Goal: Information Seeking & Learning: Find specific fact

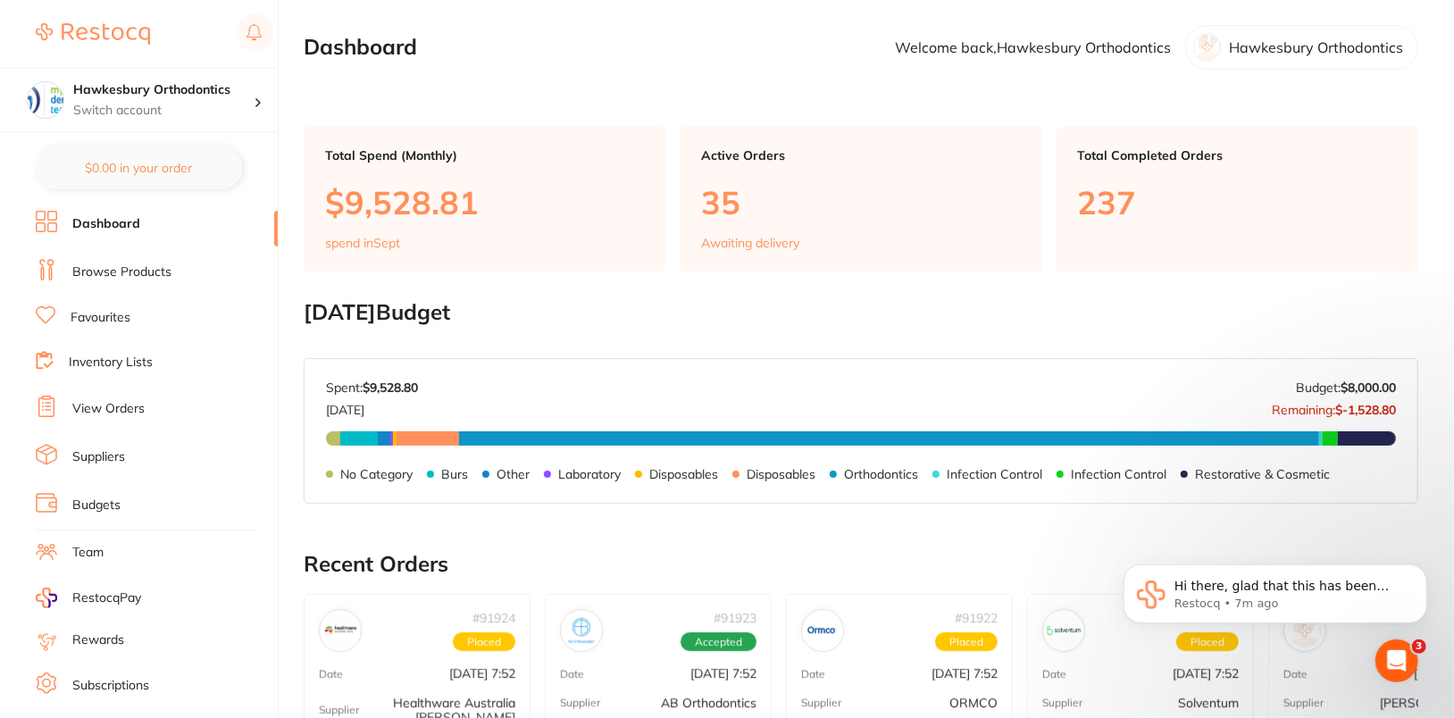
click at [120, 279] on link "Browse Products" at bounding box center [121, 272] width 99 height 18
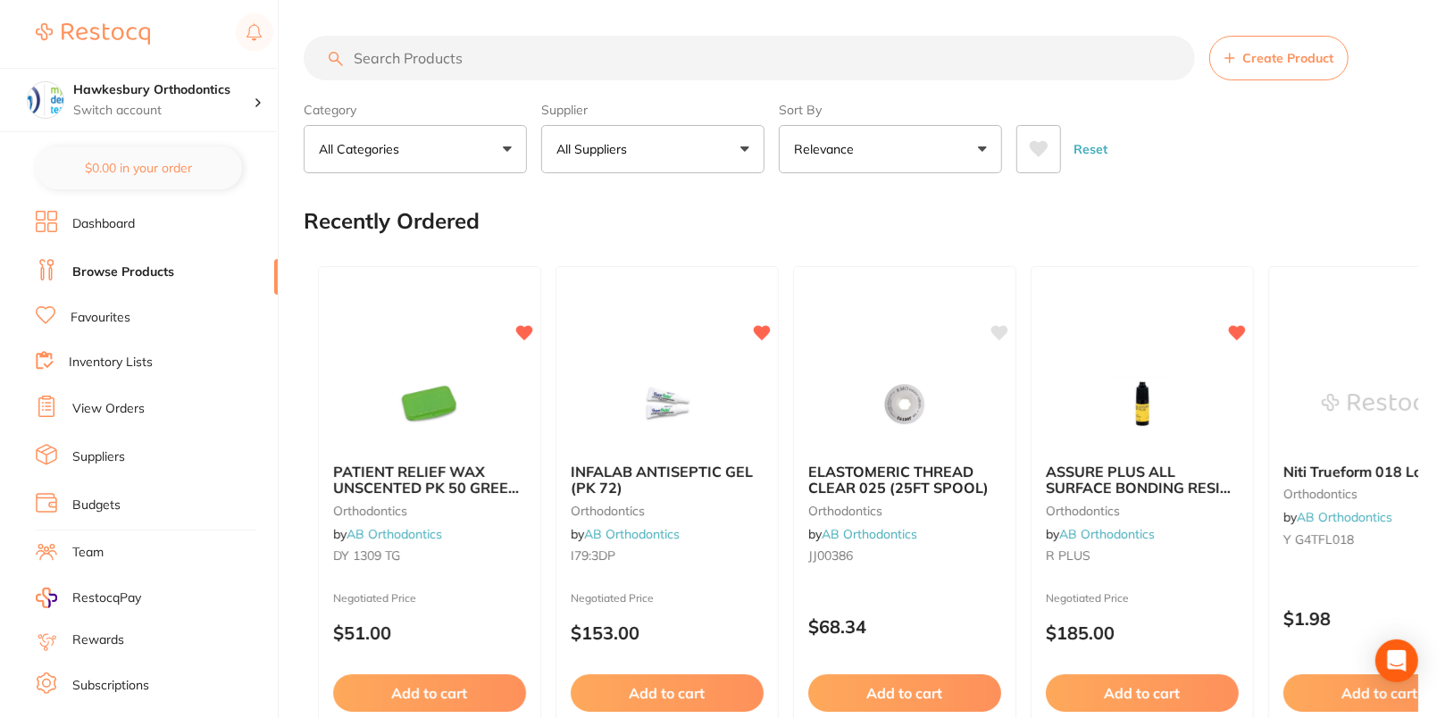
click at [138, 215] on li "Dashboard" at bounding box center [157, 224] width 242 height 27
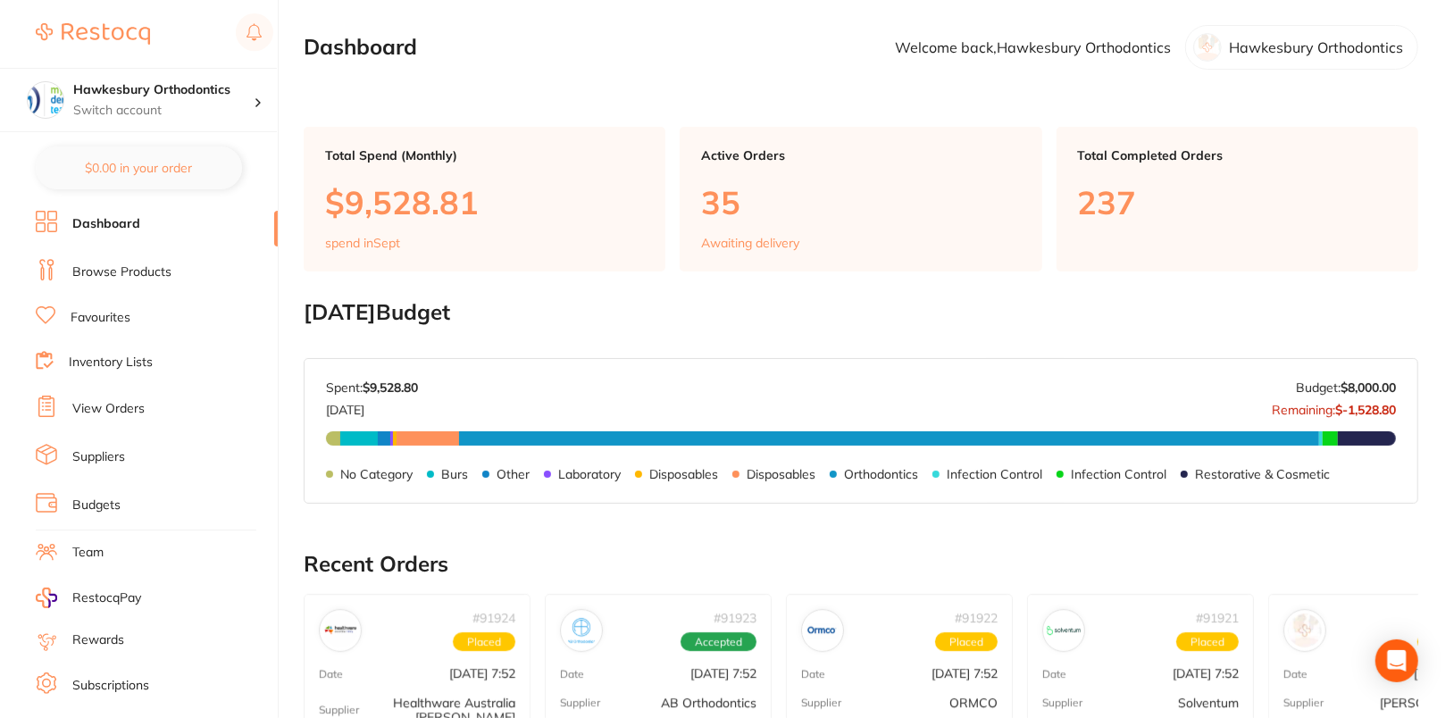
click at [121, 271] on link "Browse Products" at bounding box center [121, 272] width 99 height 18
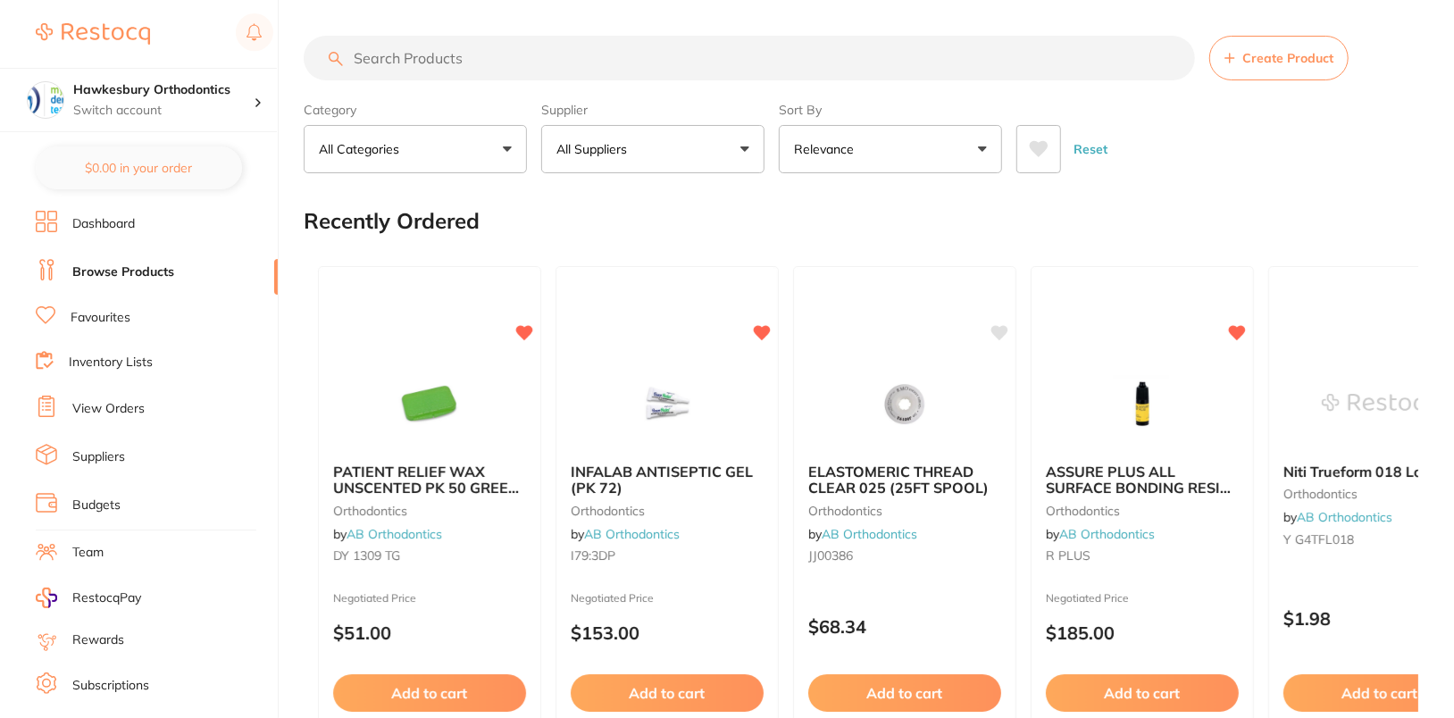
click at [678, 171] on button "All Suppliers" at bounding box center [652, 149] width 223 height 48
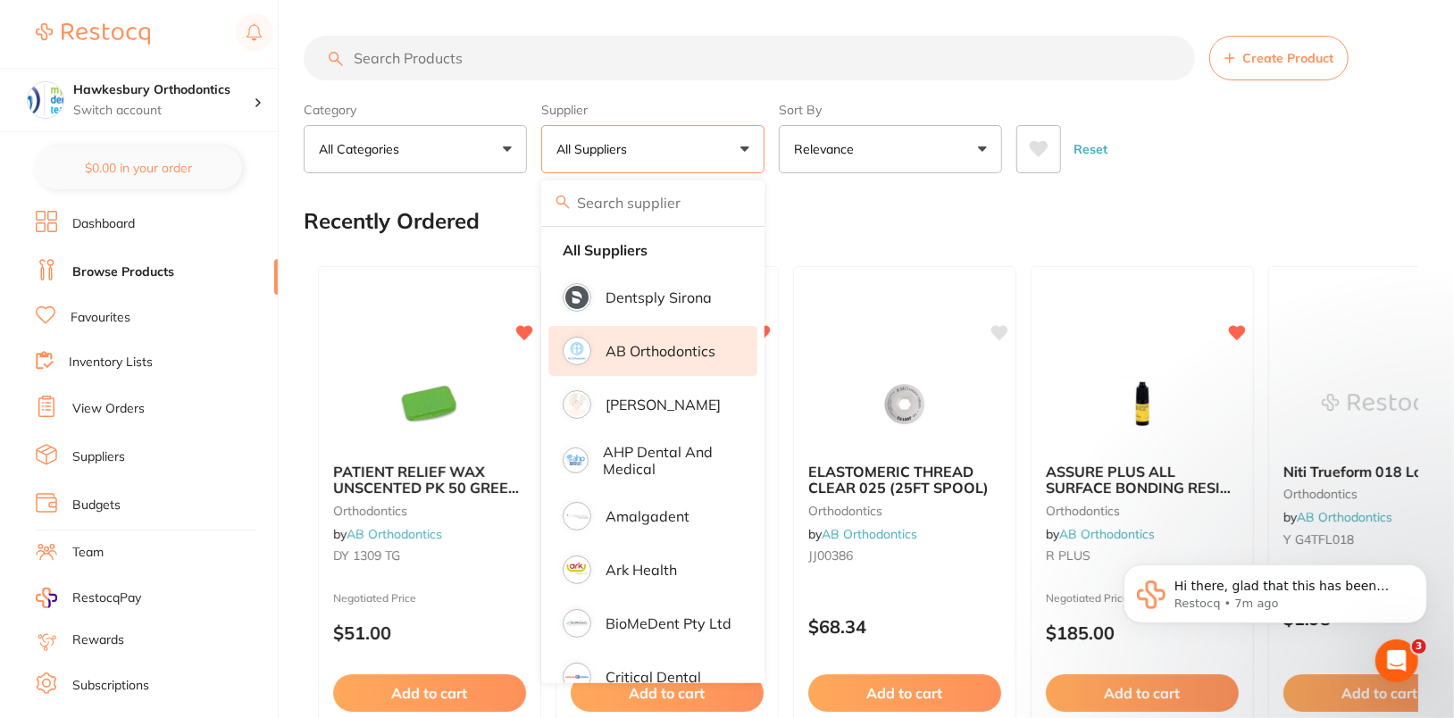
click at [669, 362] on li "AB Orthodontics" at bounding box center [652, 351] width 209 height 50
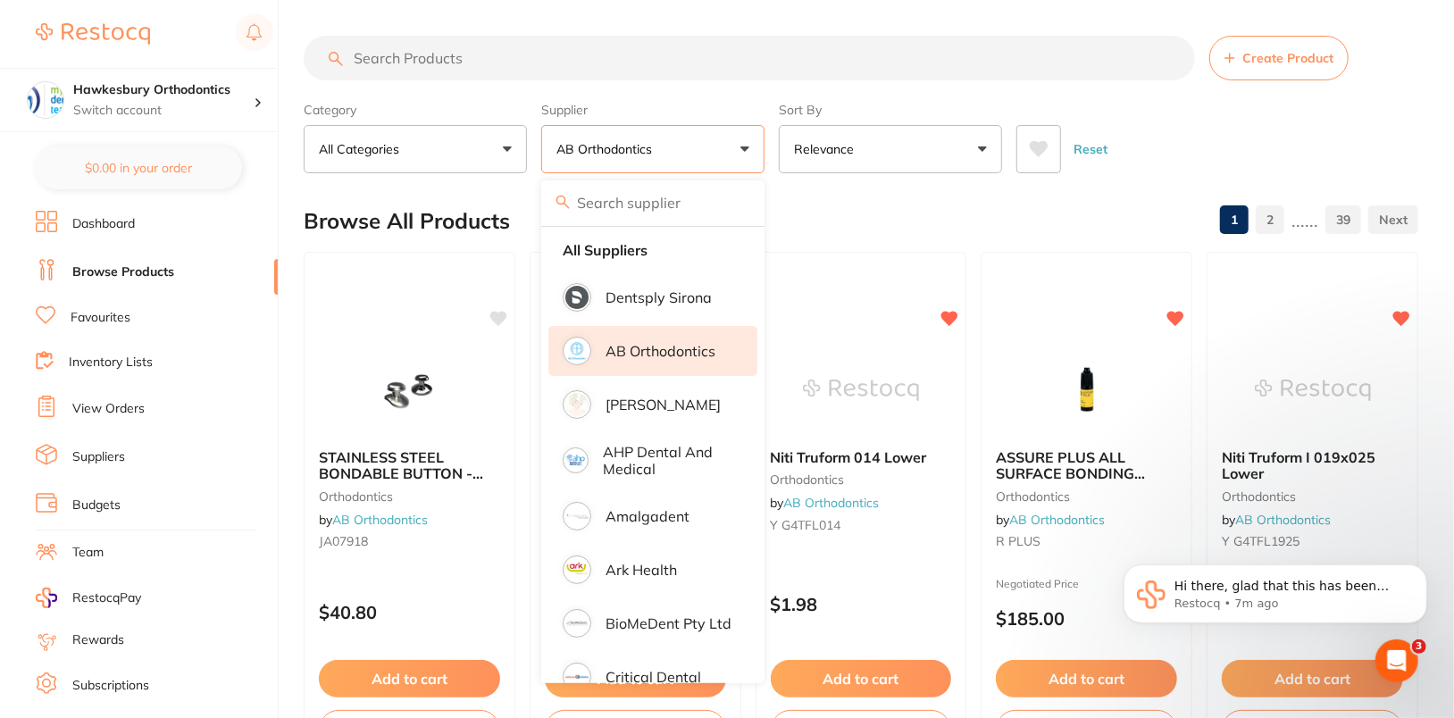
click at [1321, 132] on div "Reset" at bounding box center [1210, 142] width 388 height 63
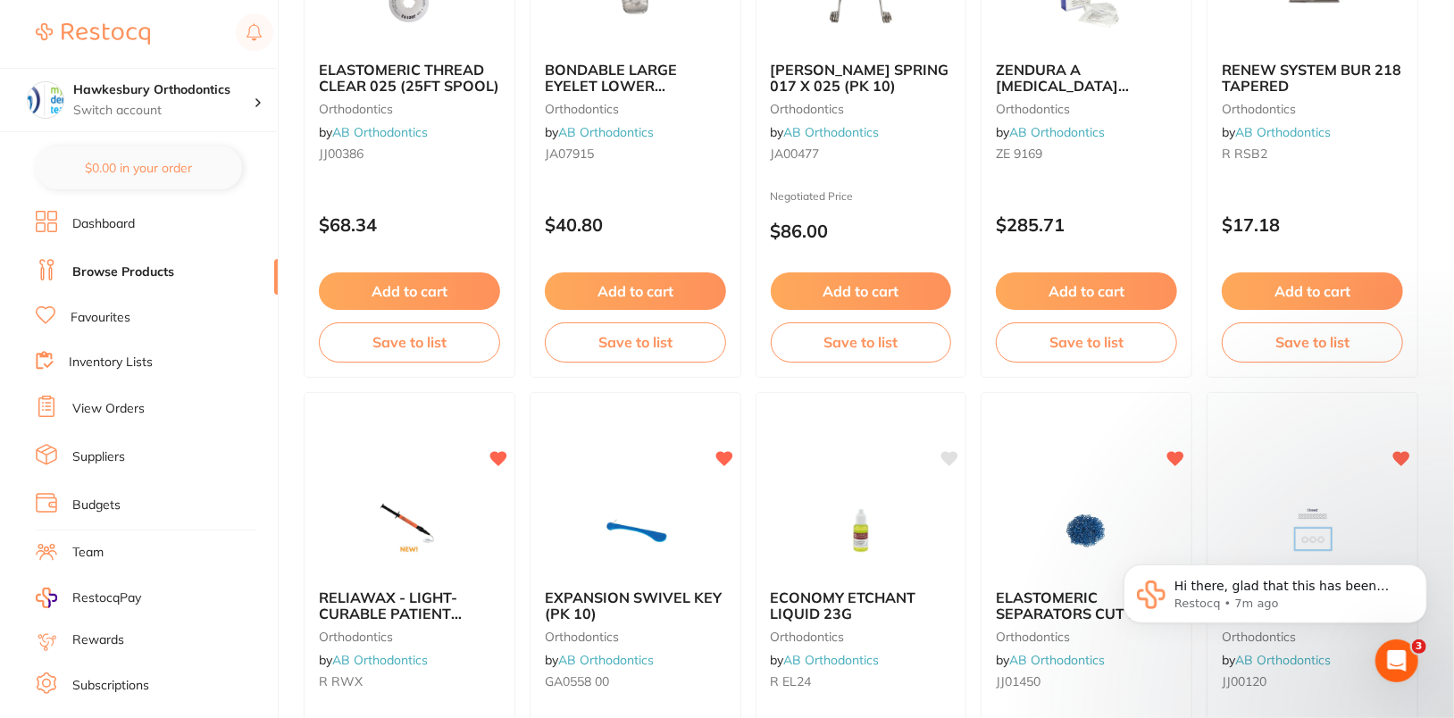
scroll to position [1600, 0]
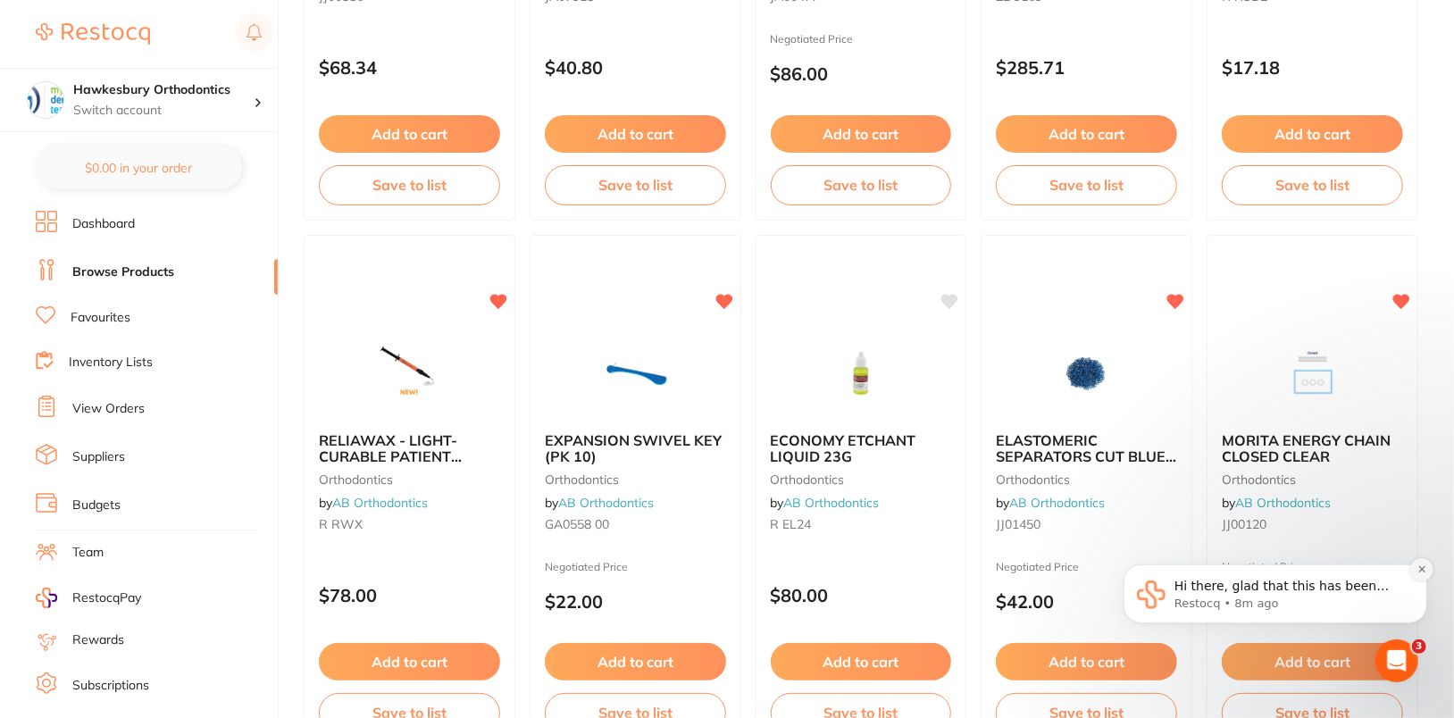
click at [1423, 572] on icon "Dismiss notification" at bounding box center [1421, 568] width 10 height 10
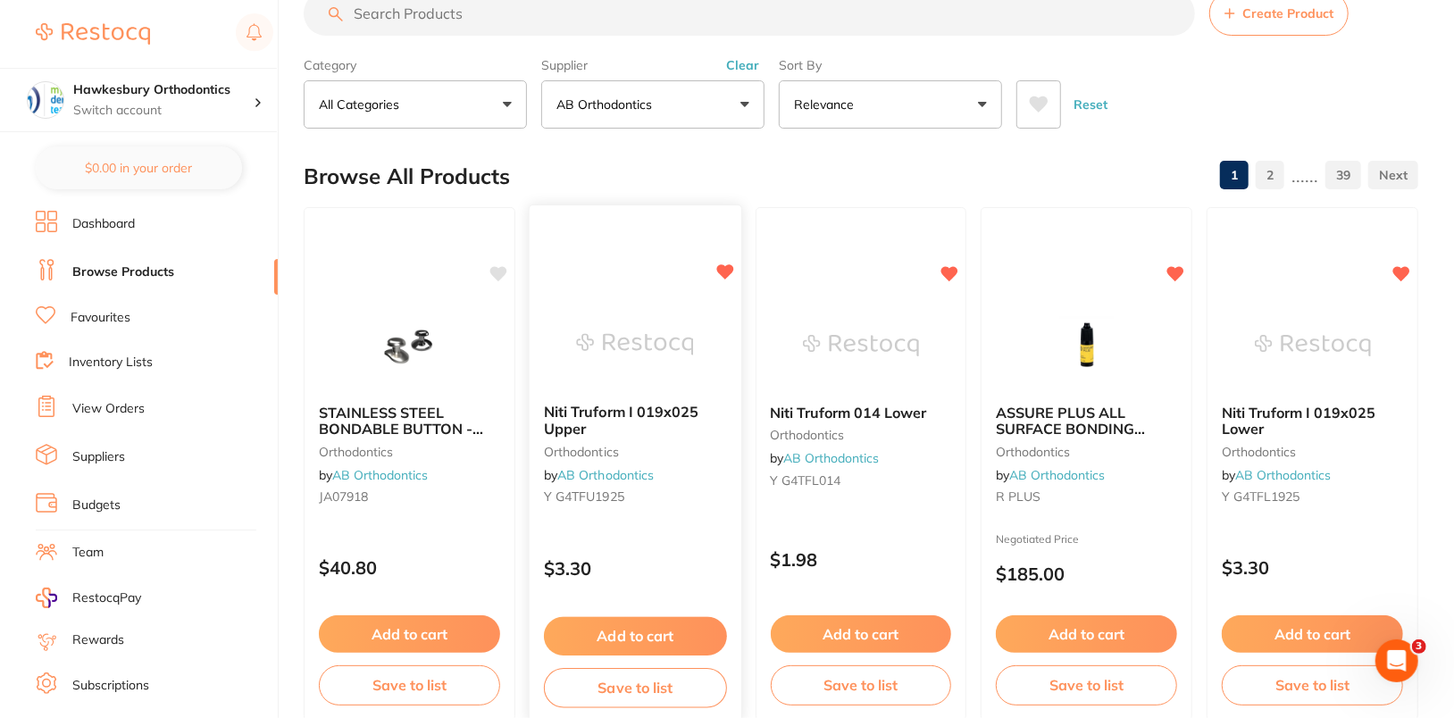
scroll to position [0, 0]
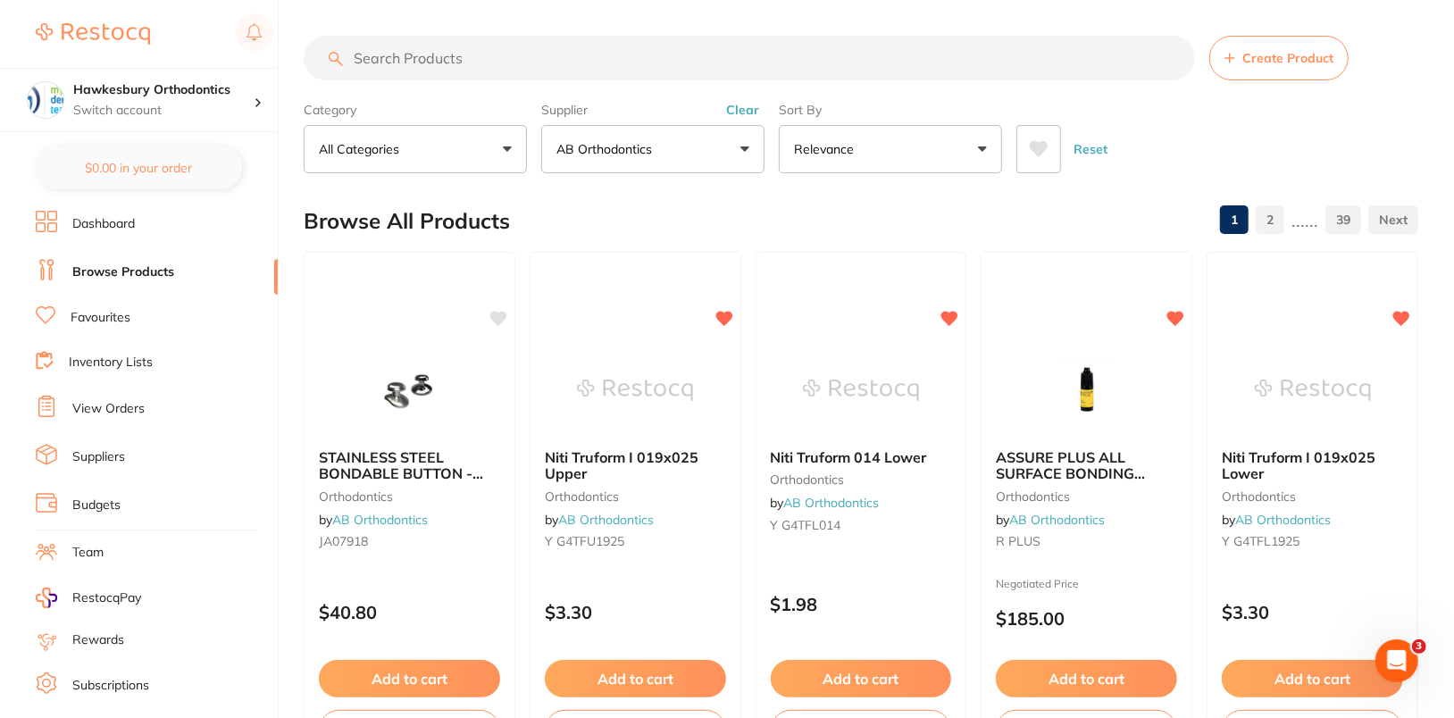
click at [578, 50] on input "search" at bounding box center [749, 58] width 891 height 45
paste input "Niti Truform aw"
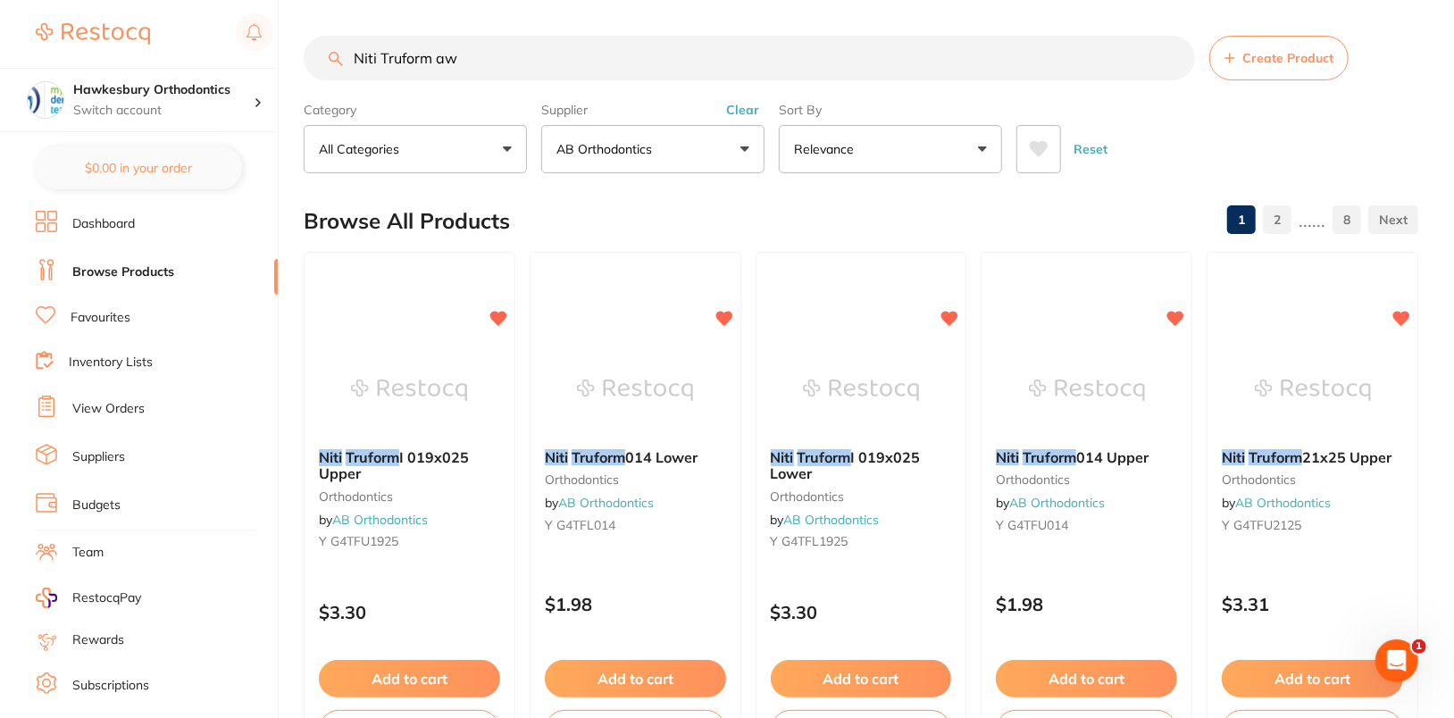
type input "Niti Truform aw"
click at [848, 49] on input "Niti Truform aw" at bounding box center [749, 58] width 891 height 45
click at [1177, 57] on input "Niti Truform aw" at bounding box center [749, 58] width 891 height 45
click at [749, 108] on button "Clear" at bounding box center [743, 110] width 44 height 16
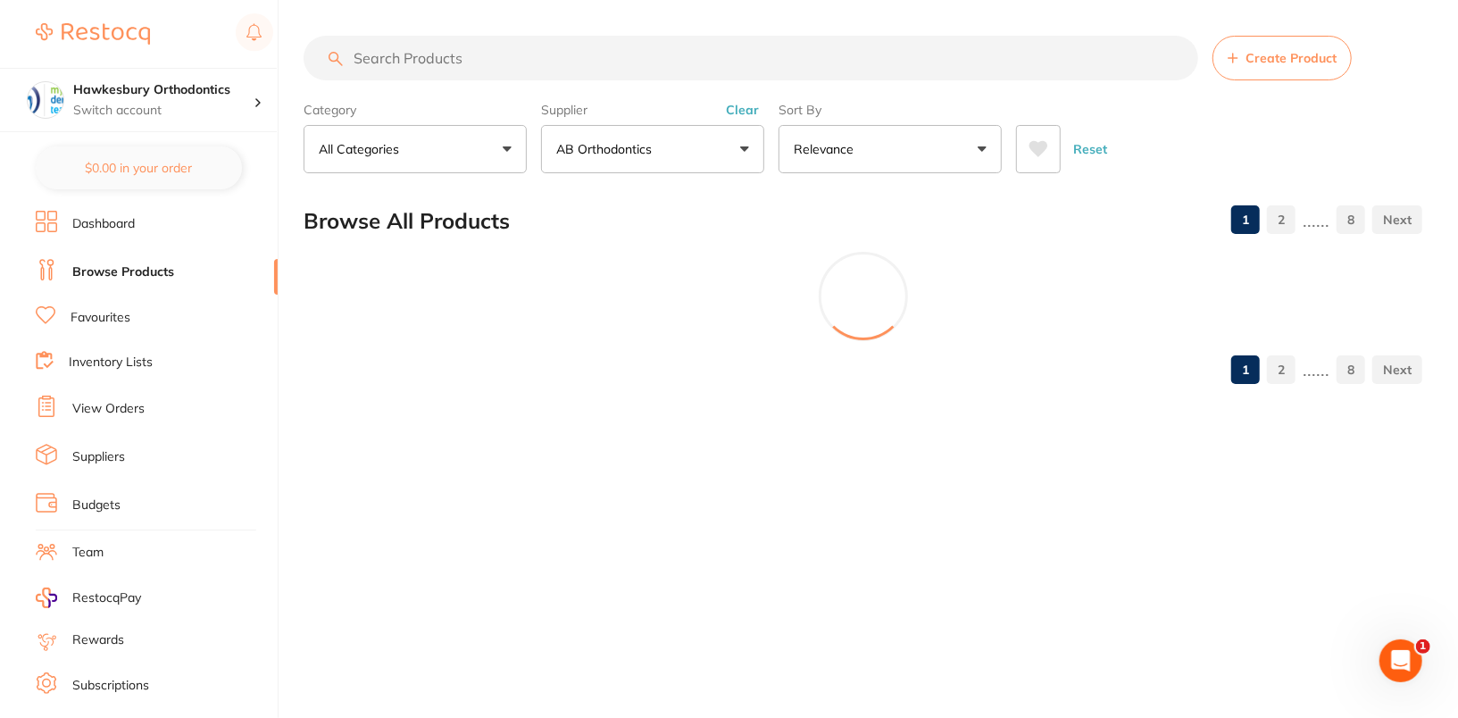
click at [1281, 141] on div "Reset" at bounding box center [1212, 142] width 392 height 63
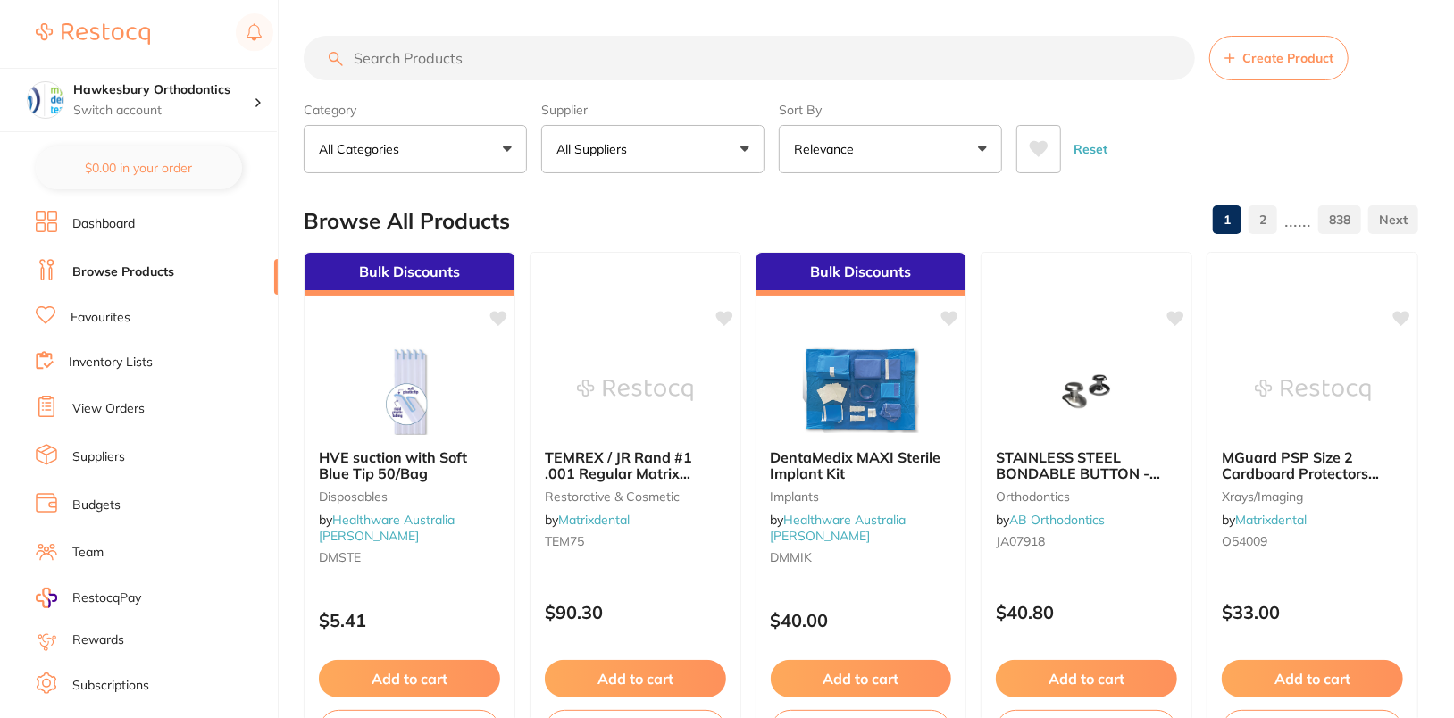
click at [624, 170] on button "All Suppliers" at bounding box center [652, 149] width 223 height 48
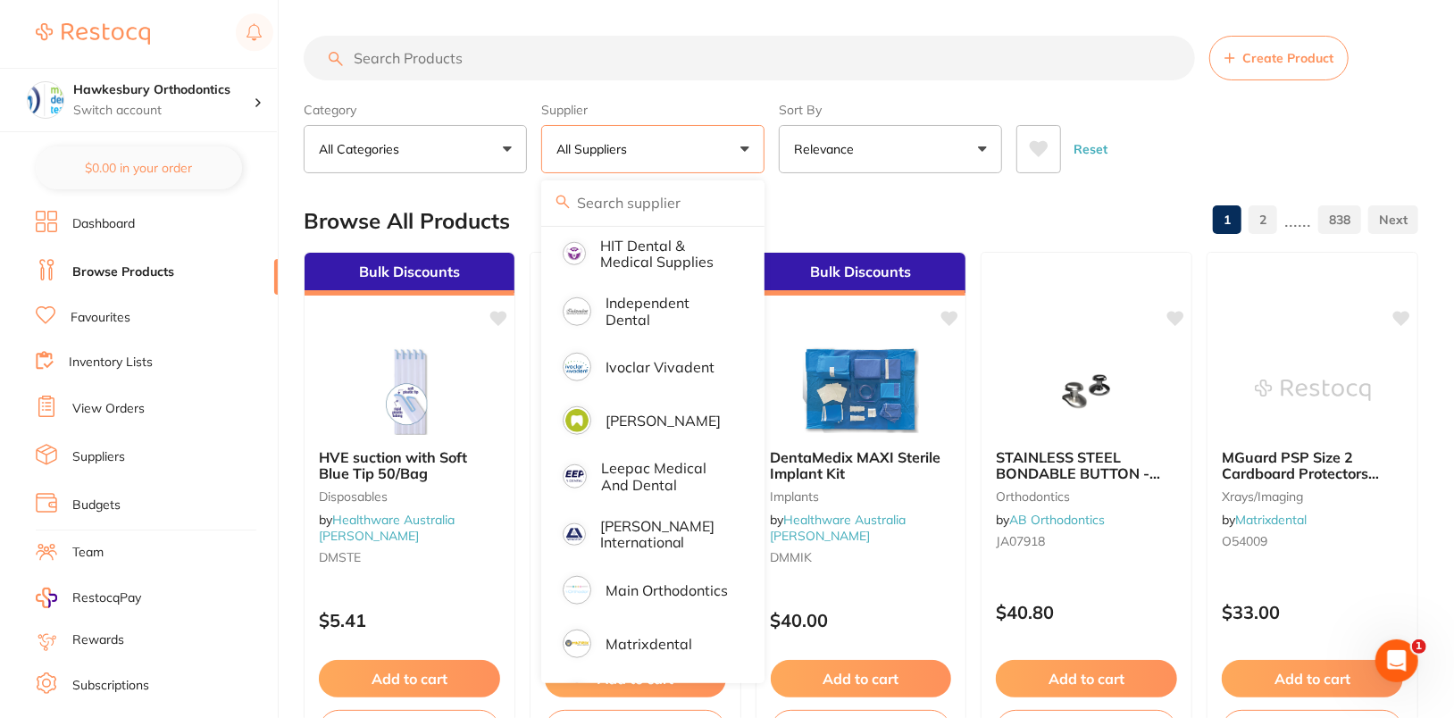
scroll to position [1565, 0]
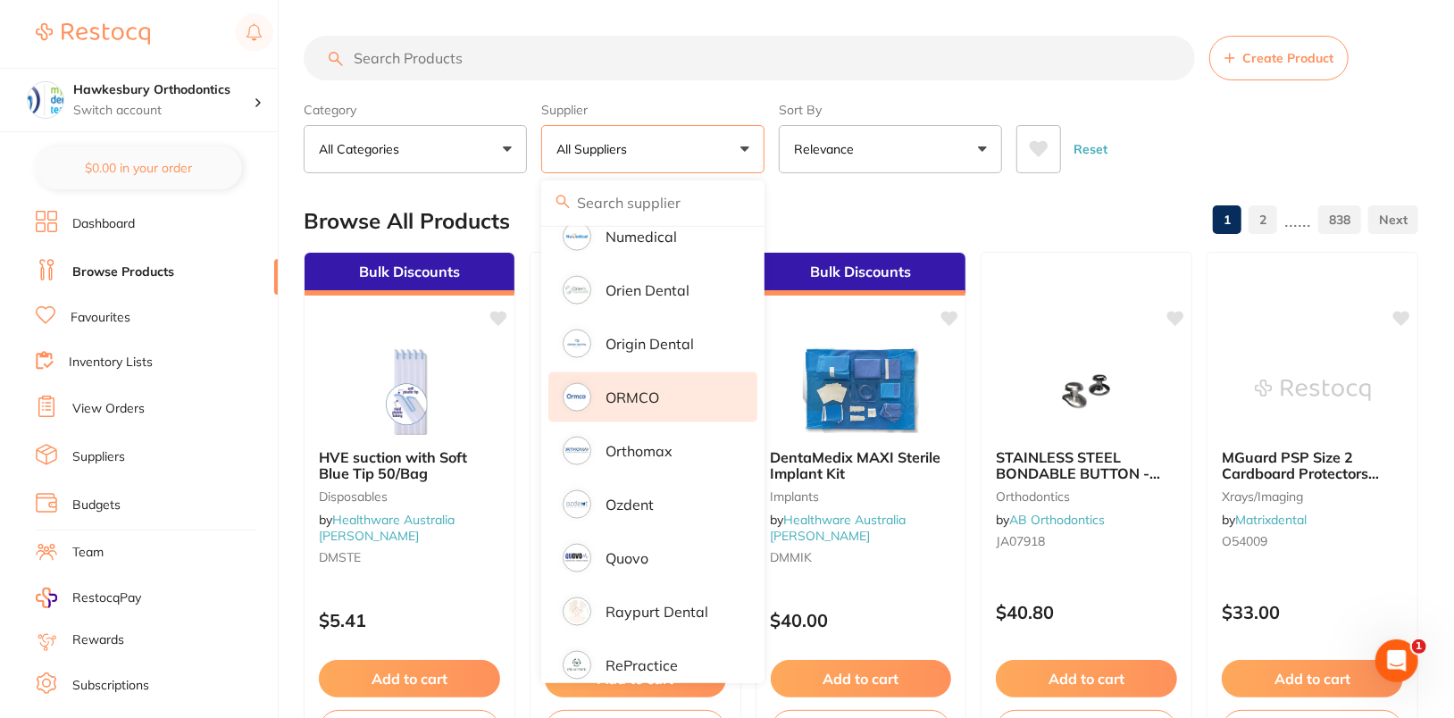
click at [688, 390] on li "ORMCO" at bounding box center [652, 397] width 209 height 50
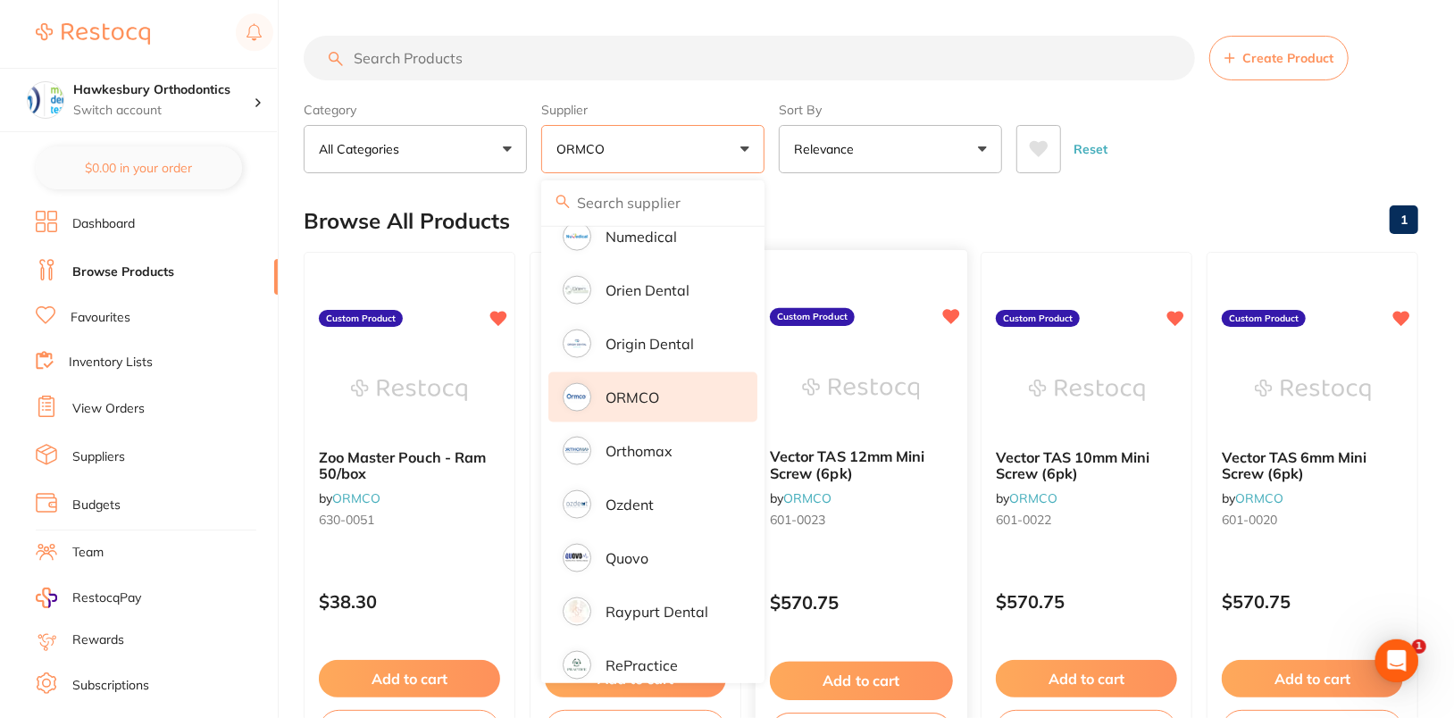
scroll to position [0, 0]
click at [1231, 142] on div "Reset" at bounding box center [1210, 142] width 388 height 63
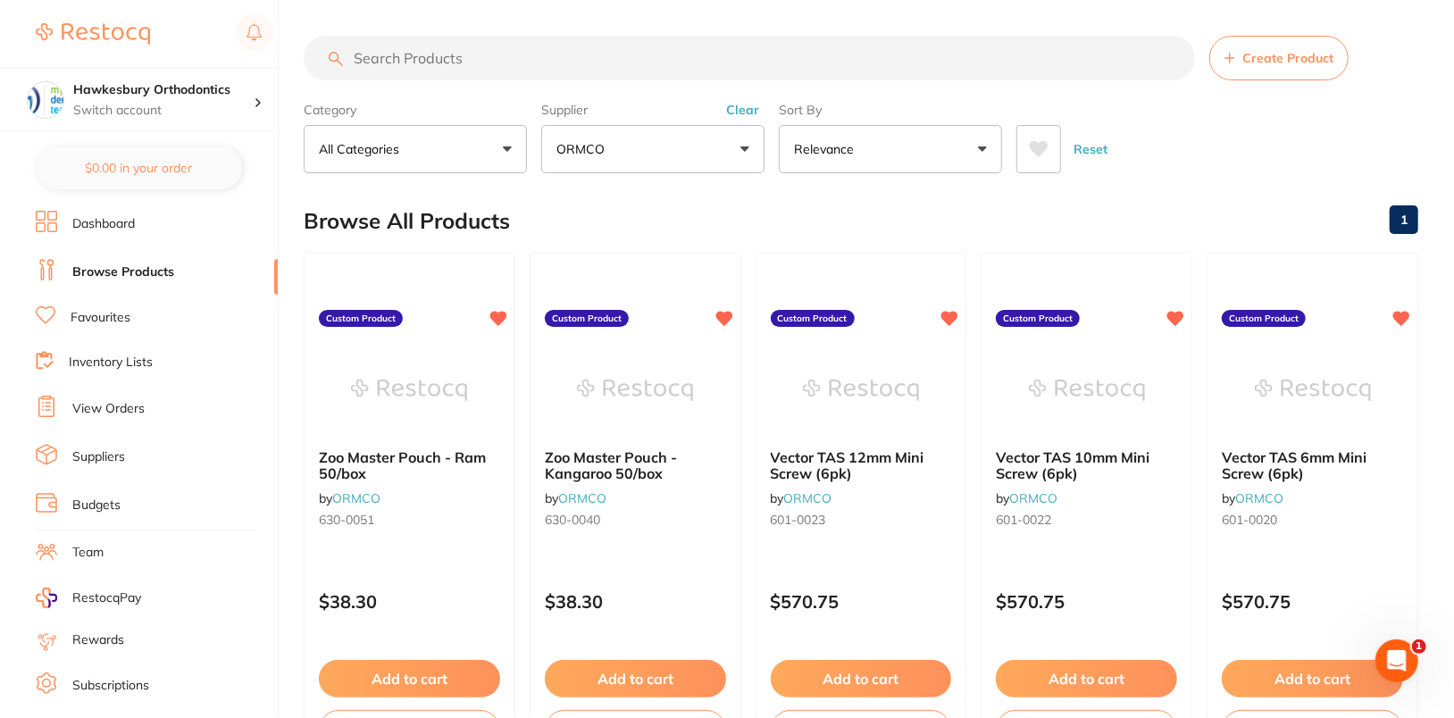
click at [122, 413] on link "View Orders" at bounding box center [108, 409] width 72 height 18
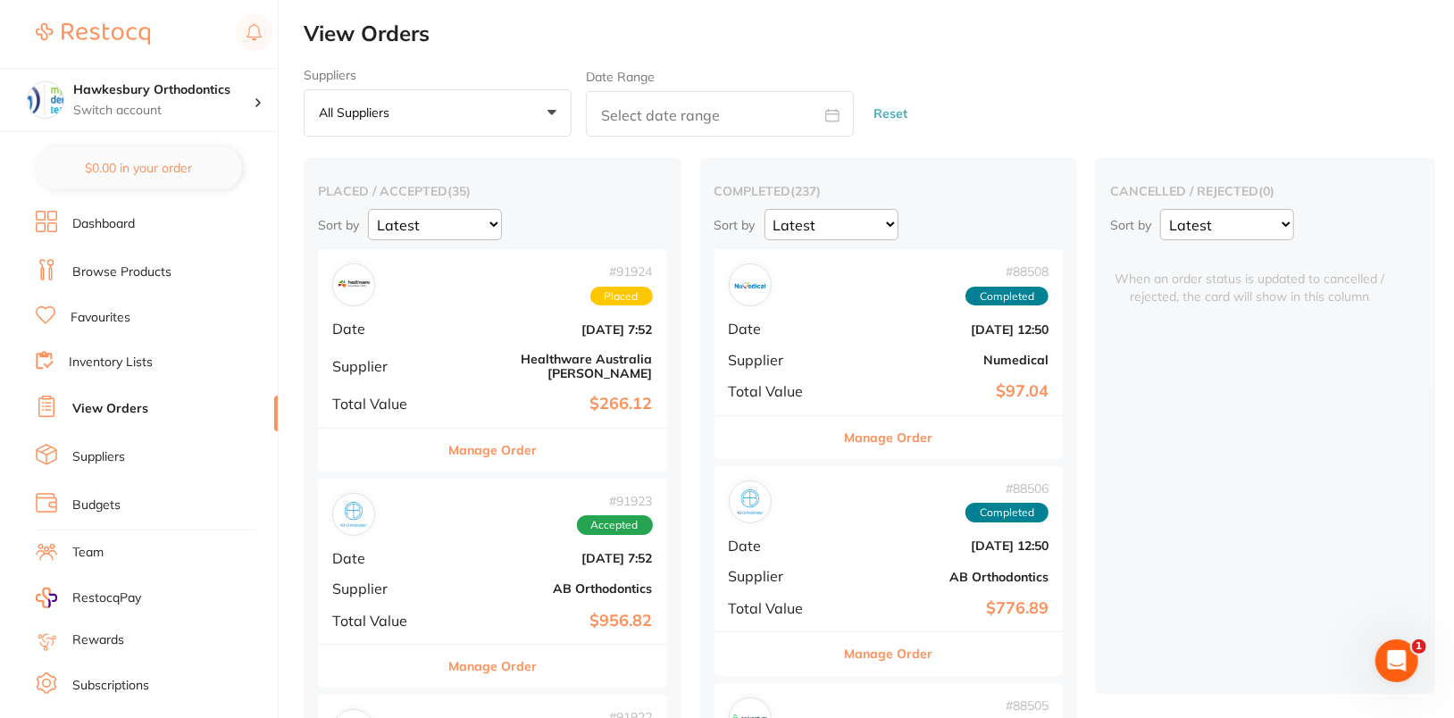
click at [542, 123] on button "All suppliers +0" at bounding box center [438, 113] width 268 height 48
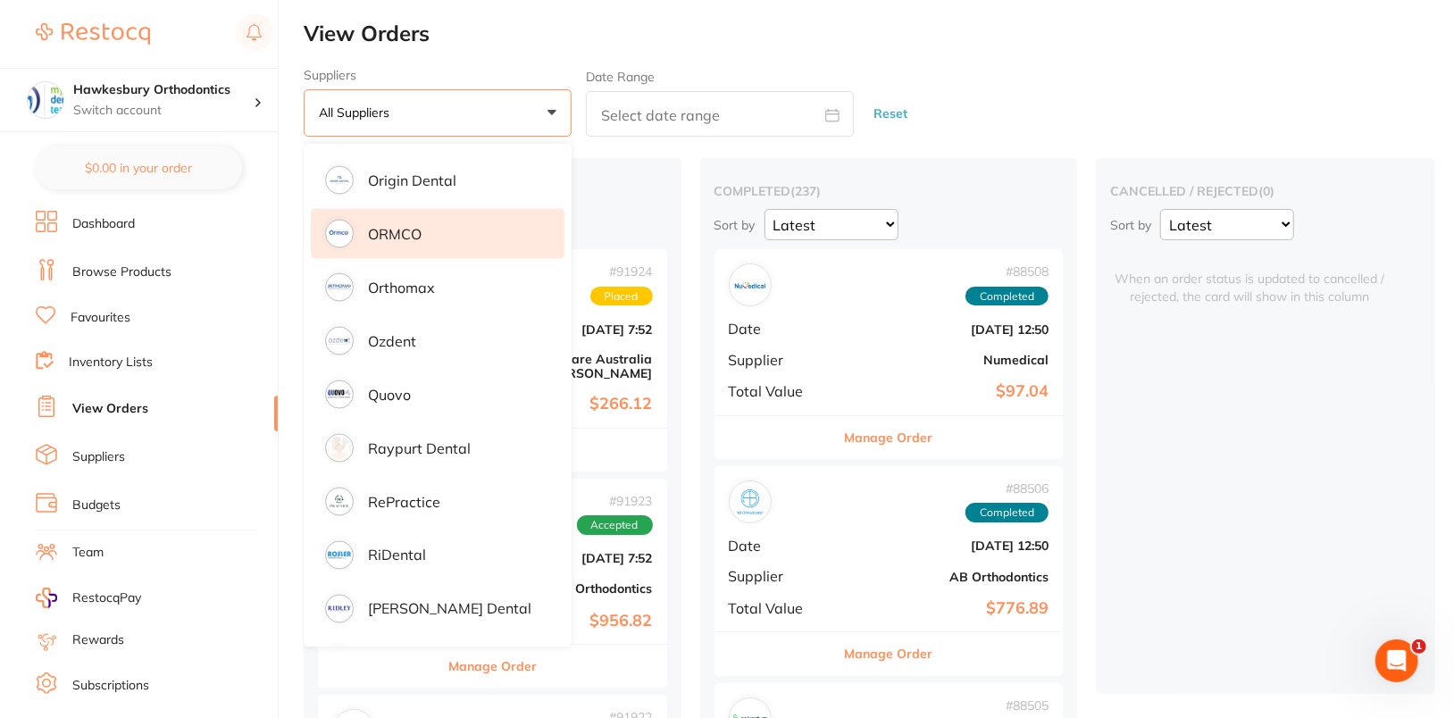
scroll to position [1774, 0]
click at [446, 221] on li "ORMCO" at bounding box center [438, 233] width 254 height 50
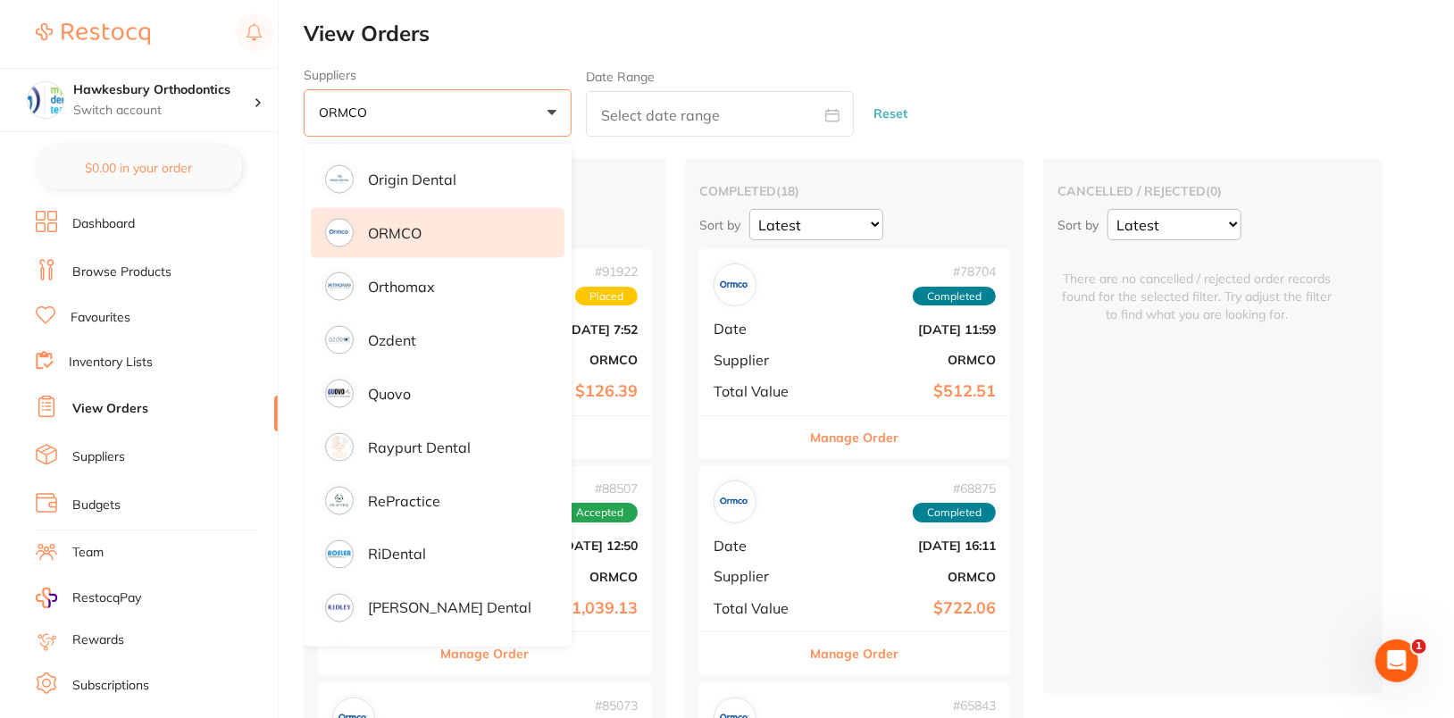
click at [1258, 87] on div "Suppliers ORMCO +0 All suppliers AB Orthodontics Adam Dental AHP Dental and Med…" at bounding box center [879, 103] width 1150 height 70
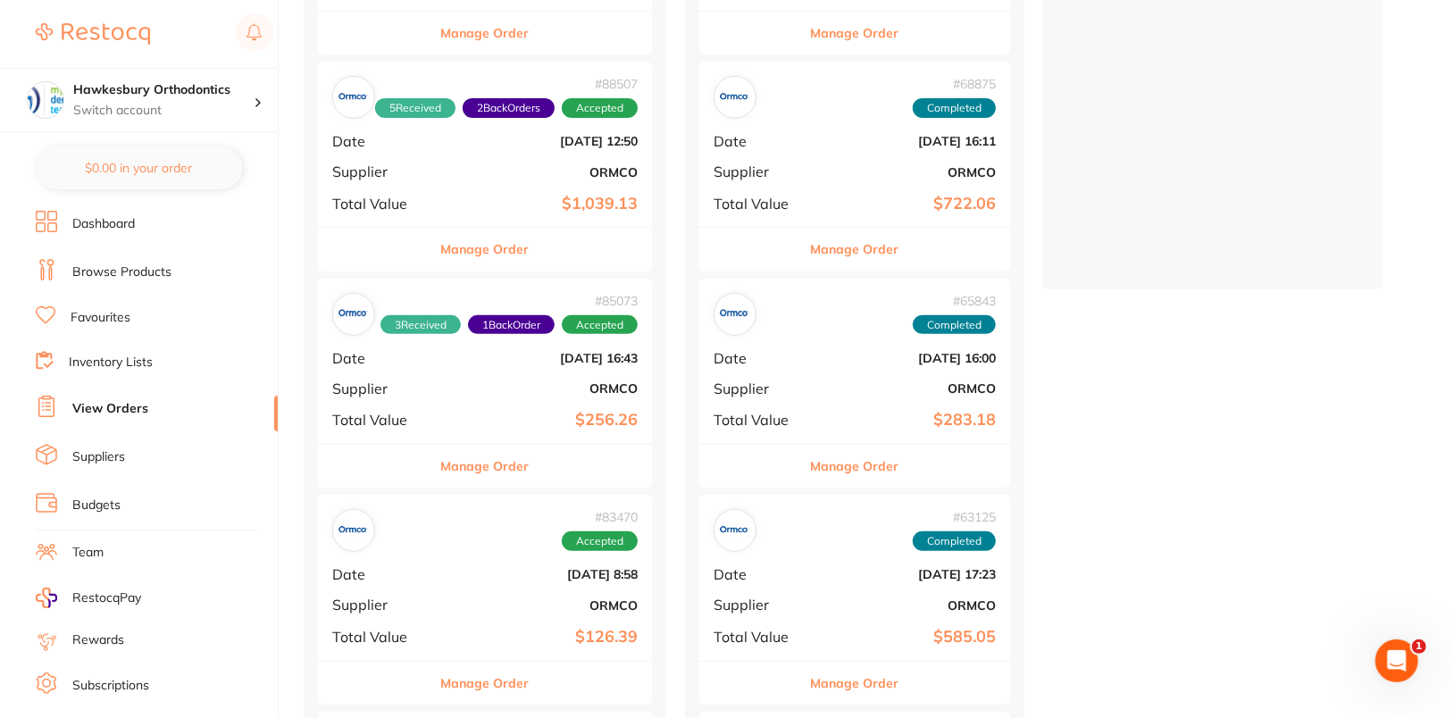
scroll to position [286, 0]
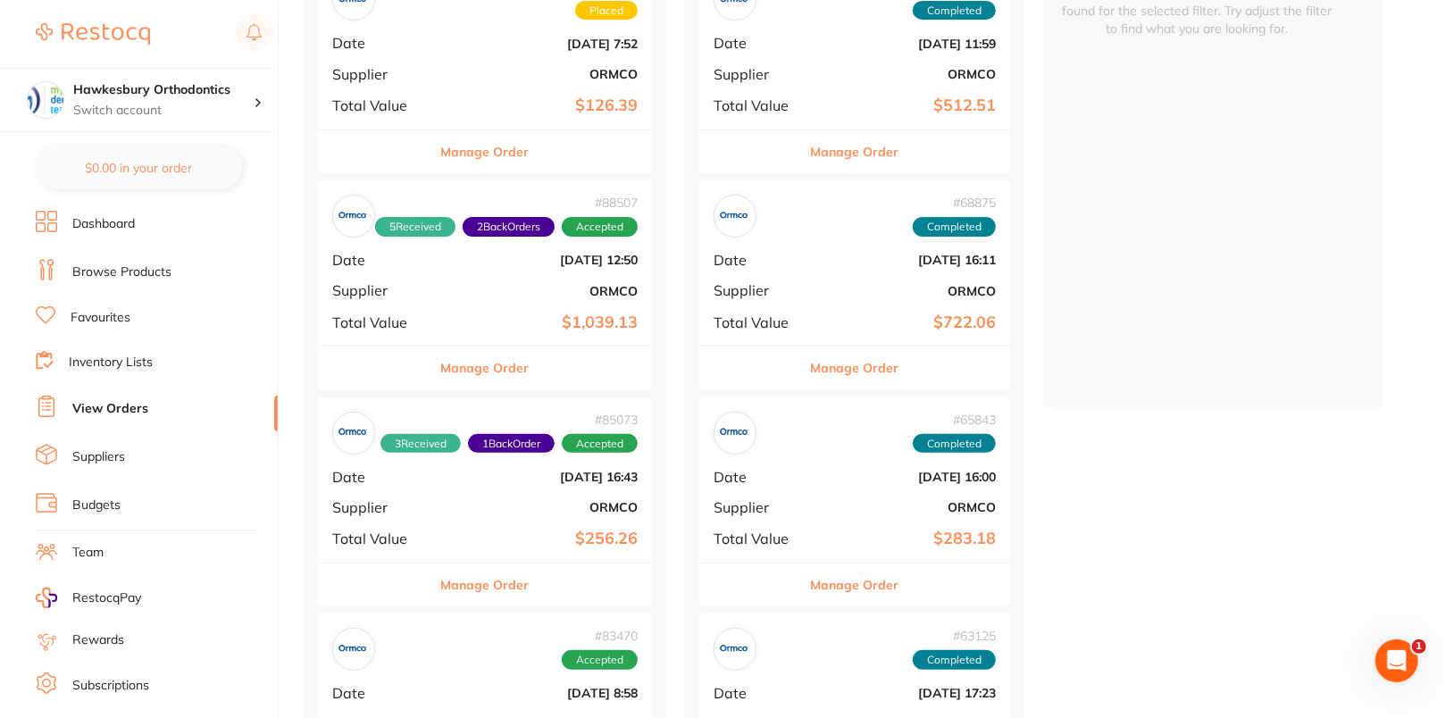
click at [843, 284] on b "ORMCO" at bounding box center [906, 291] width 179 height 14
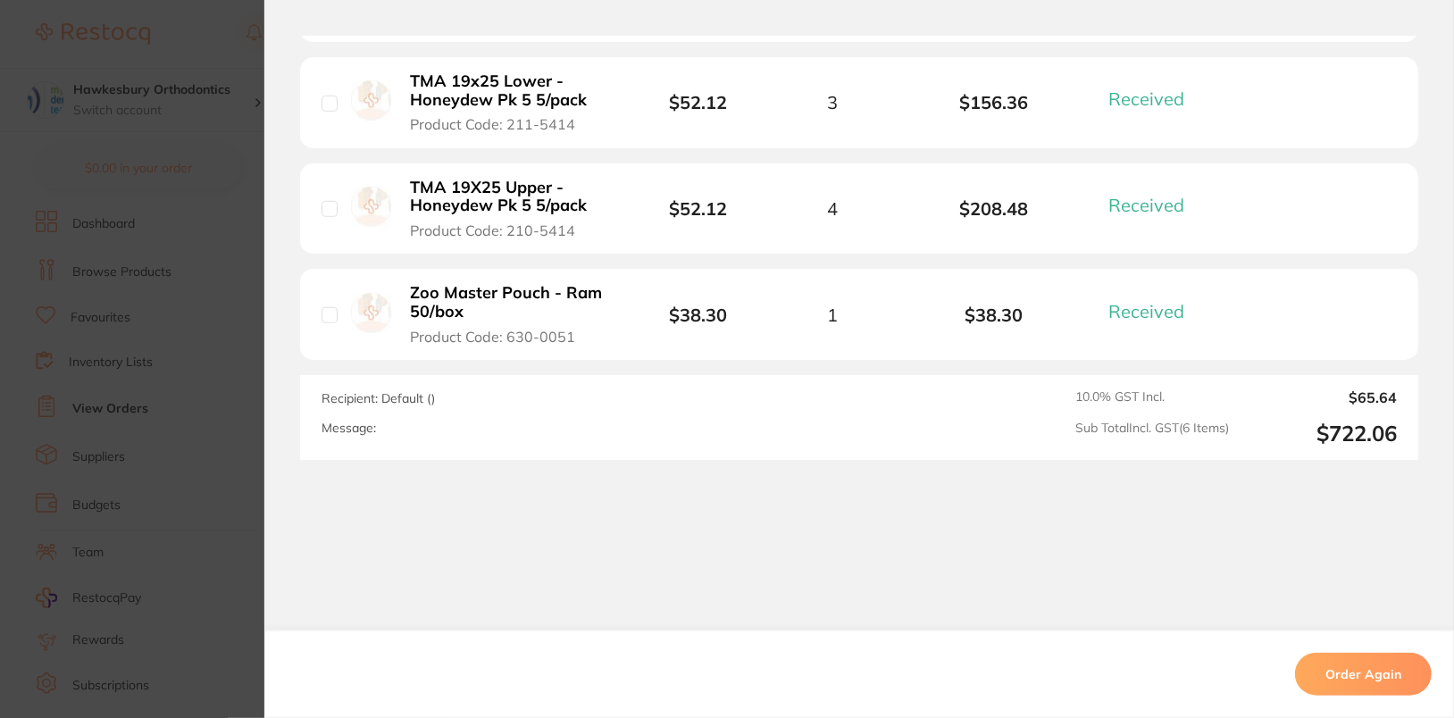
scroll to position [873, 0]
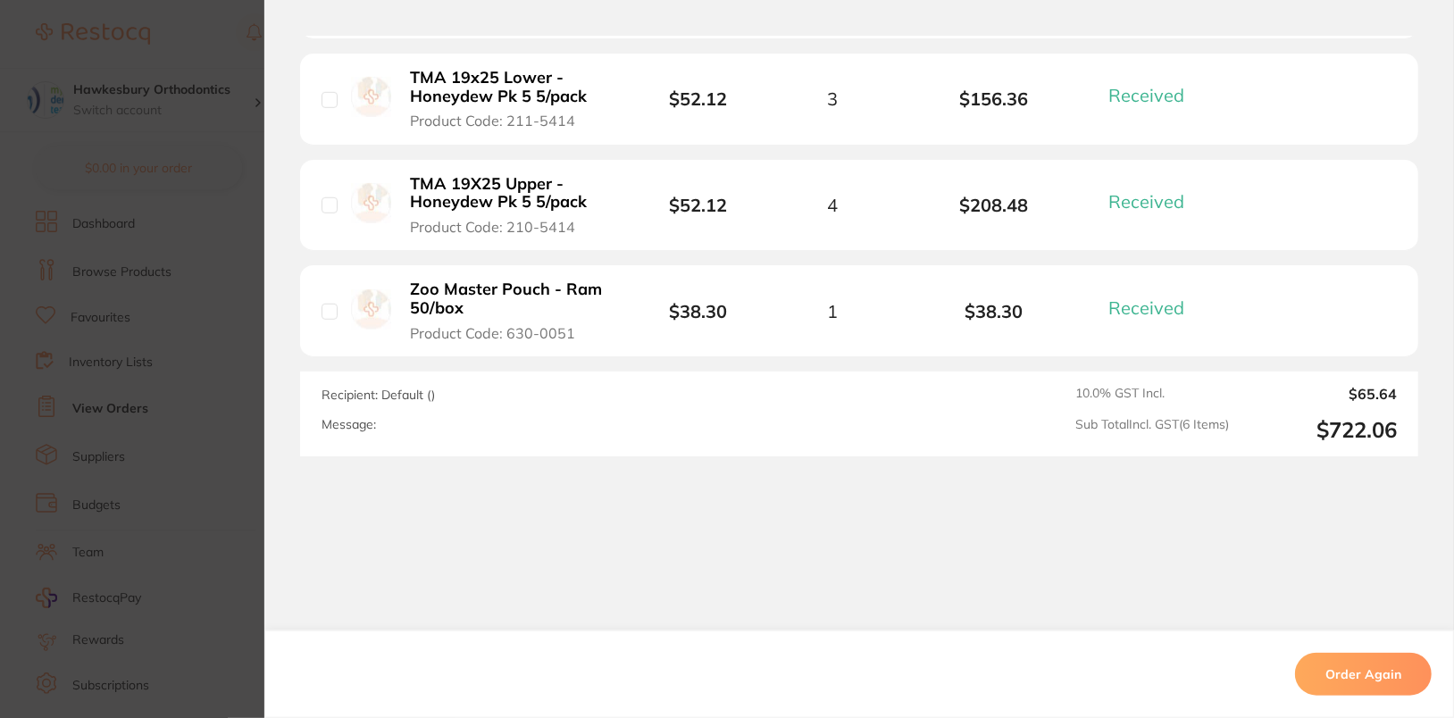
drag, startPoint x: 498, startPoint y: 227, endPoint x: 513, endPoint y: 230, distance: 14.5
click at [499, 227] on span "Product Code: 210-5414" at bounding box center [492, 227] width 165 height 16
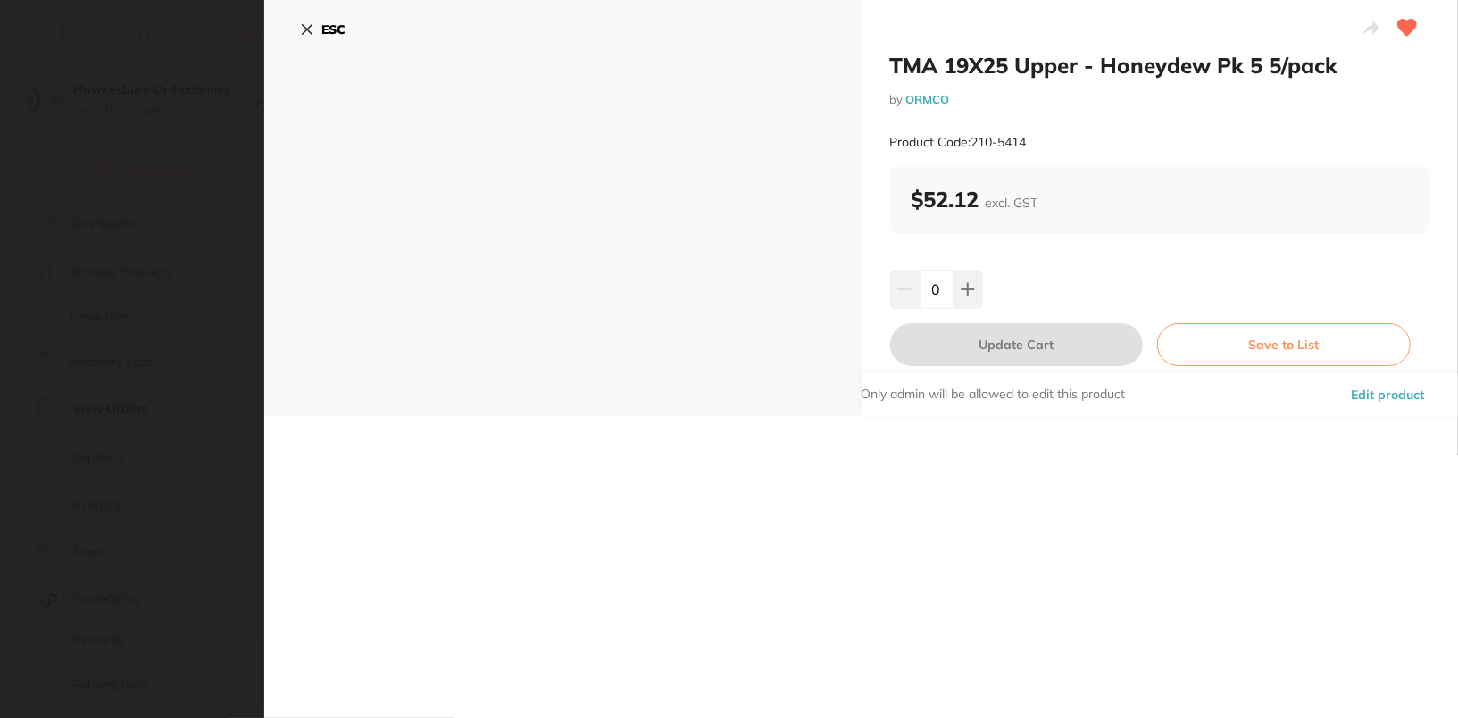
scroll to position [0, 0]
drag, startPoint x: 973, startPoint y: 145, endPoint x: 1061, endPoint y: 147, distance: 87.6
click at [1061, 147] on div "Product Code: 210-5414" at bounding box center [1160, 143] width 540 height 44
copy small "210-5414"
click at [321, 33] on b "ESC" at bounding box center [333, 29] width 24 height 16
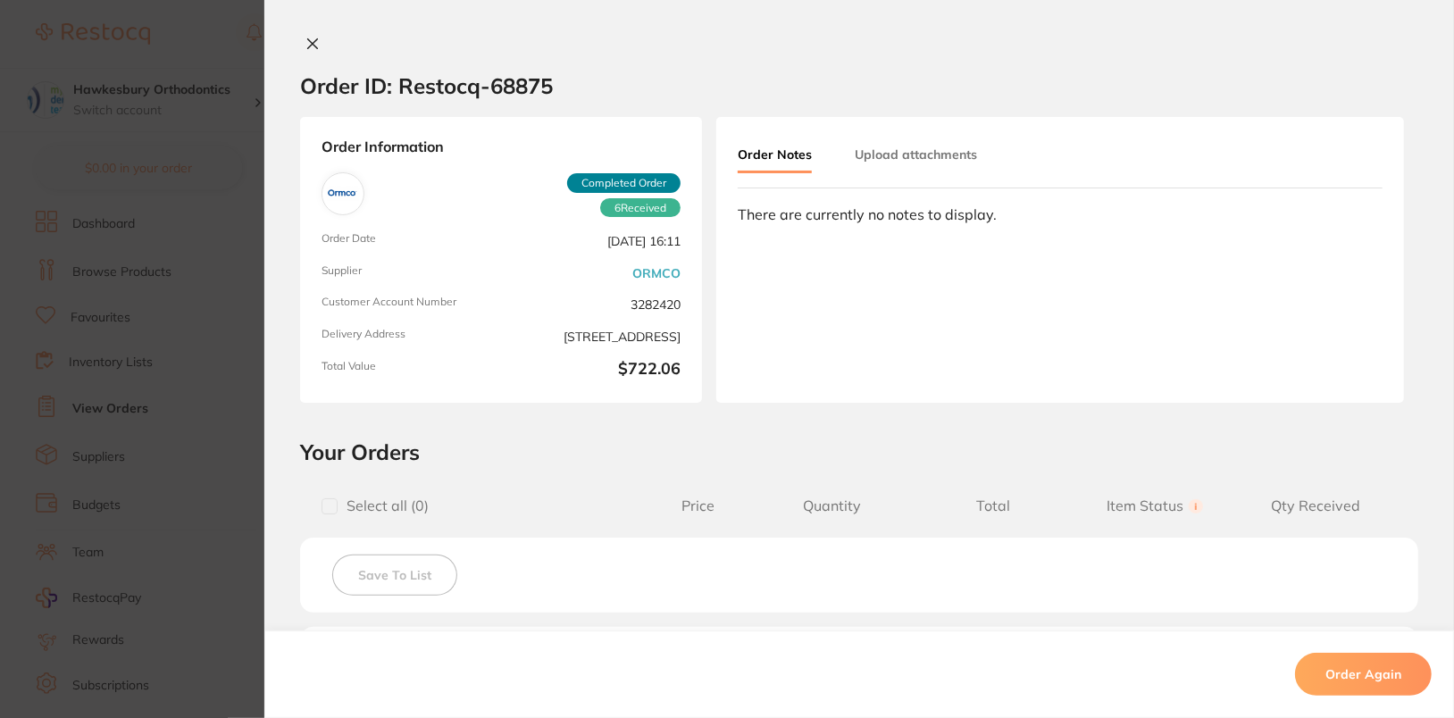
click at [313, 42] on icon at bounding box center [312, 44] width 14 height 14
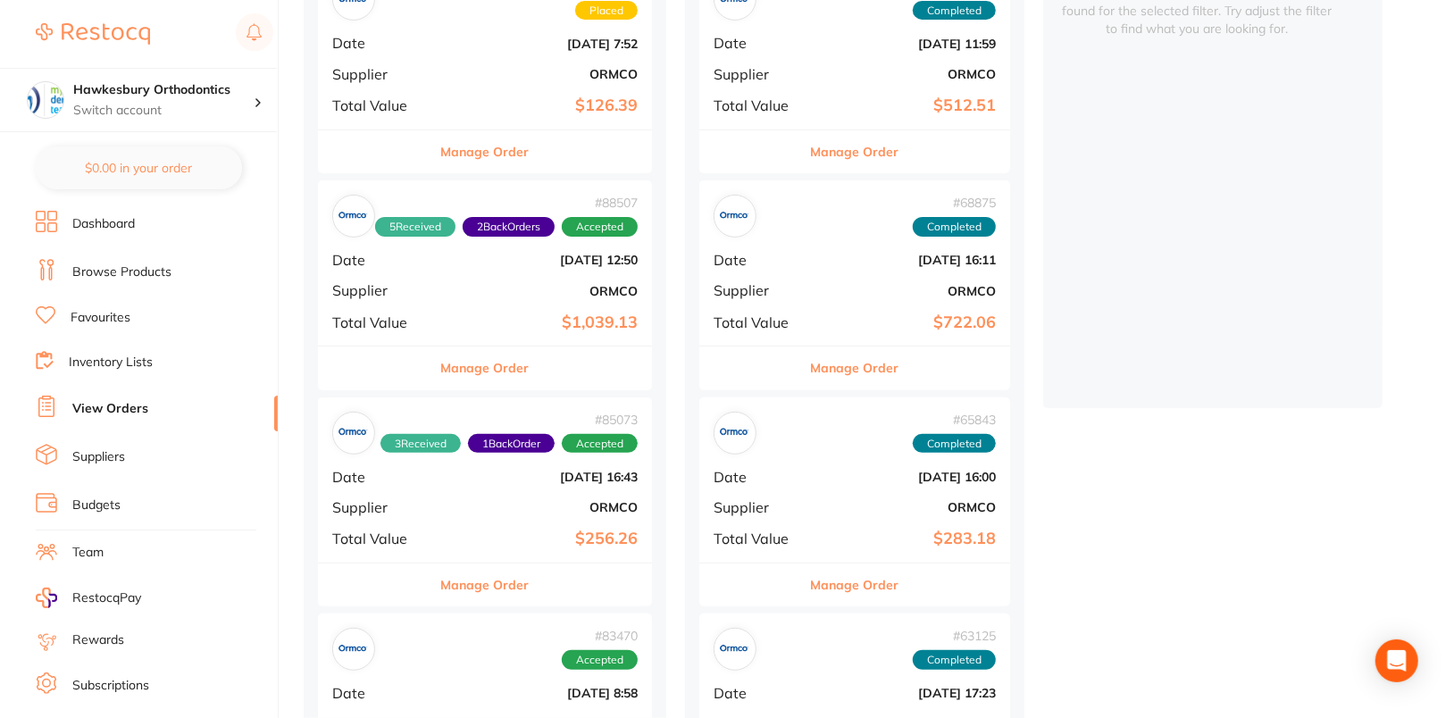
click at [156, 284] on ul "Dashboard Browse Products Favourites Inventory Lists View Orders Suppliers Budg…" at bounding box center [157, 519] width 242 height 616
click at [145, 276] on link "Browse Products" at bounding box center [121, 272] width 99 height 18
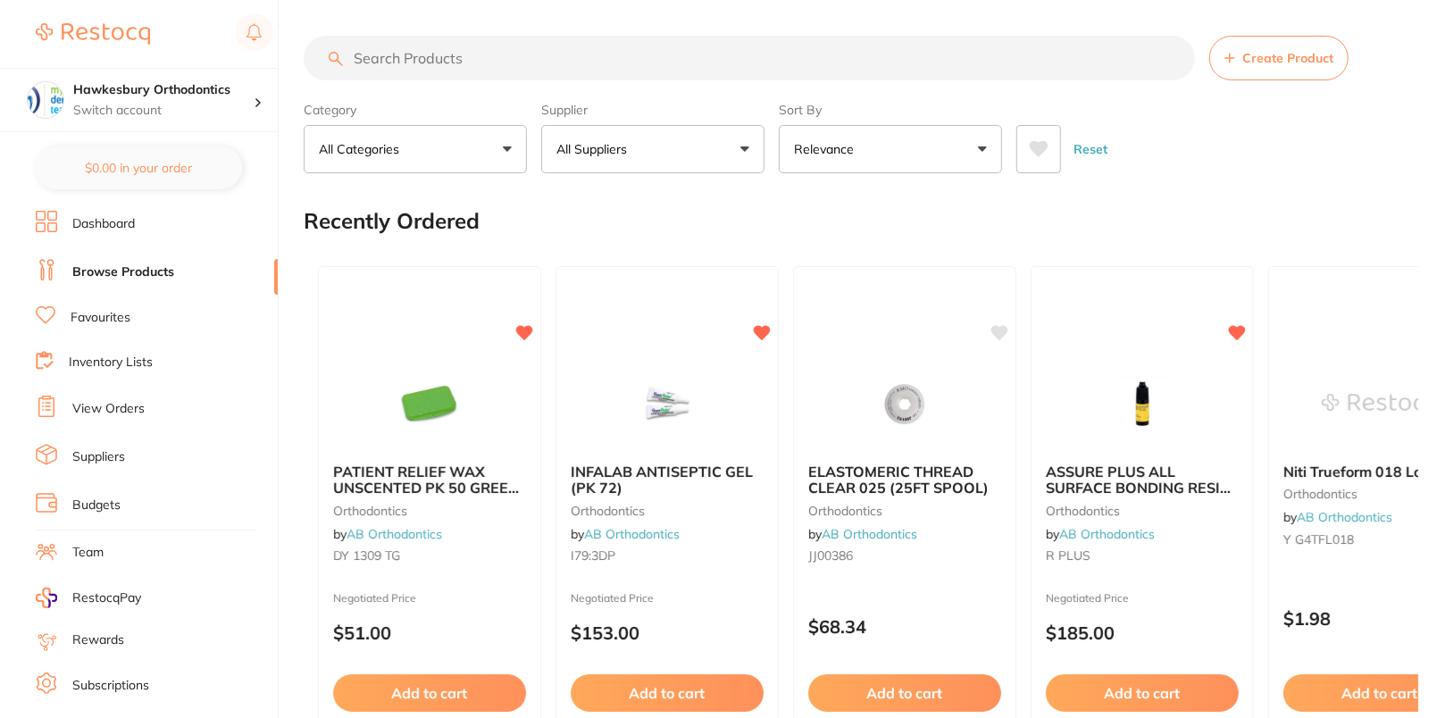
click at [705, 133] on button "All Suppliers" at bounding box center [652, 149] width 223 height 48
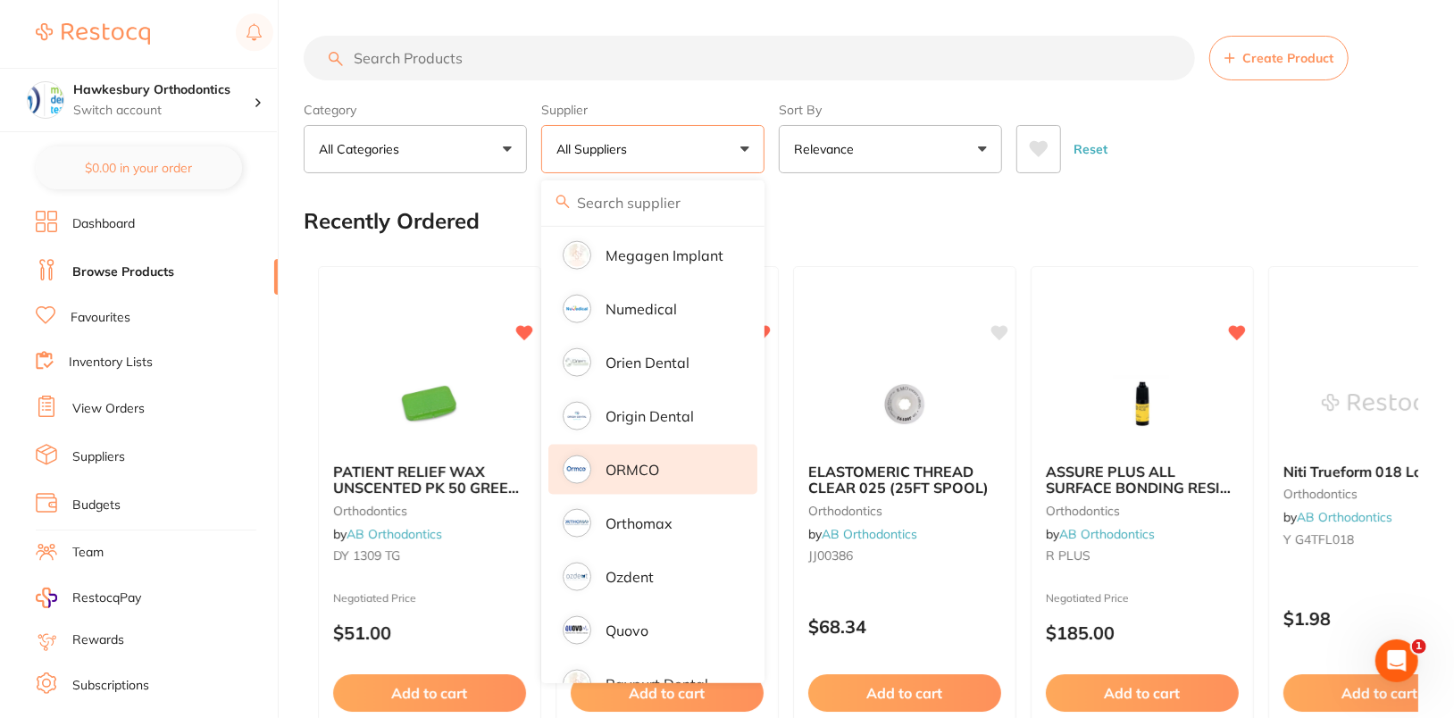
scroll to position [1493, 0]
click at [652, 461] on p "ORMCO" at bounding box center [632, 469] width 54 height 16
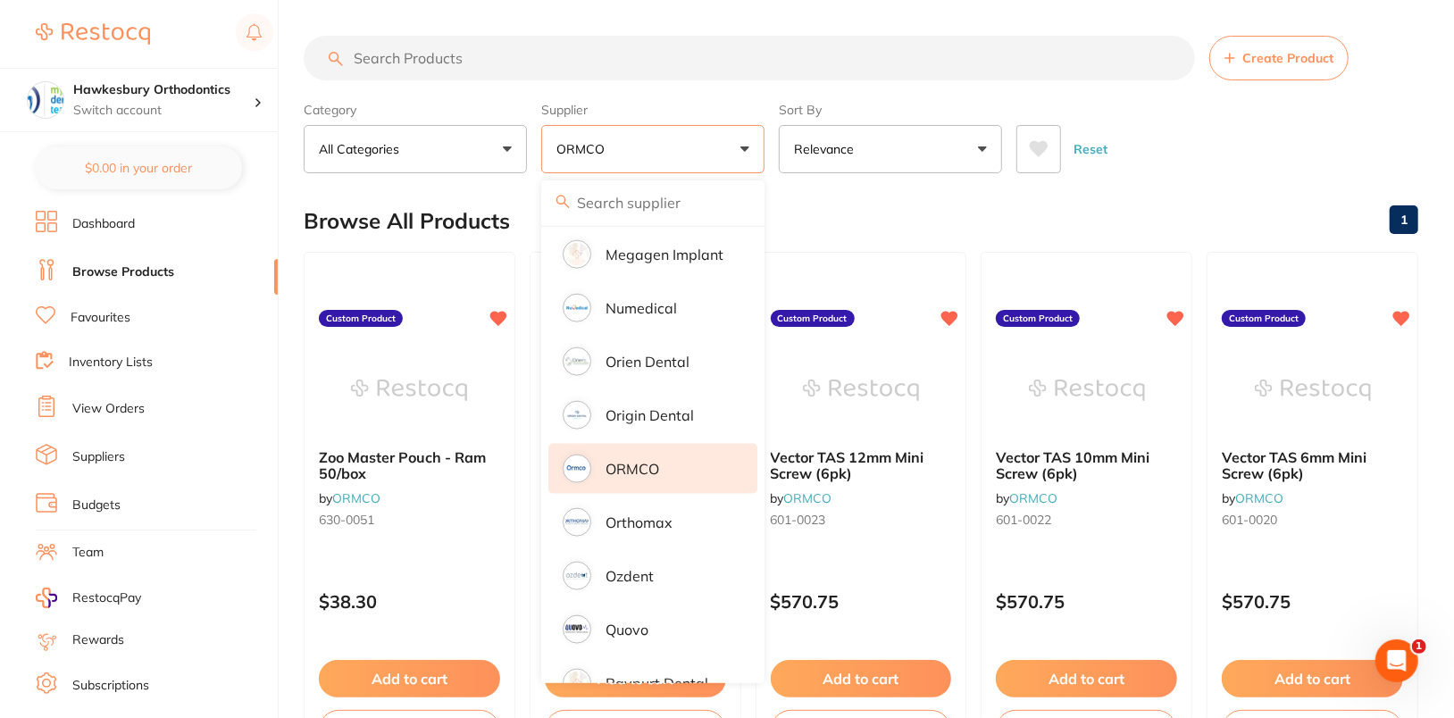
click at [1306, 135] on div "Reset" at bounding box center [1210, 142] width 388 height 63
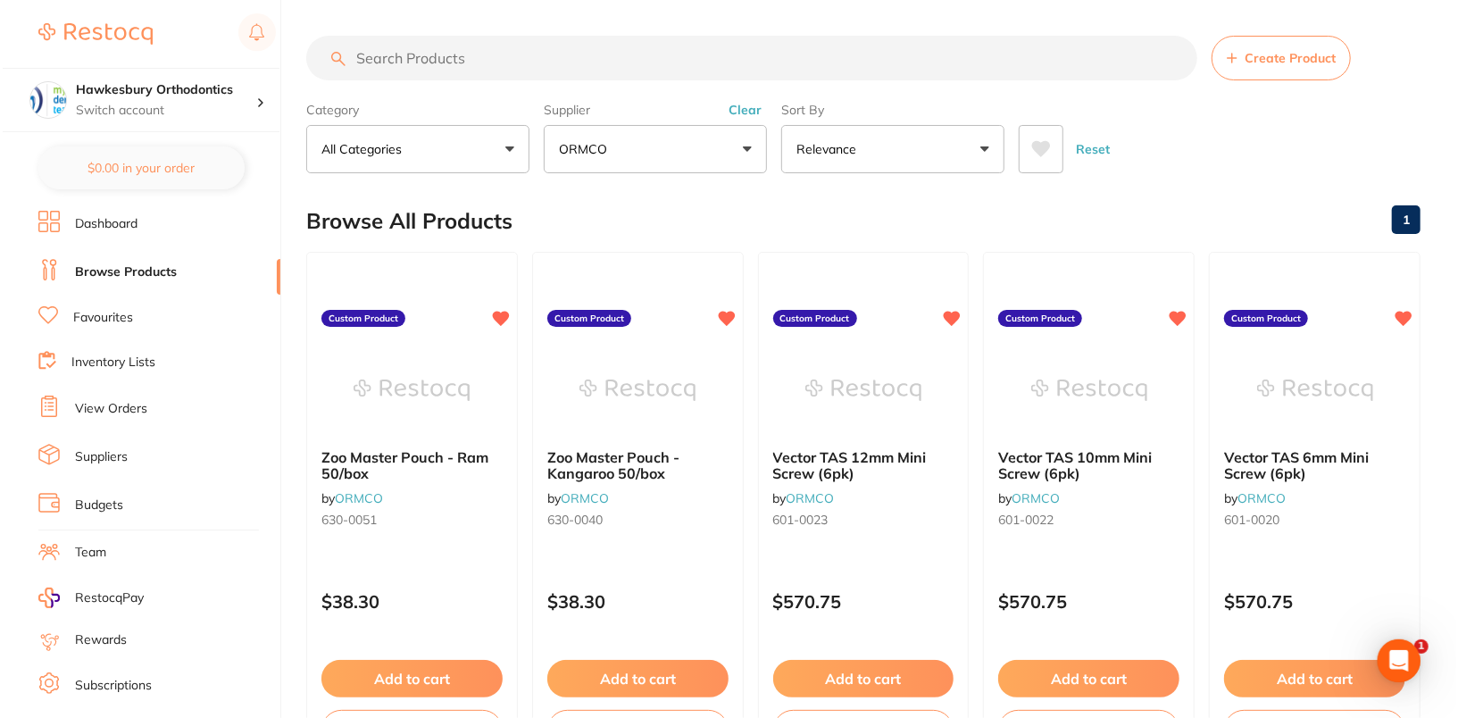
scroll to position [0, 0]
click at [676, 58] on input "search" at bounding box center [749, 58] width 891 height 45
paste input "210-5414"
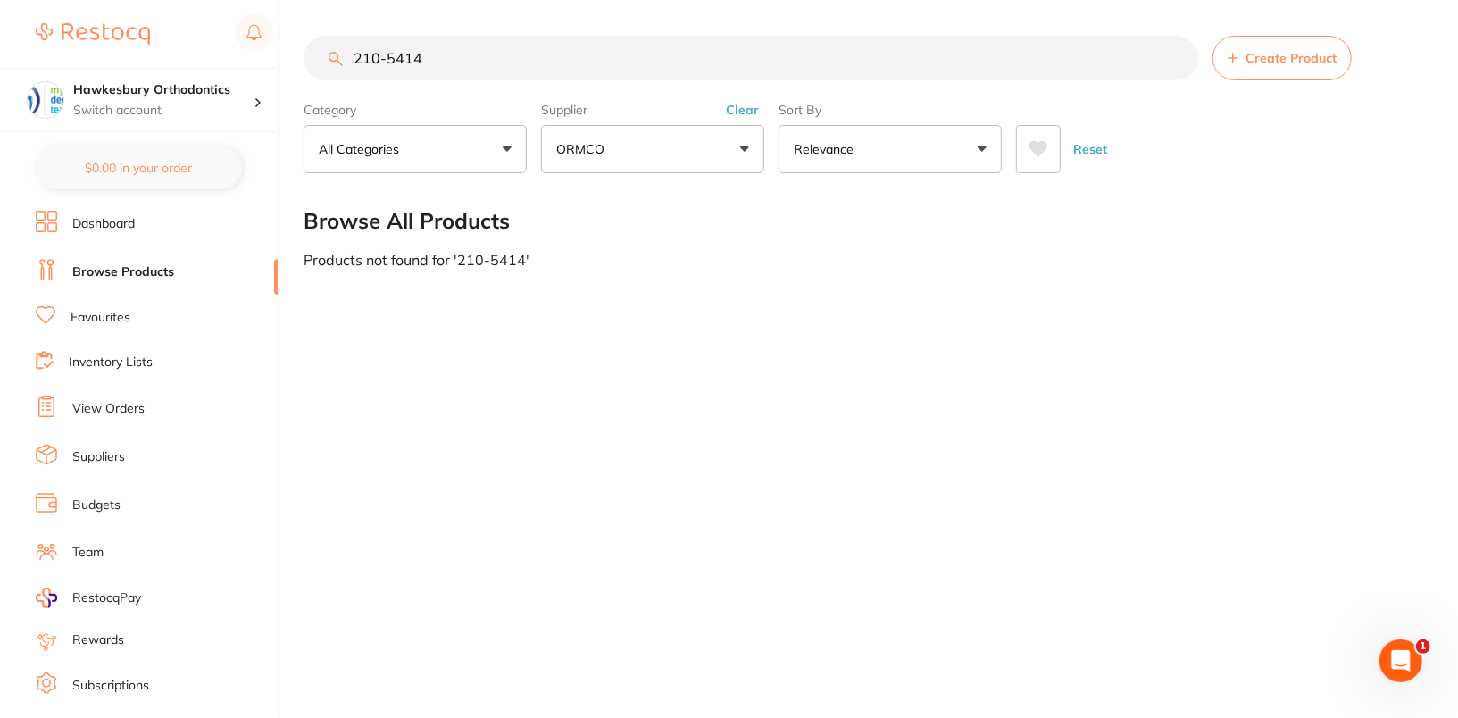
type input "210-5414"
click at [689, 405] on div "210-5414 Create Product Category All Categories All Categories No categories fo…" at bounding box center [881, 359] width 1155 height 718
click at [1080, 300] on main "210-5414 Create Product Category All Categories All Categories No categories fo…" at bounding box center [881, 152] width 1155 height 304
click at [90, 405] on link "View Orders" at bounding box center [108, 409] width 72 height 18
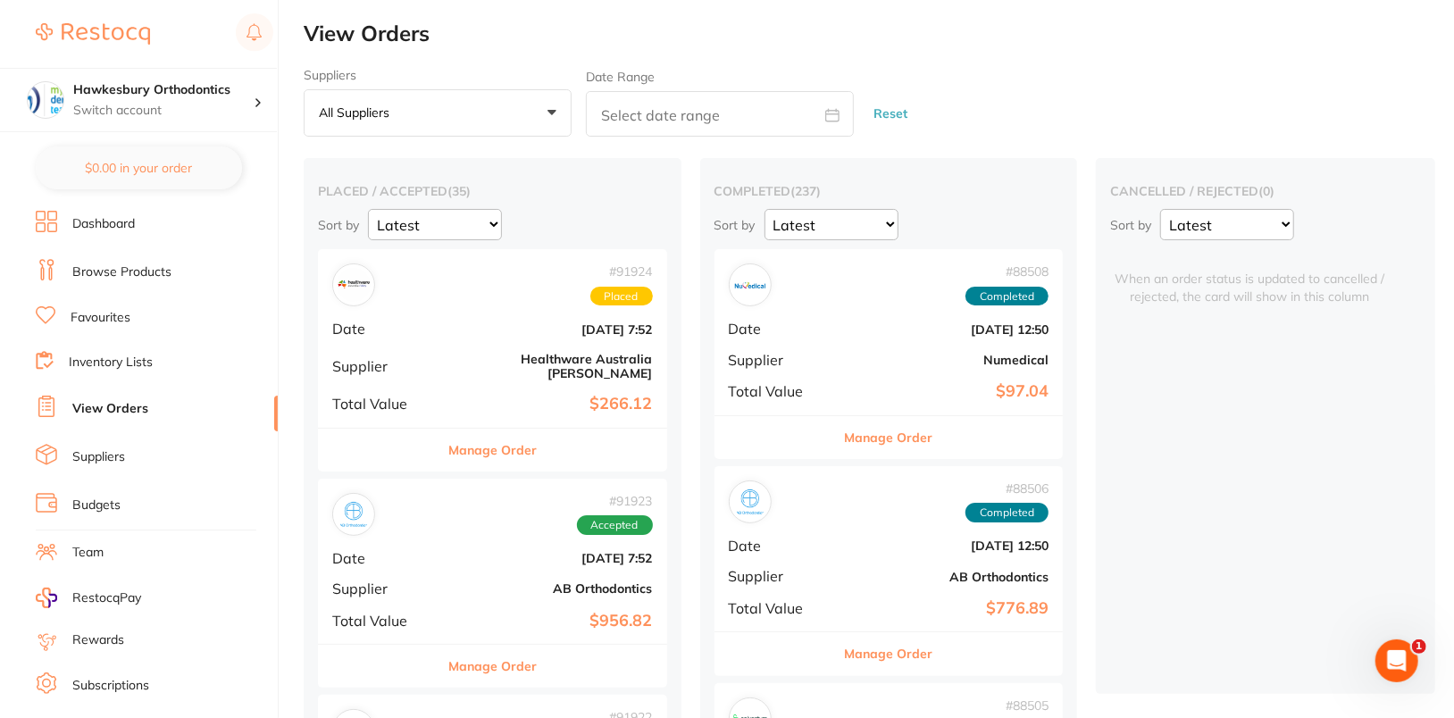
click at [446, 104] on button "All suppliers +0" at bounding box center [438, 113] width 268 height 48
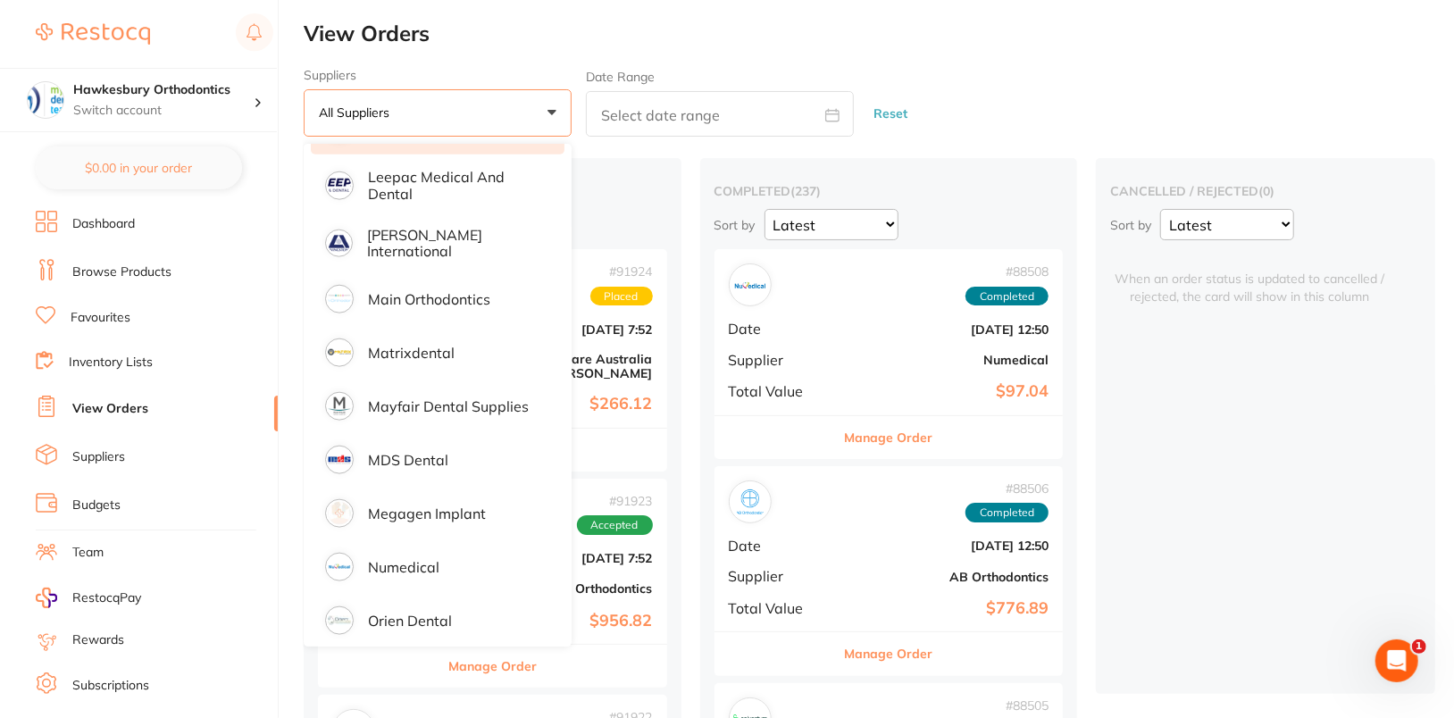
scroll to position [1612, 0]
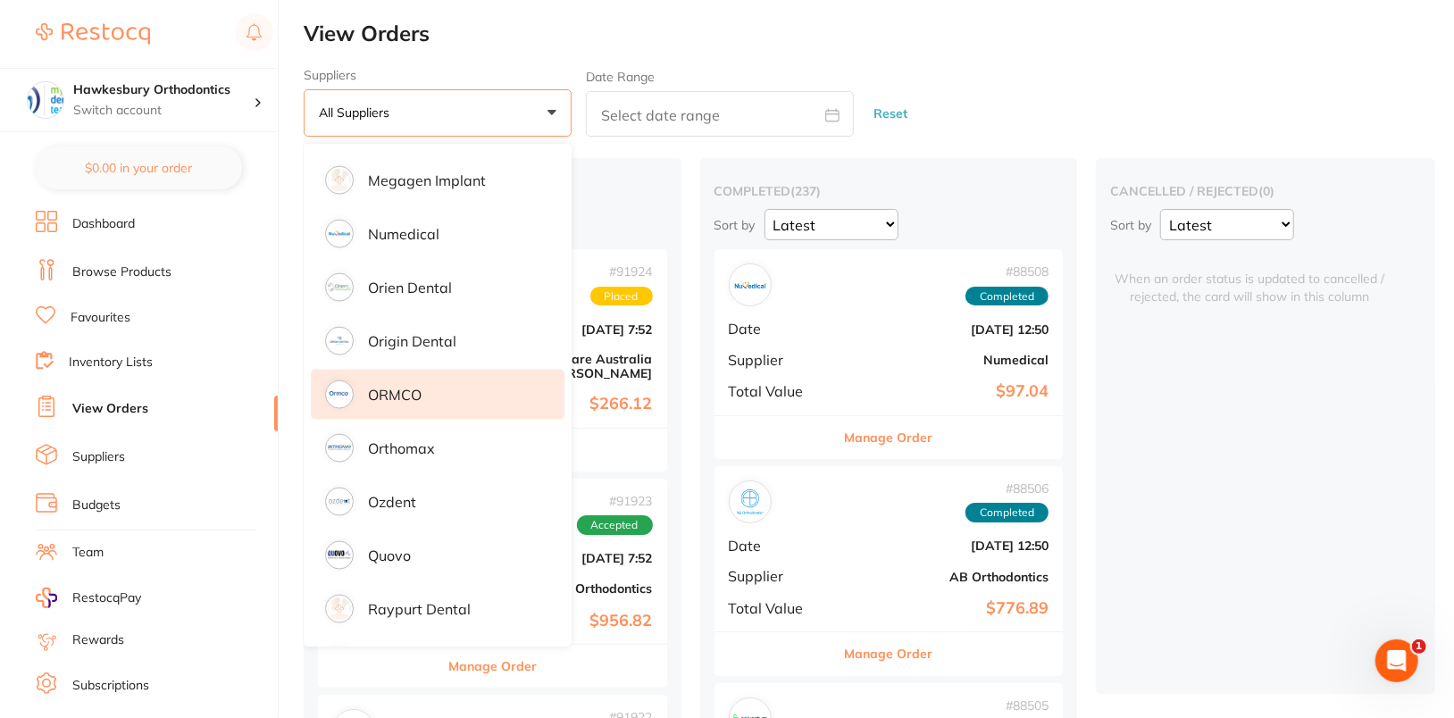
click at [458, 401] on li "ORMCO" at bounding box center [438, 395] width 254 height 50
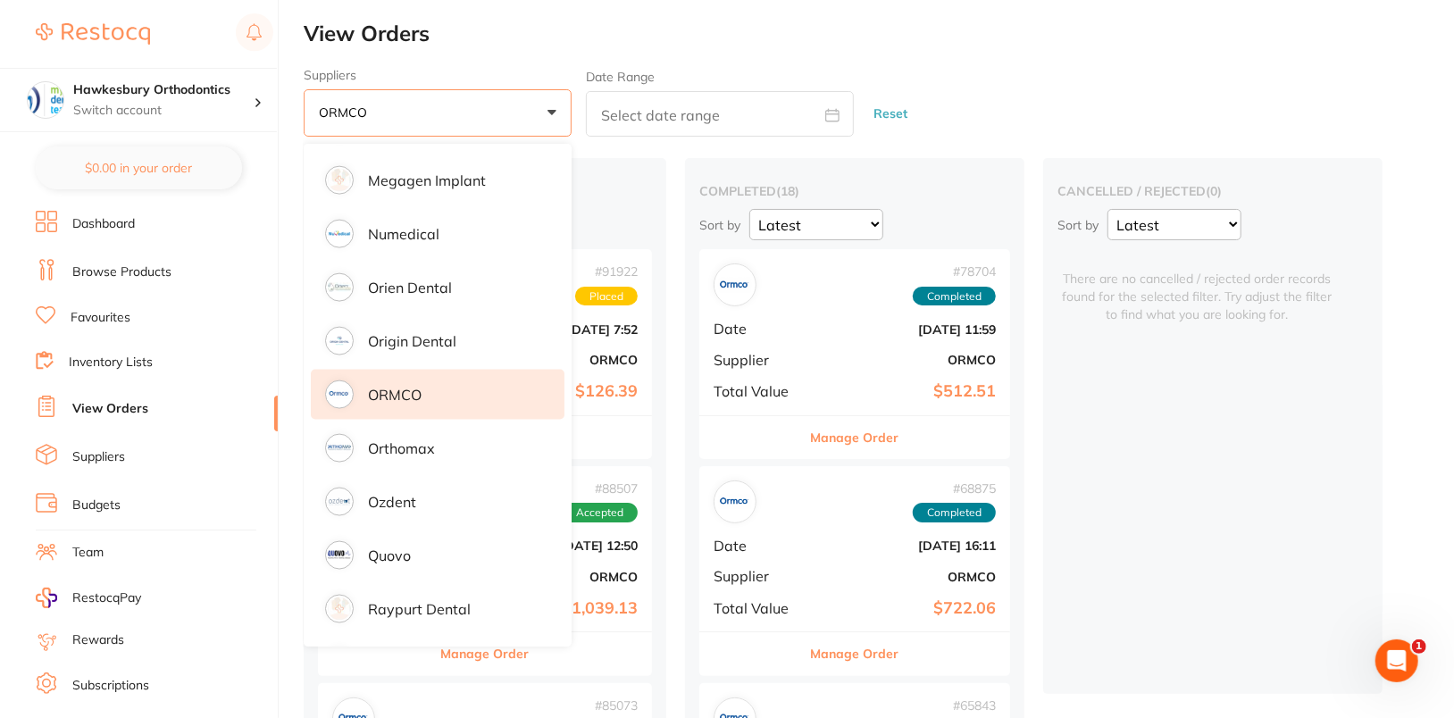
click at [1128, 77] on div "Suppliers ORMCO +0 All suppliers AB Orthodontics Adam Dental AHP Dental and Med…" at bounding box center [879, 103] width 1150 height 70
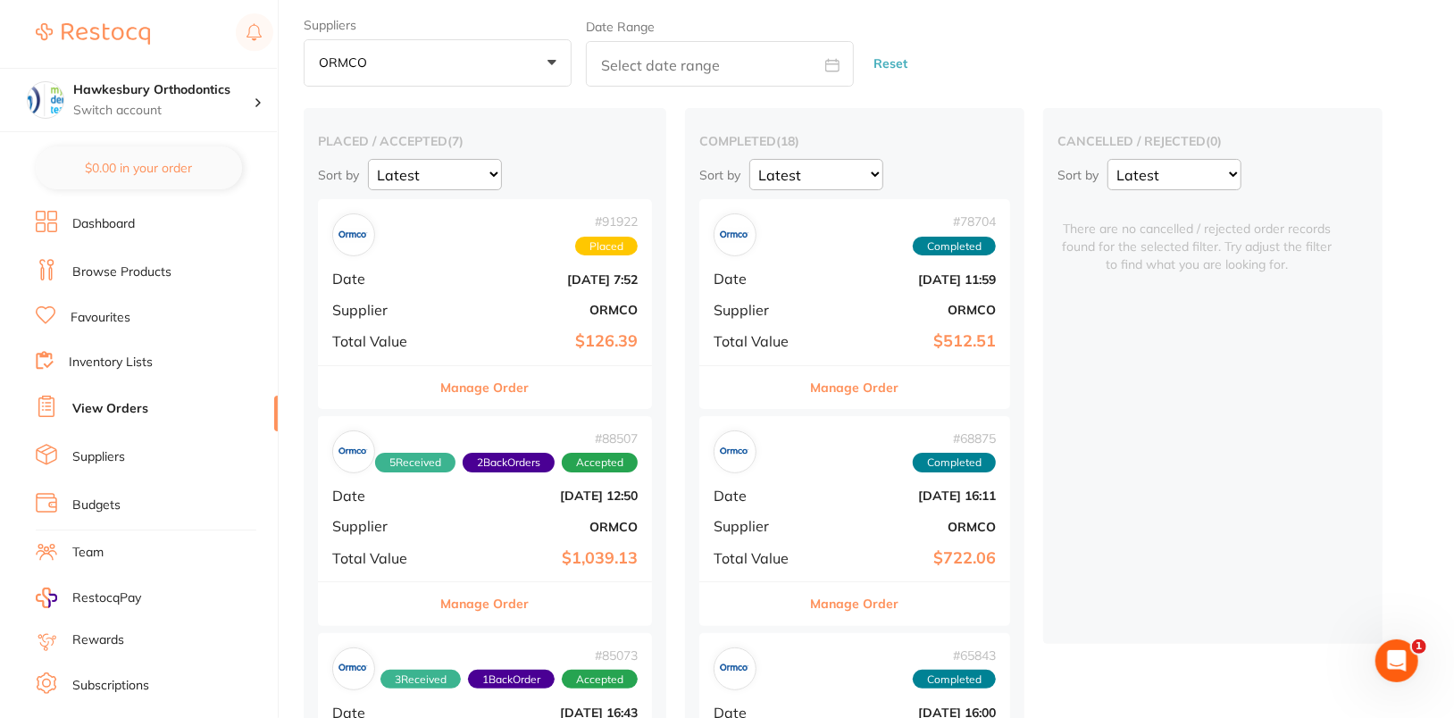
scroll to position [315, 0]
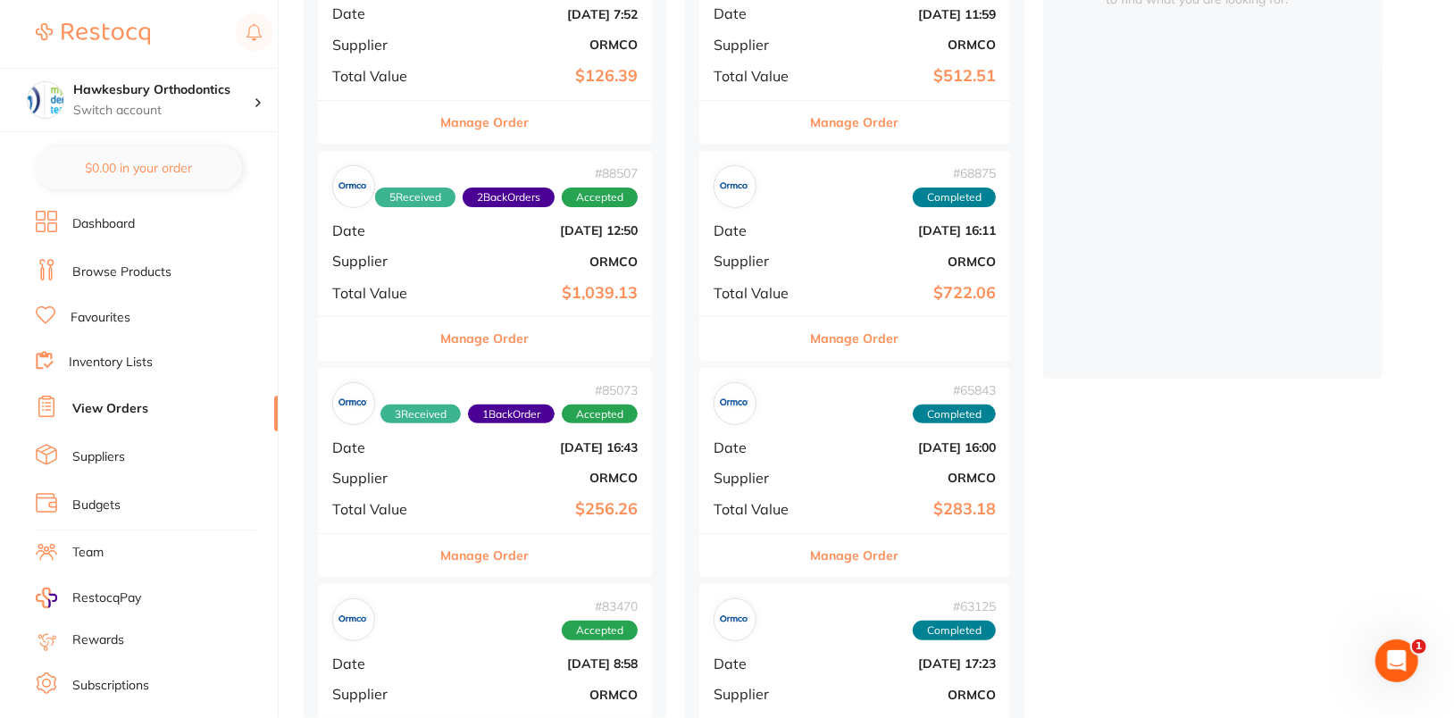
click at [892, 287] on b "$722.06" at bounding box center [906, 293] width 179 height 19
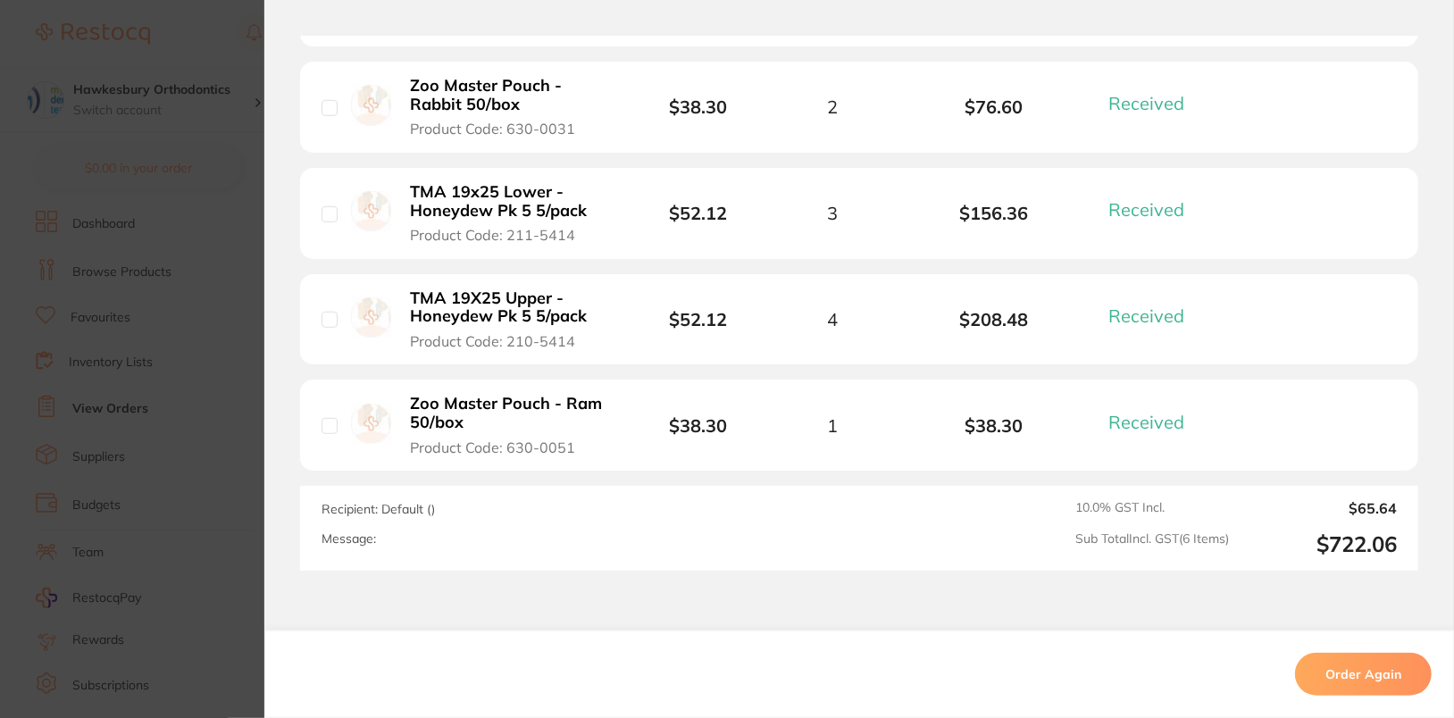
scroll to position [789, 0]
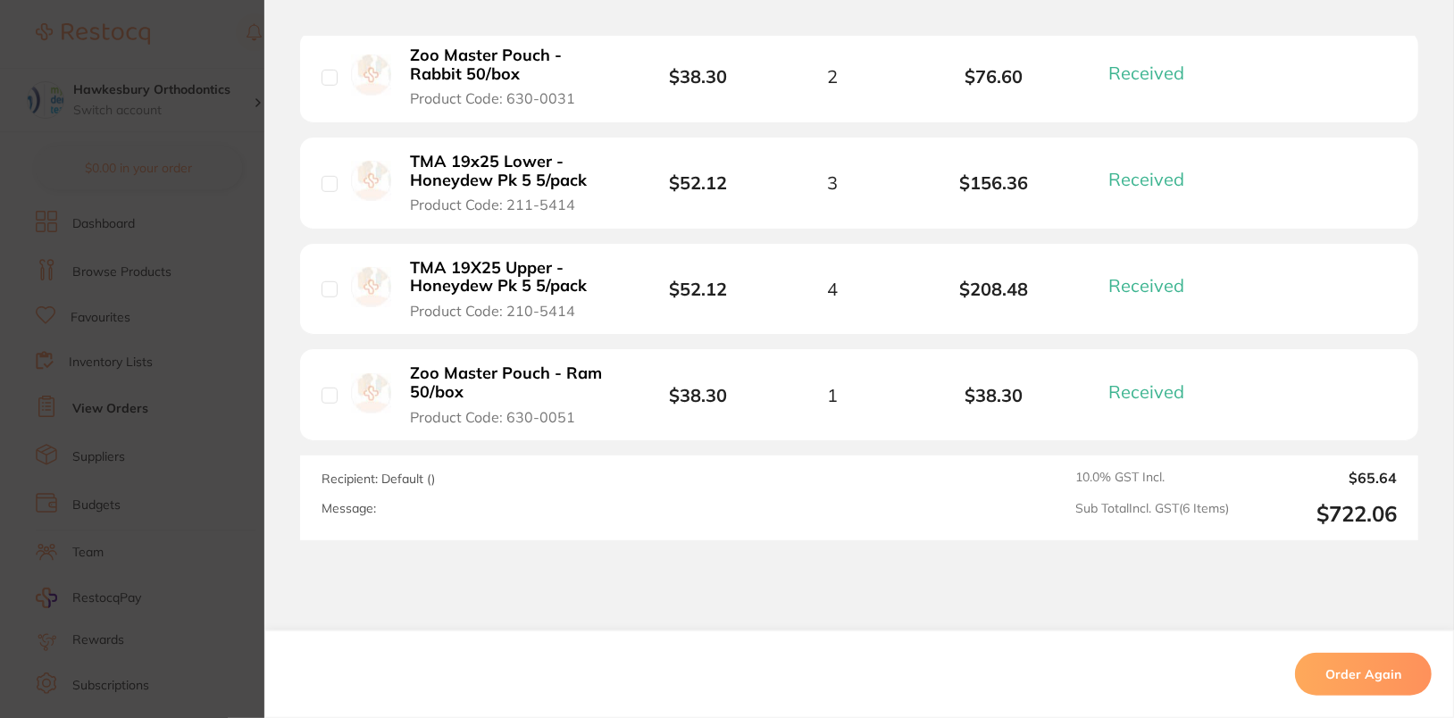
click at [115, 432] on section "Order ID: Restocq- 68875 Order Information 6 Received Completed Order Order Dat…" at bounding box center [727, 359] width 1454 height 718
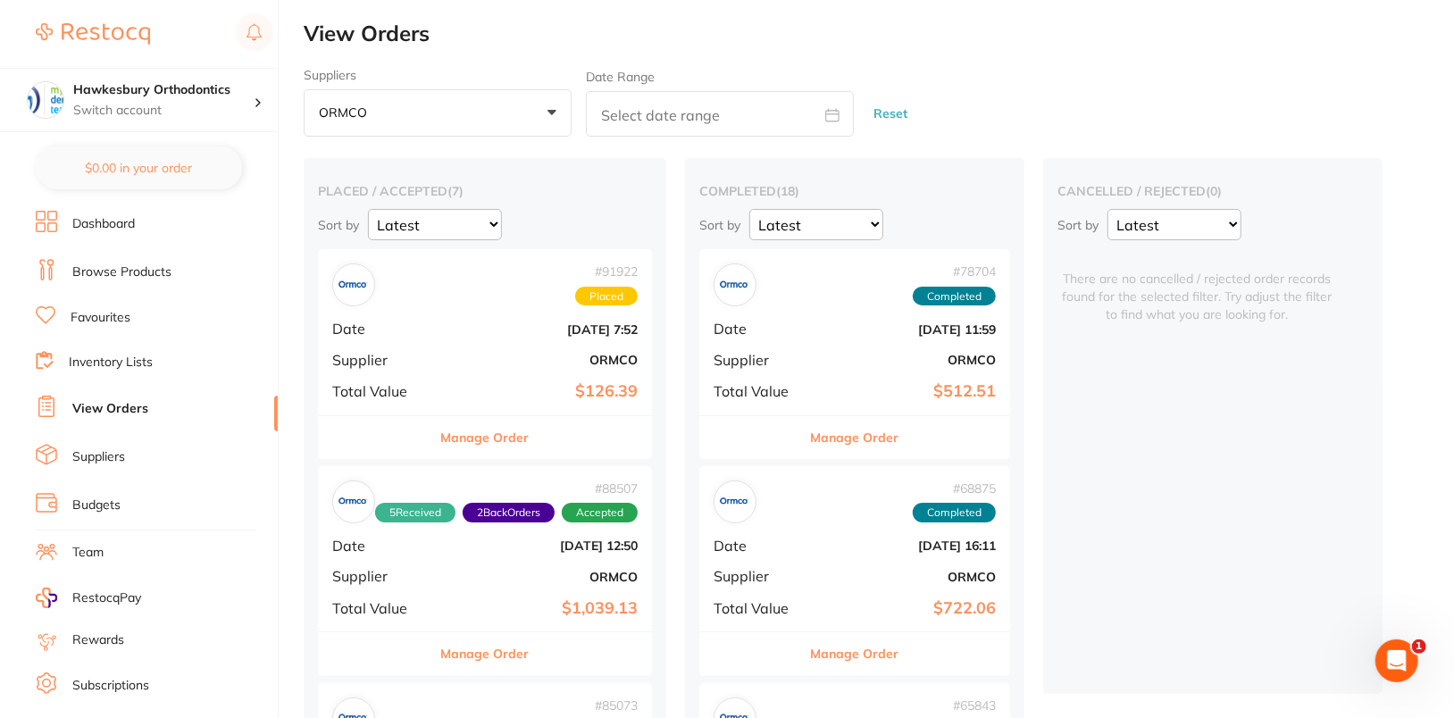
click at [102, 230] on link "Dashboard" at bounding box center [103, 224] width 63 height 18
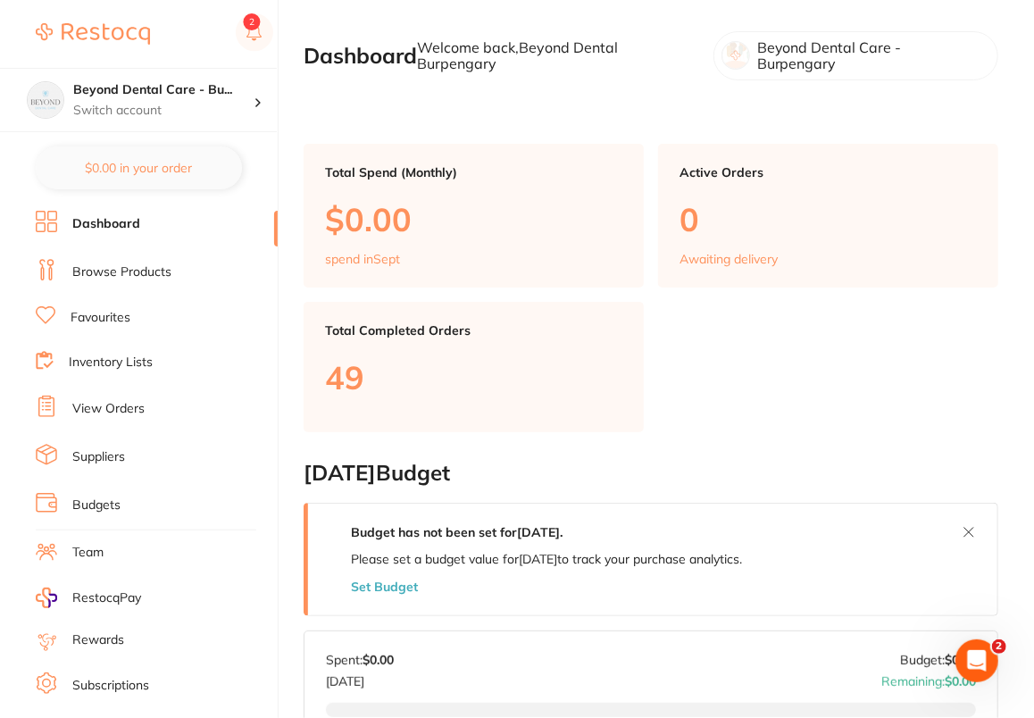
click at [104, 272] on link "Browse Products" at bounding box center [121, 272] width 99 height 18
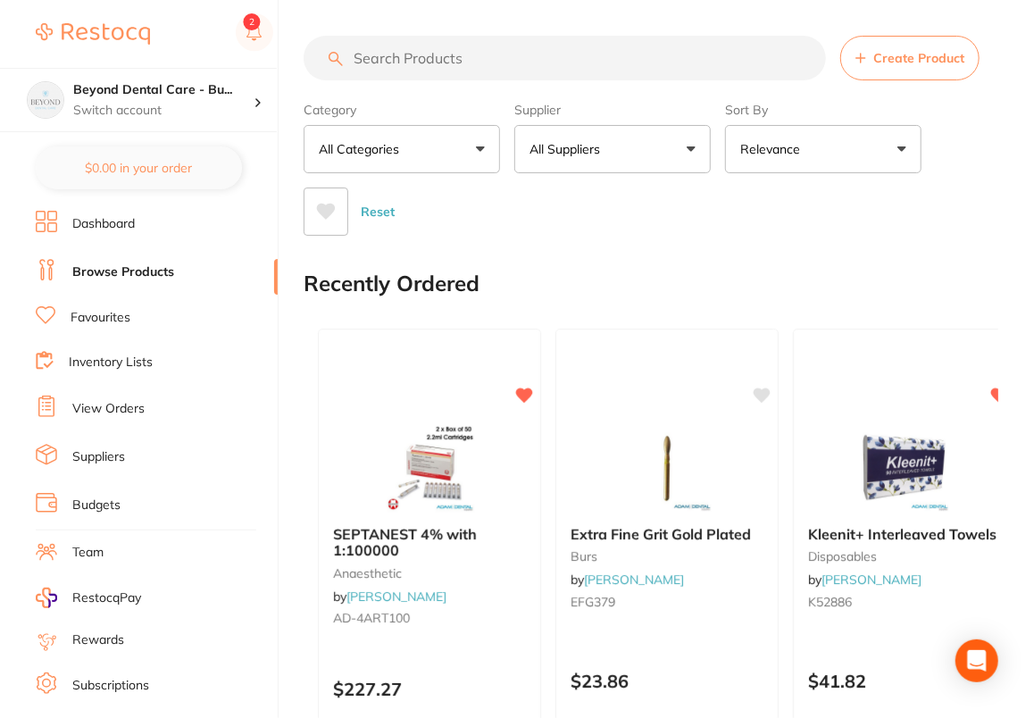
click at [627, 62] on input "search" at bounding box center [565, 58] width 522 height 45
click at [648, 150] on button "All Suppliers" at bounding box center [612, 149] width 196 height 48
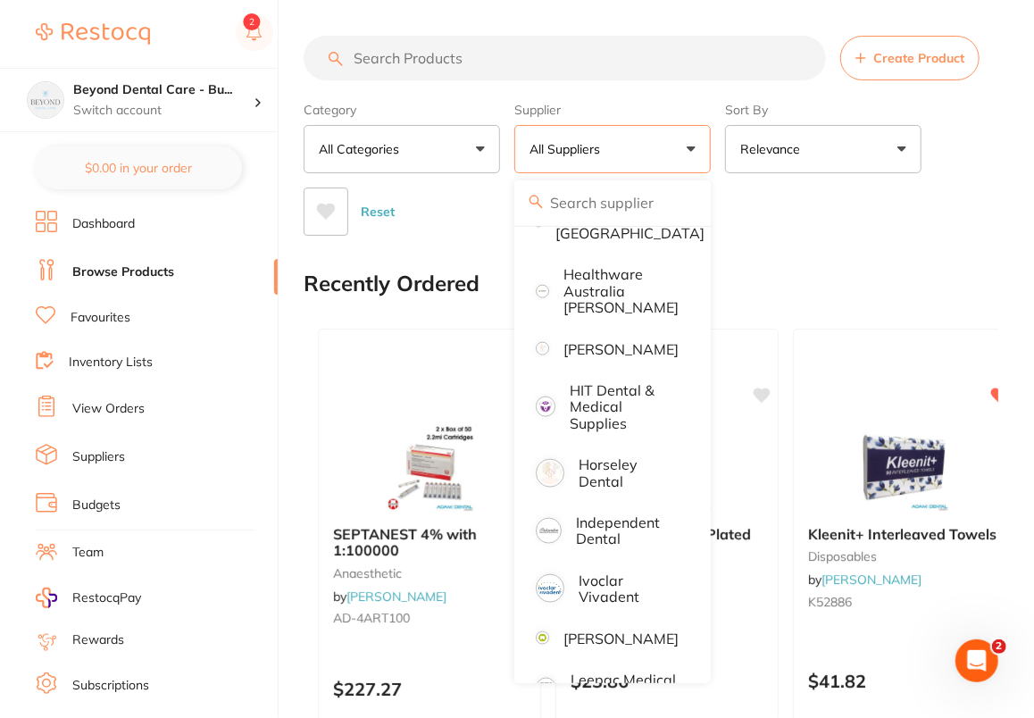
scroll to position [1073, 0]
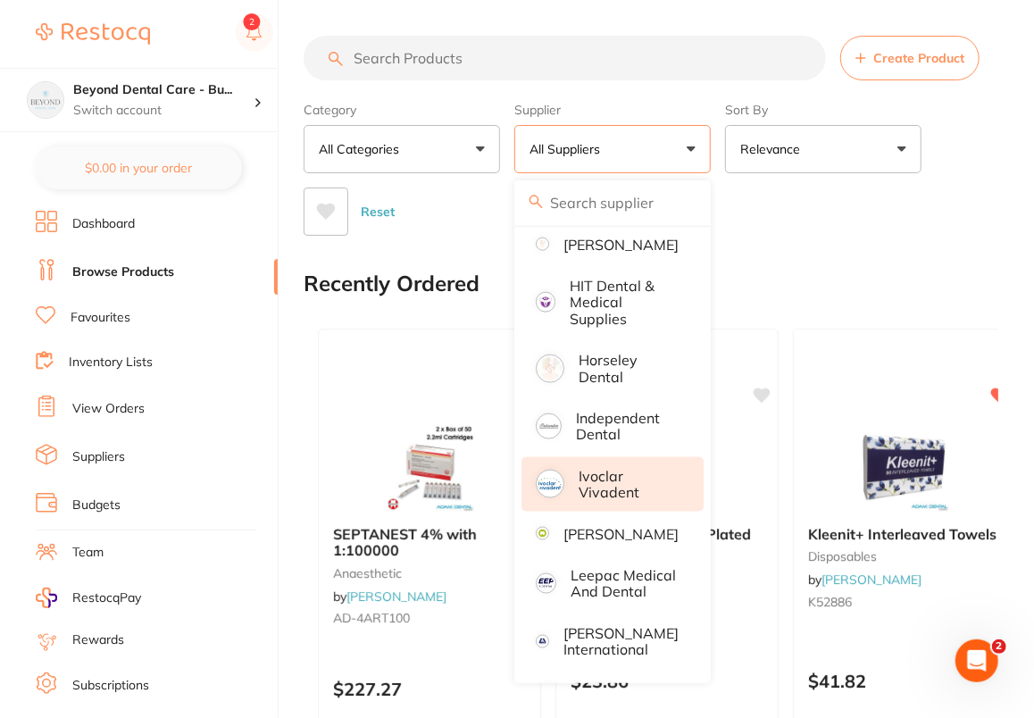
click at [643, 476] on li "Ivoclar Vivadent" at bounding box center [613, 484] width 182 height 54
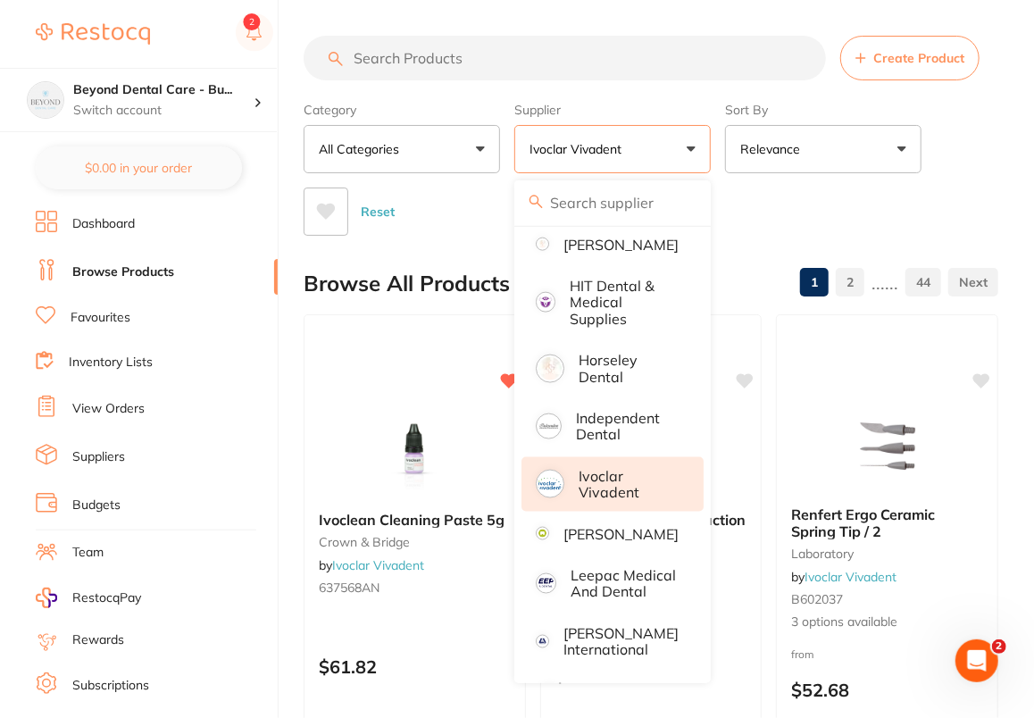
click at [969, 197] on div "Reset" at bounding box center [644, 204] width 680 height 63
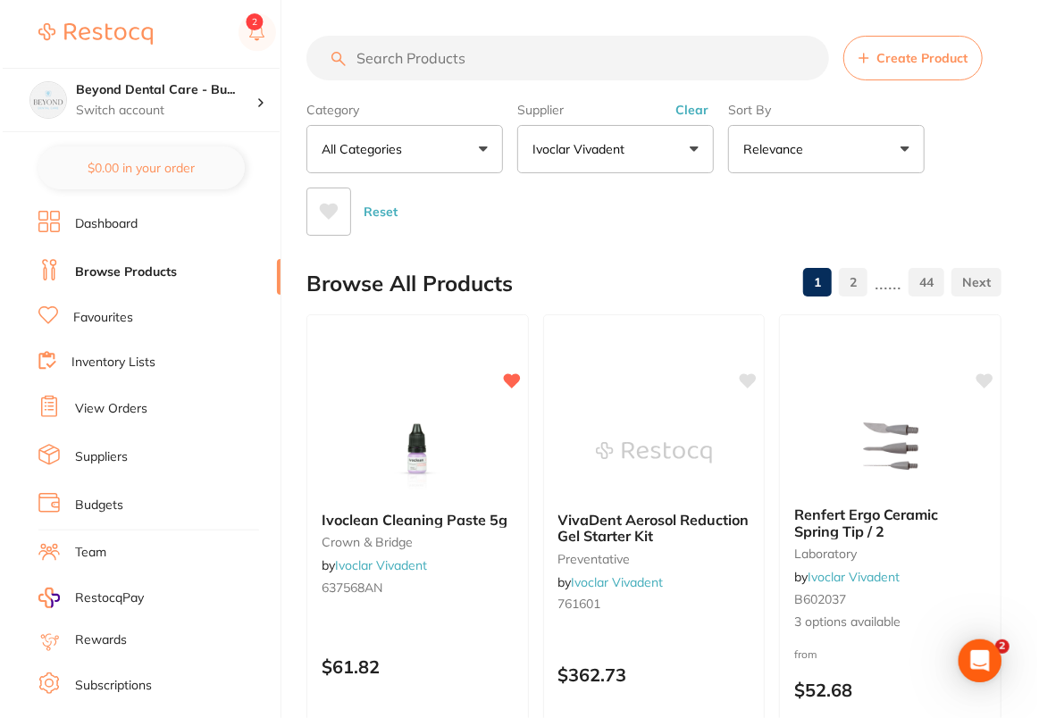
scroll to position [0, 0]
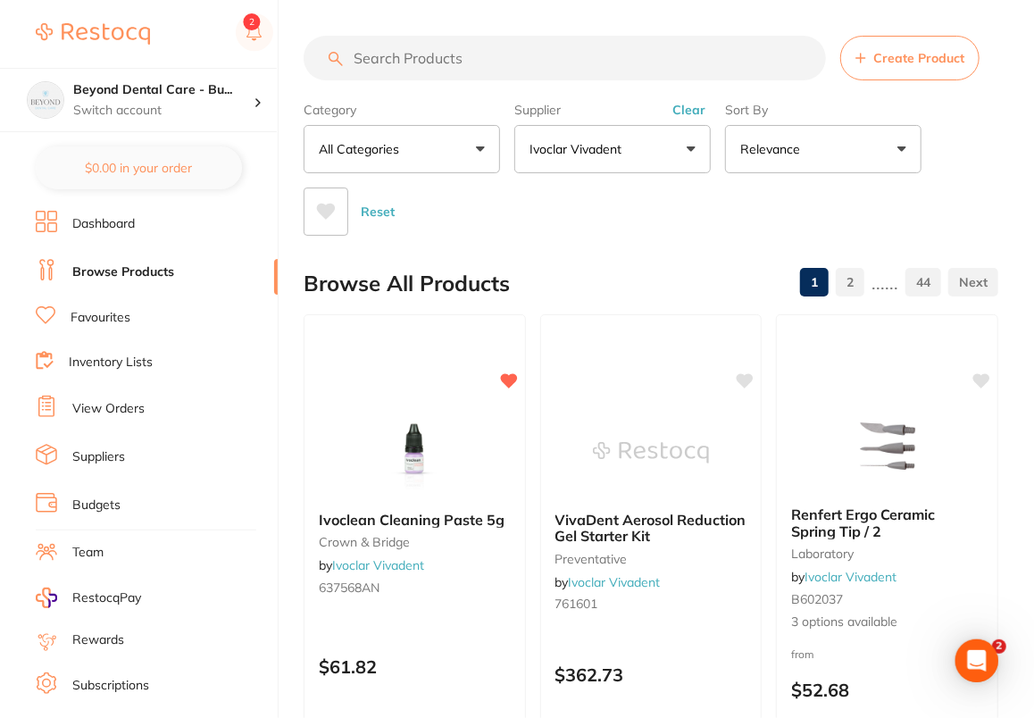
click at [634, 67] on input "search" at bounding box center [565, 58] width 522 height 45
paste input "666123WW"
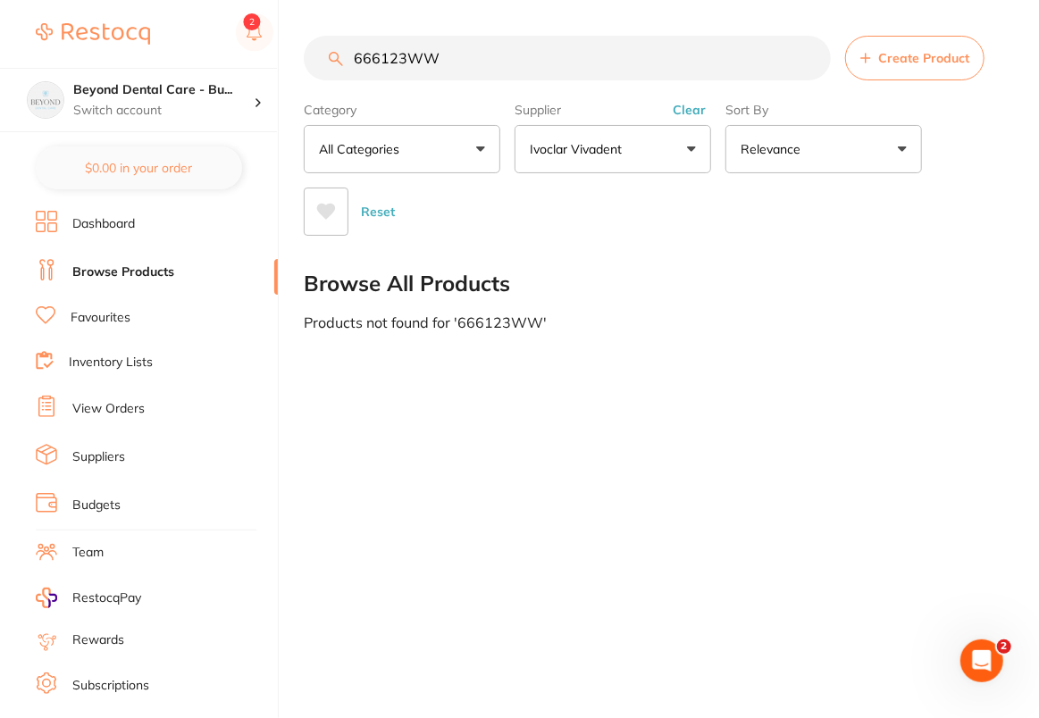
type input "666123WW"
click at [97, 222] on link "Dashboard" at bounding box center [103, 224] width 63 height 18
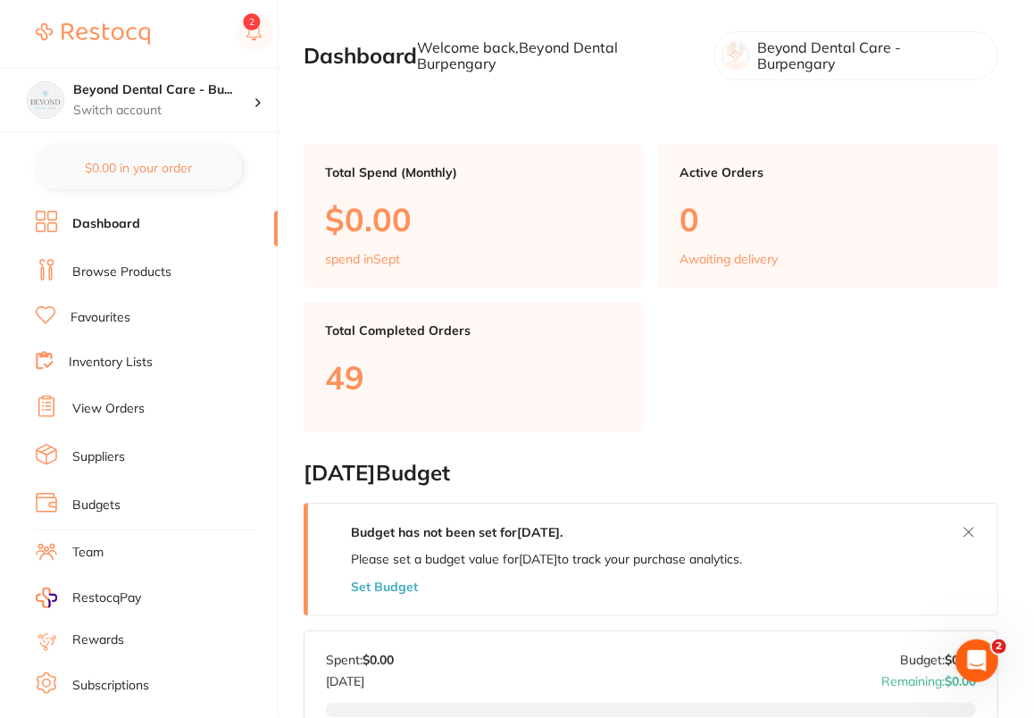
click at [129, 273] on link "Browse Products" at bounding box center [121, 272] width 99 height 18
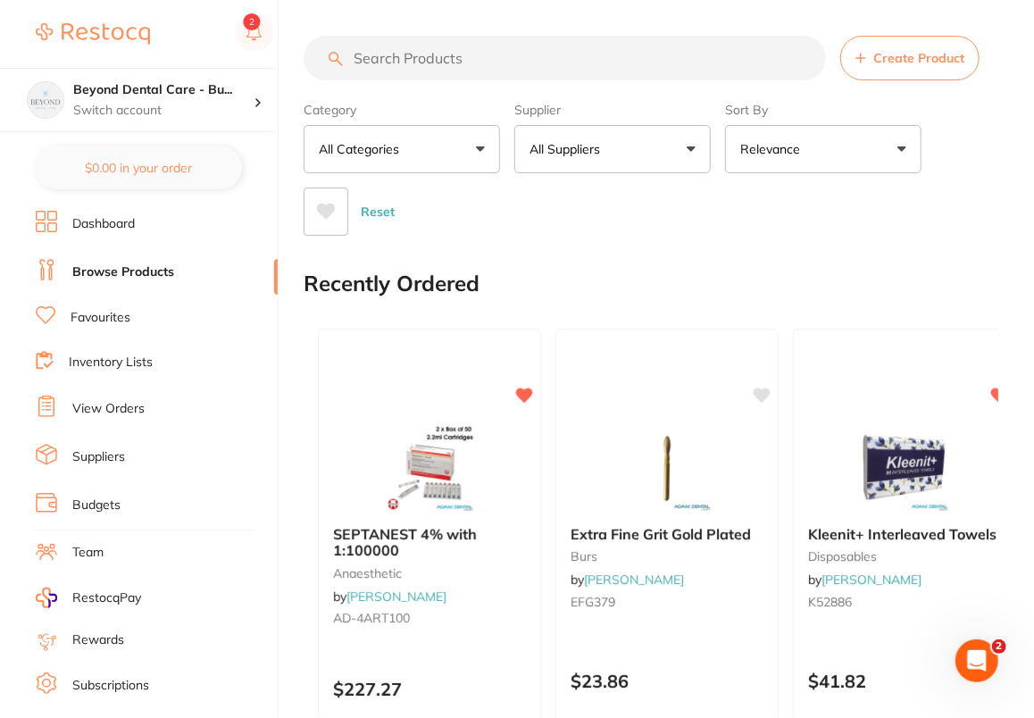
click at [524, 56] on input "search" at bounding box center [565, 58] width 522 height 45
click at [663, 165] on button "All Suppliers" at bounding box center [612, 149] width 196 height 48
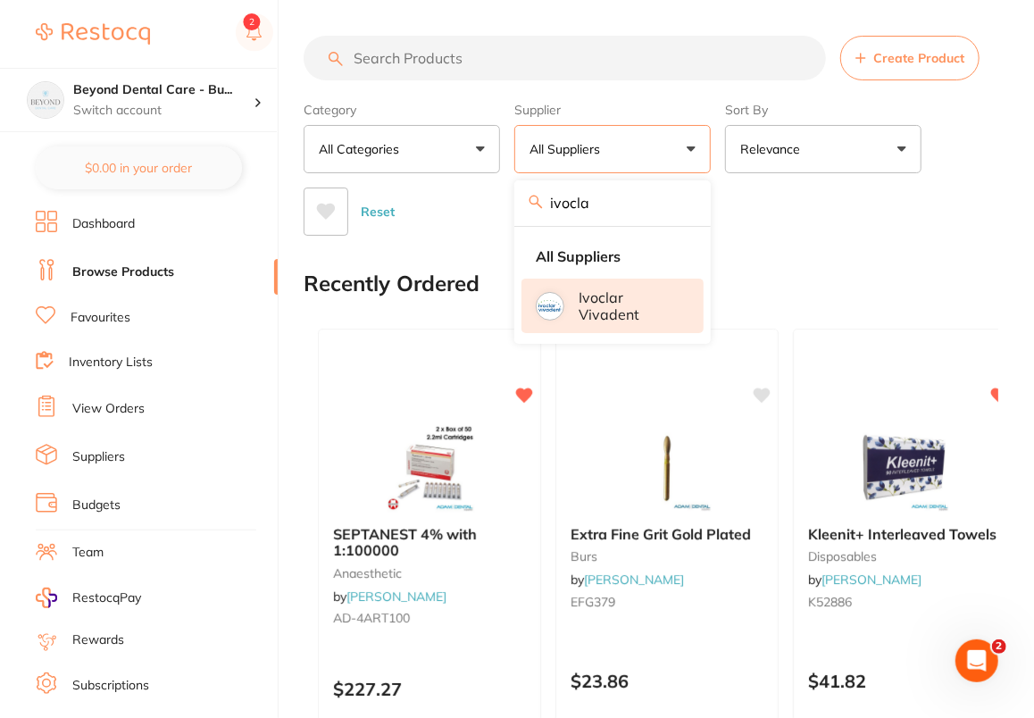
type input "ivocla"
click at [631, 305] on p "Ivoclar Vivadent" at bounding box center [629, 305] width 100 height 33
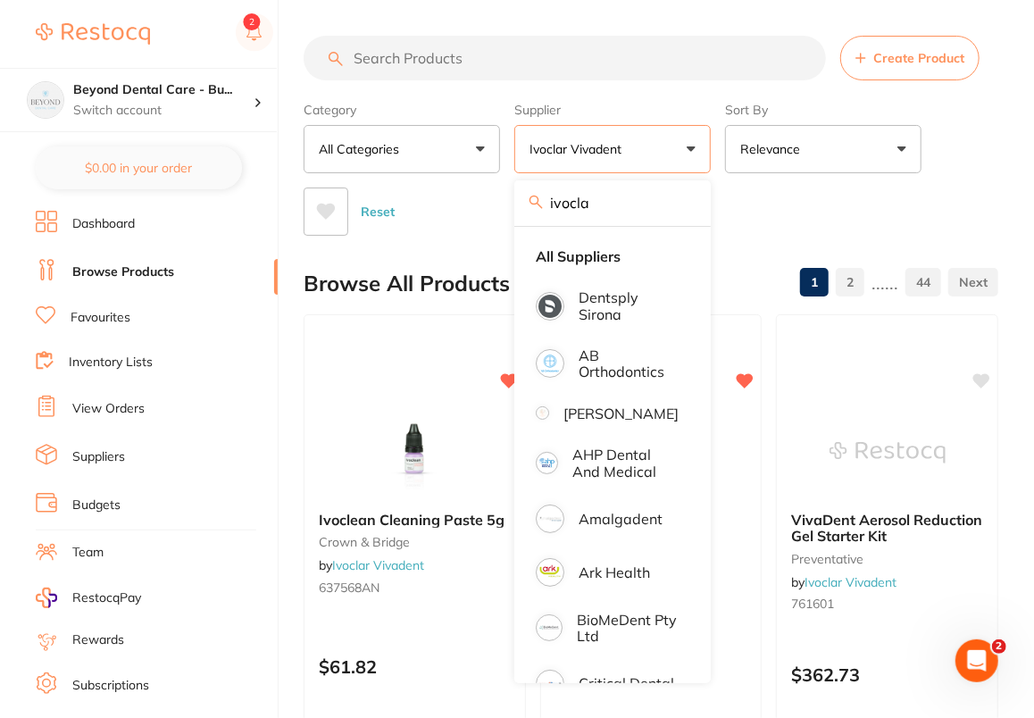
click at [966, 186] on div "Reset" at bounding box center [644, 204] width 680 height 63
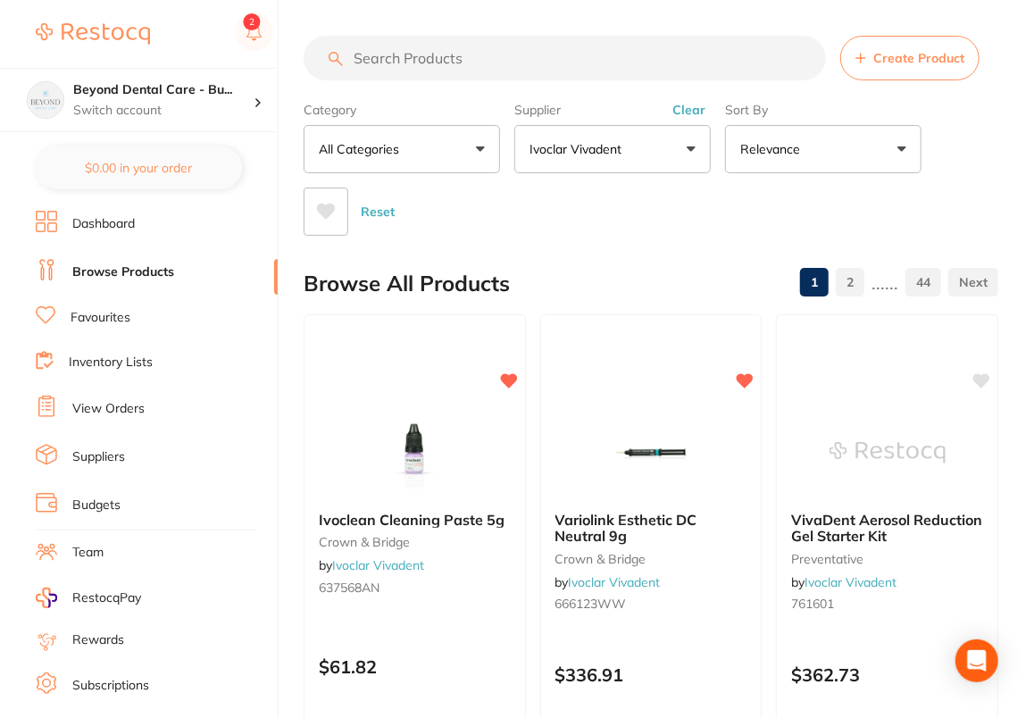
click at [587, 63] on input "search" at bounding box center [565, 58] width 522 height 45
paste input "666123WW"
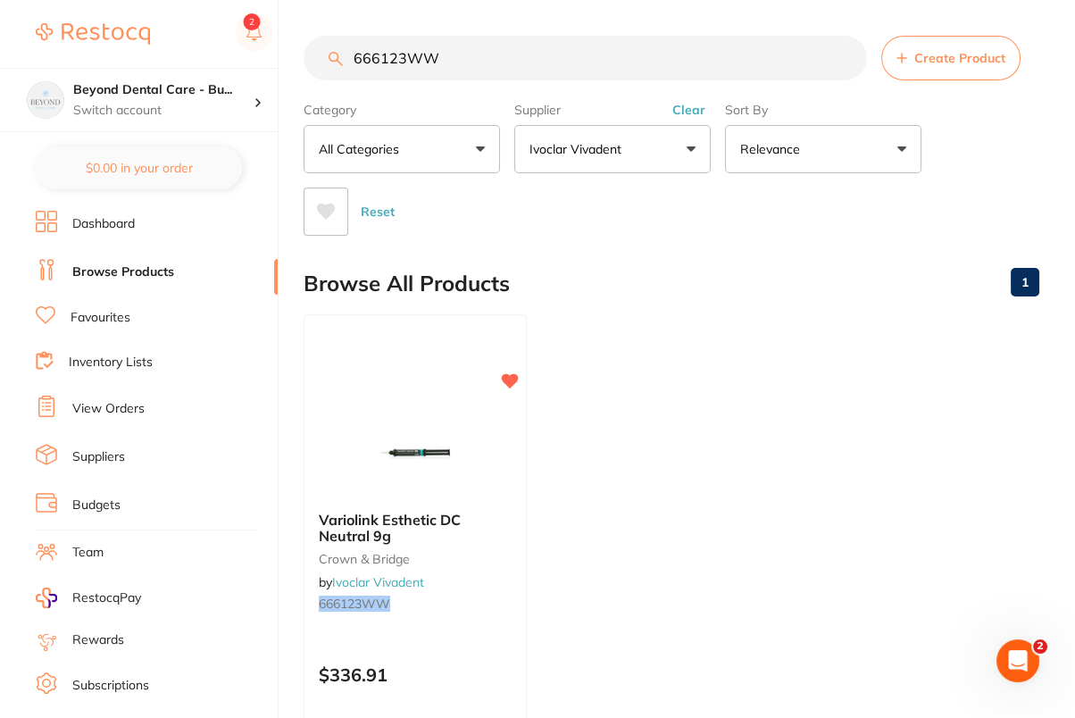
click at [705, 368] on ul "Variolink Esthetic DC Neutral 9g crown & bridge by Ivoclar Vivadent 666123WW $3…" at bounding box center [672, 570] width 736 height 513
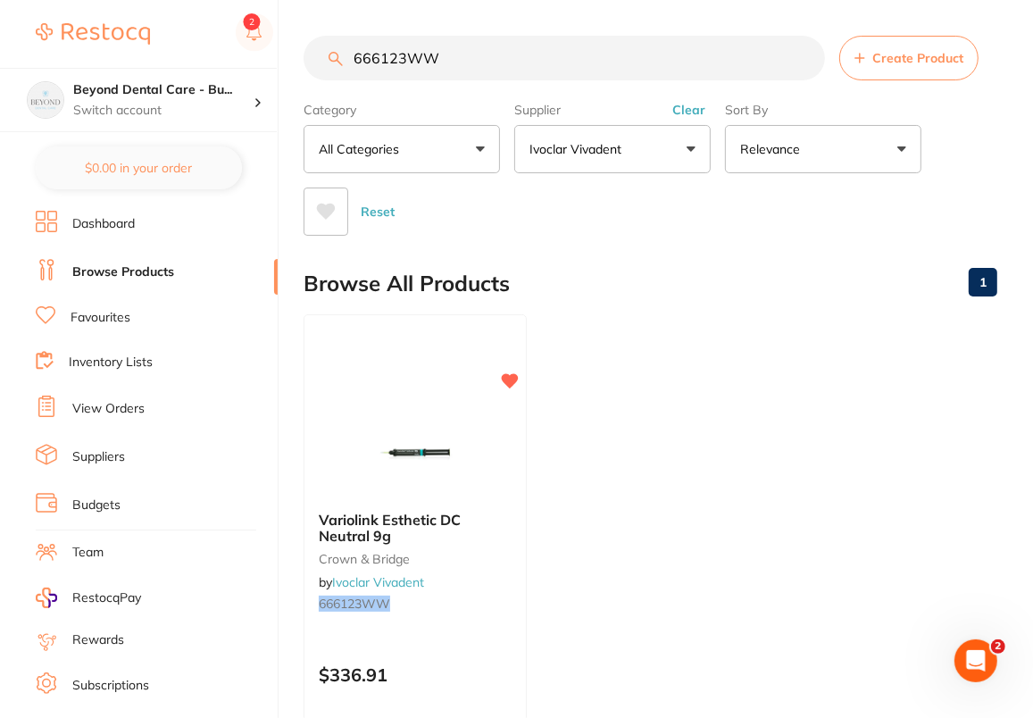
click at [482, 63] on input "666123WW" at bounding box center [565, 58] width 522 height 45
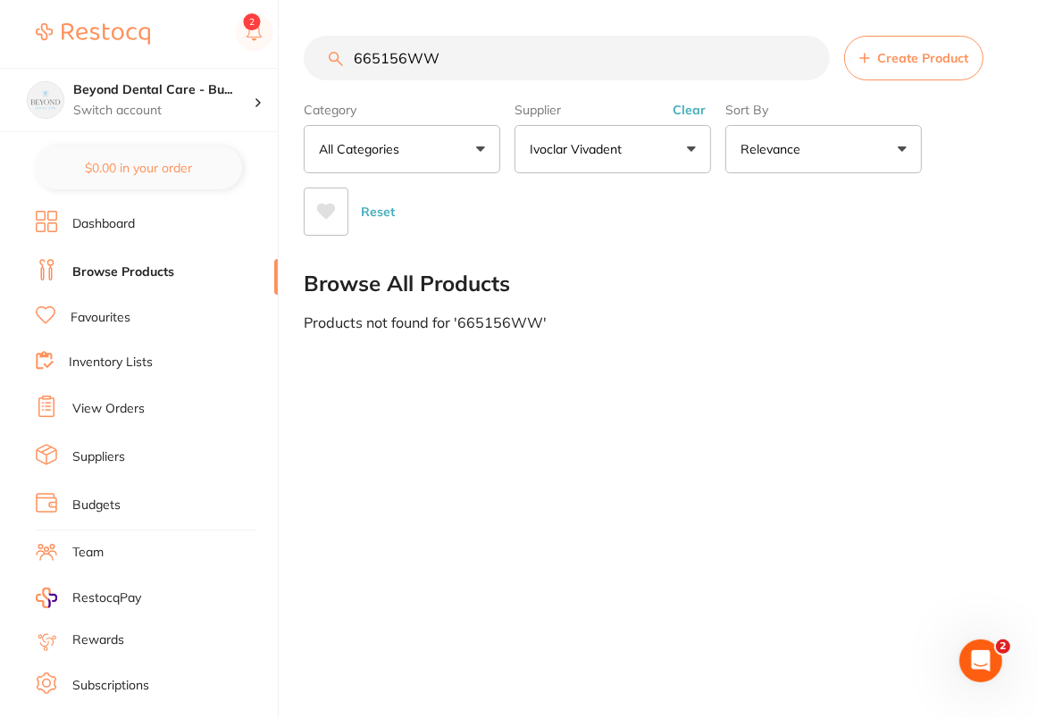
click at [382, 63] on input "665156WW" at bounding box center [567, 58] width 526 height 45
type input "665156WW"
click at [112, 226] on link "Dashboard" at bounding box center [103, 224] width 63 height 18
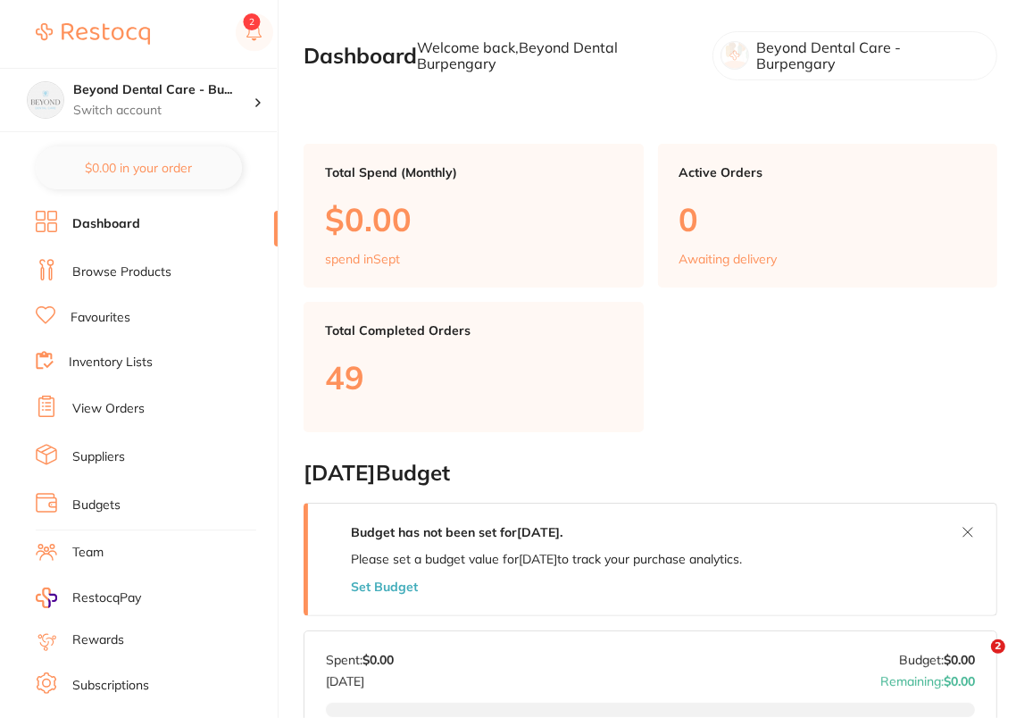
click at [156, 275] on link "Browse Products" at bounding box center [121, 272] width 99 height 18
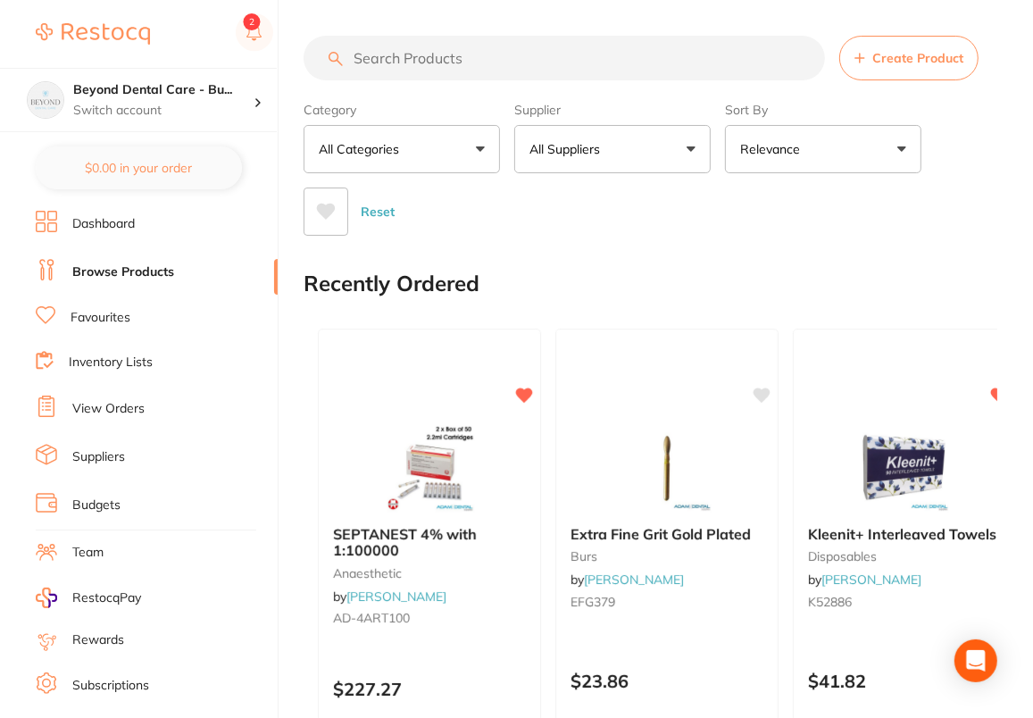
click at [538, 59] on input "search" at bounding box center [565, 58] width 522 height 45
paste input "665156WW"
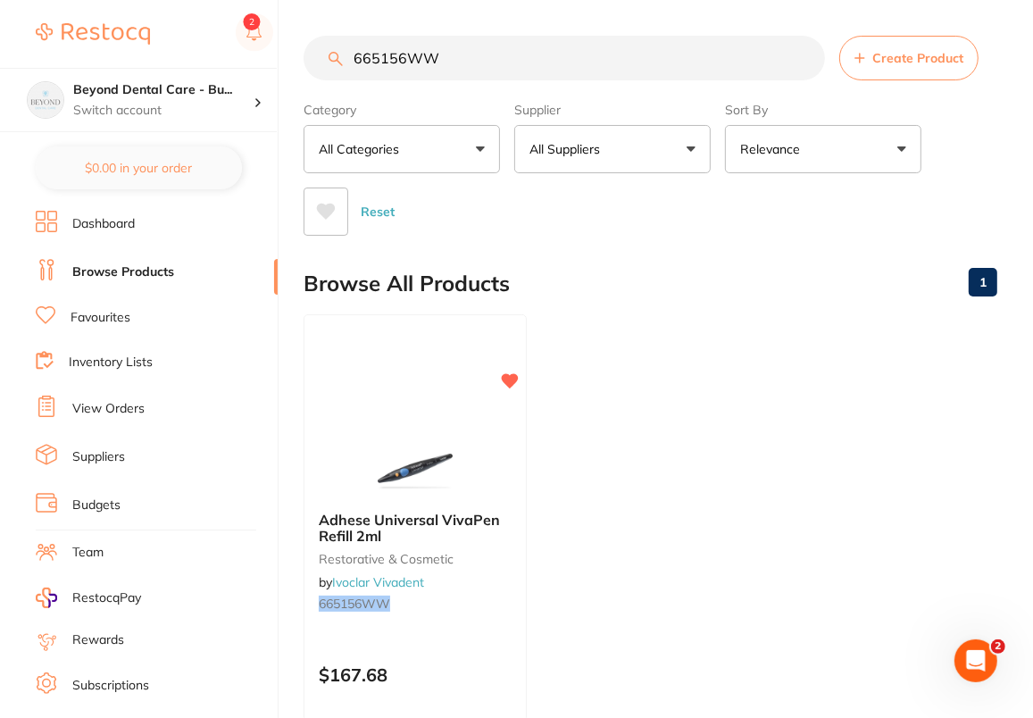
click at [640, 286] on div "Browse All Products 1" at bounding box center [651, 284] width 694 height 60
click at [547, 57] on input "665156WW" at bounding box center [565, 58] width 522 height 45
paste input "VIV513"
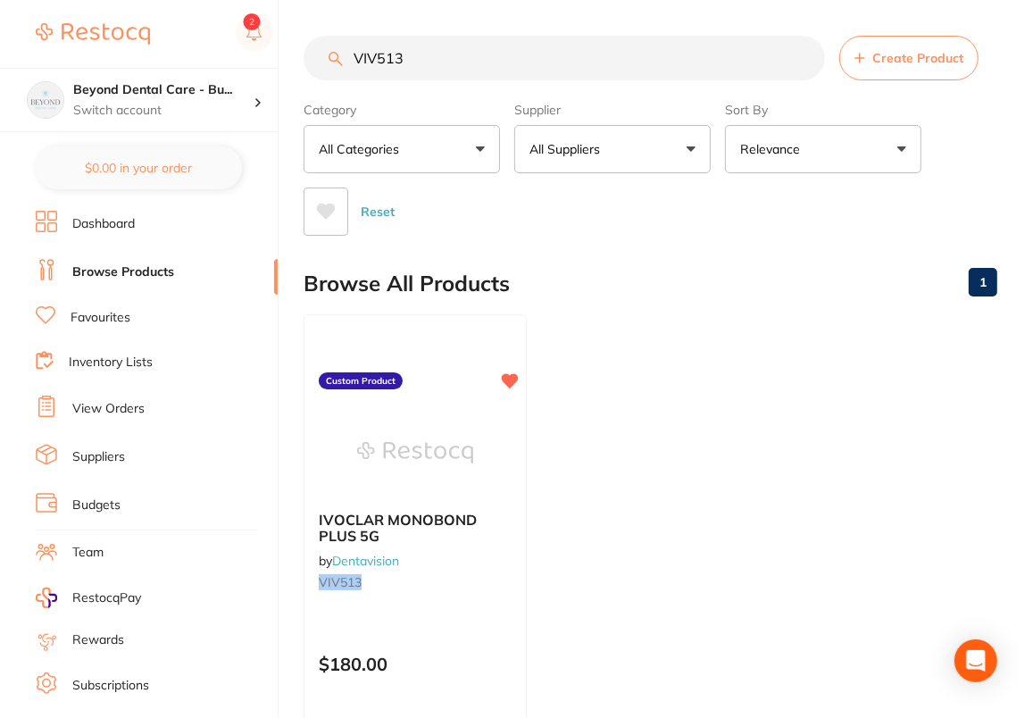
type input "VIV513"
click at [705, 413] on ul "IVOCLAR MONOBOND PLUS 5G by Dentavision VIV513 Custom Product $180.00 Add to ca…" at bounding box center [651, 570] width 694 height 513
click at [236, 104] on p "Switch account" at bounding box center [163, 111] width 180 height 18
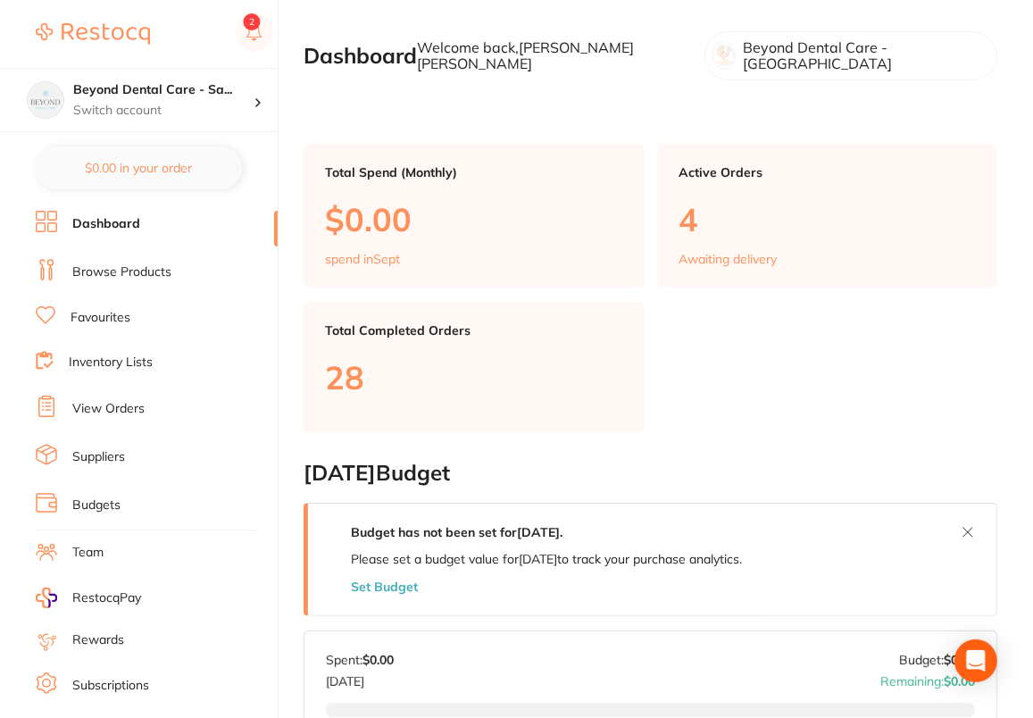
click at [121, 263] on link "Browse Products" at bounding box center [121, 272] width 99 height 18
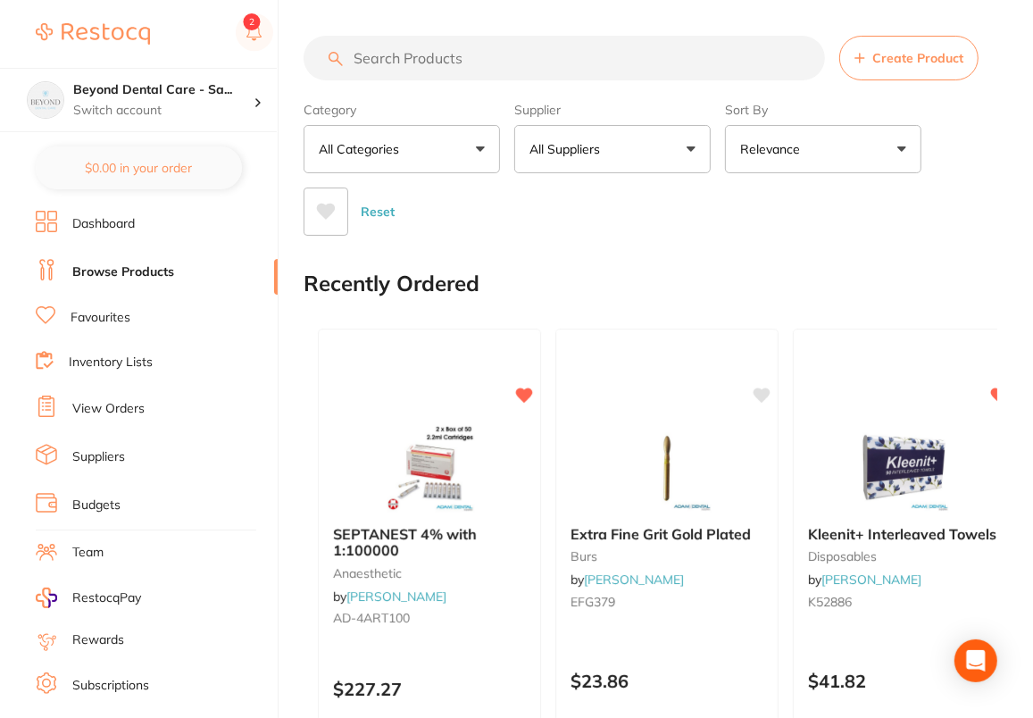
click at [472, 52] on input "search" at bounding box center [565, 58] width 522 height 45
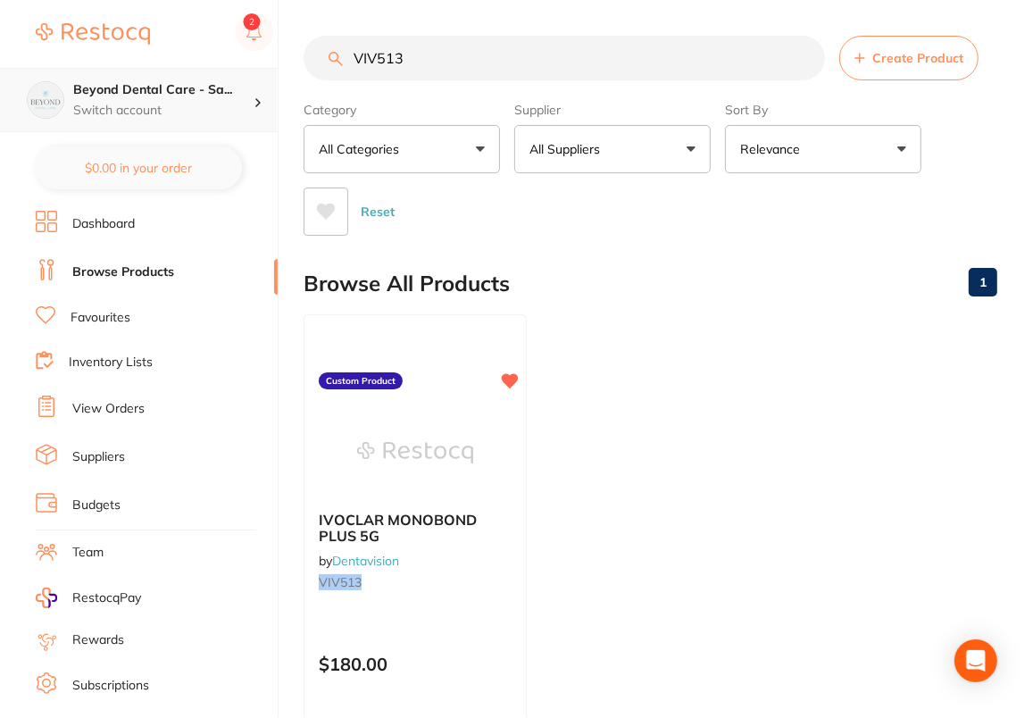
type input "VIV513"
click at [240, 104] on p "Switch account" at bounding box center [163, 111] width 180 height 18
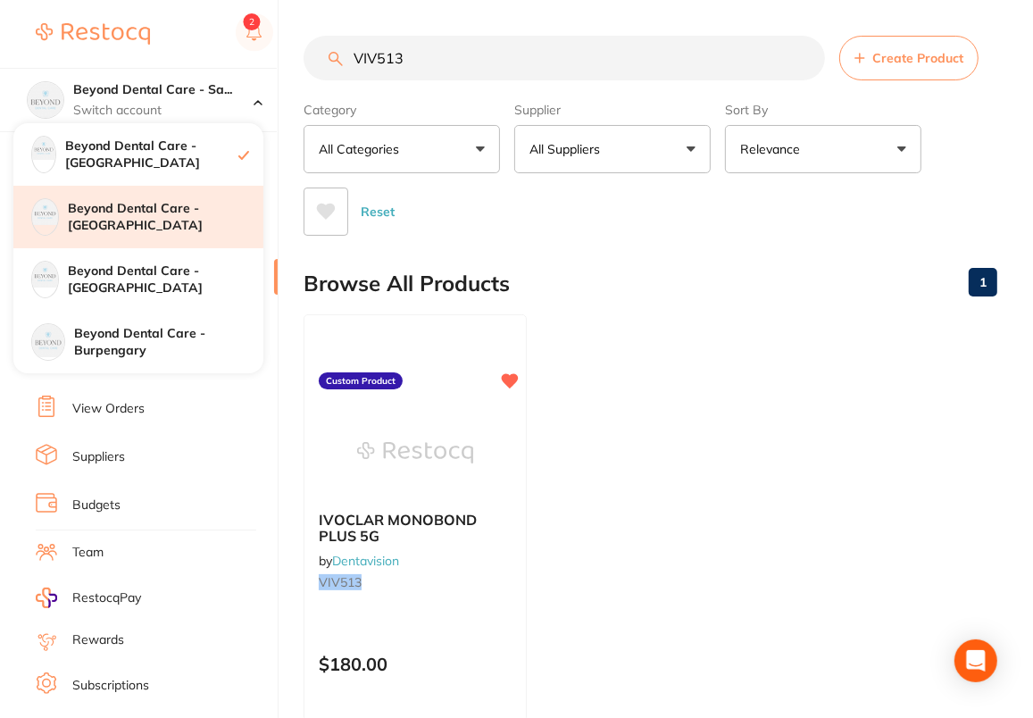
click at [211, 230] on div "Beyond Dental Care - Brighton" at bounding box center [138, 217] width 250 height 63
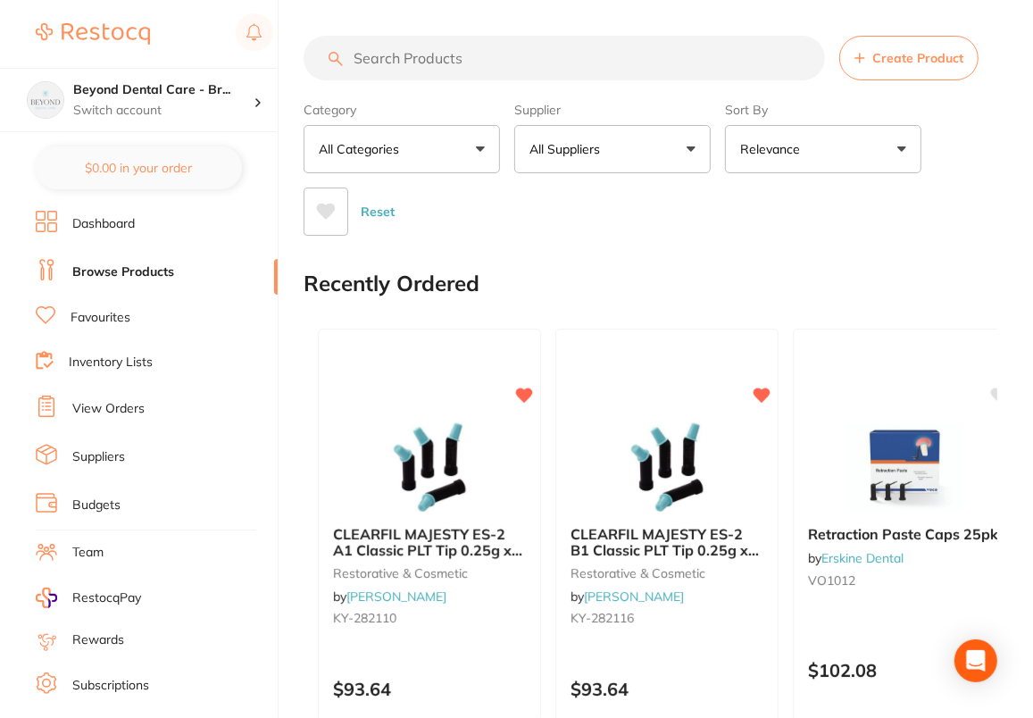
click at [588, 60] on input "search" at bounding box center [565, 58] width 522 height 45
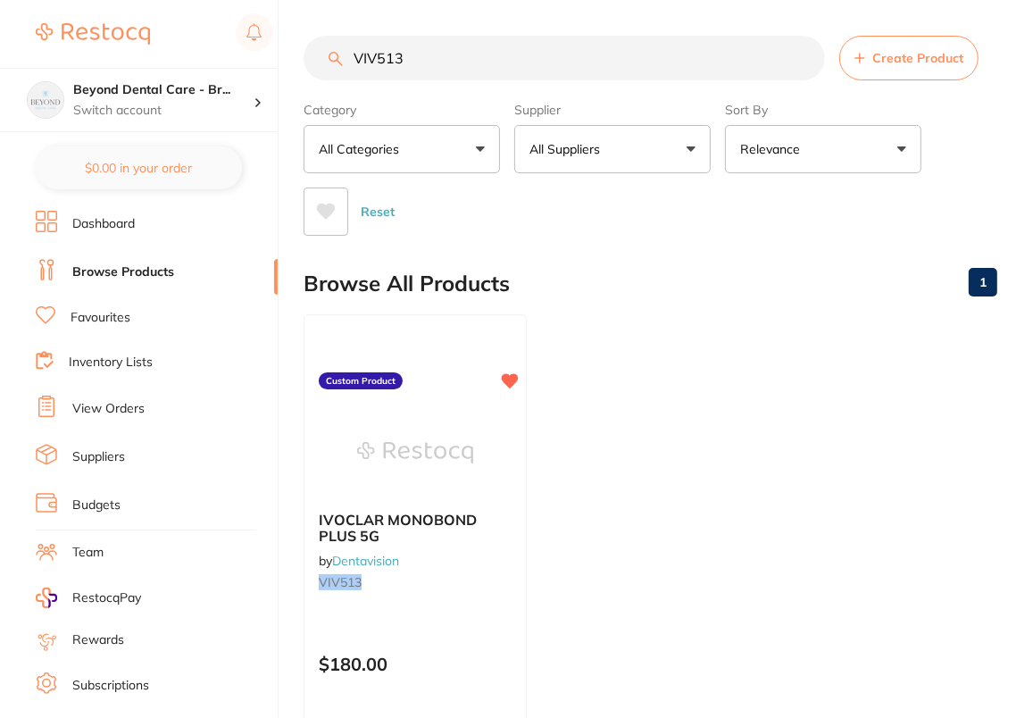
type input "VIV513"
click at [692, 288] on div "Browse All Products 1" at bounding box center [651, 284] width 694 height 60
click at [472, 52] on input "VIV513" at bounding box center [565, 58] width 522 height 45
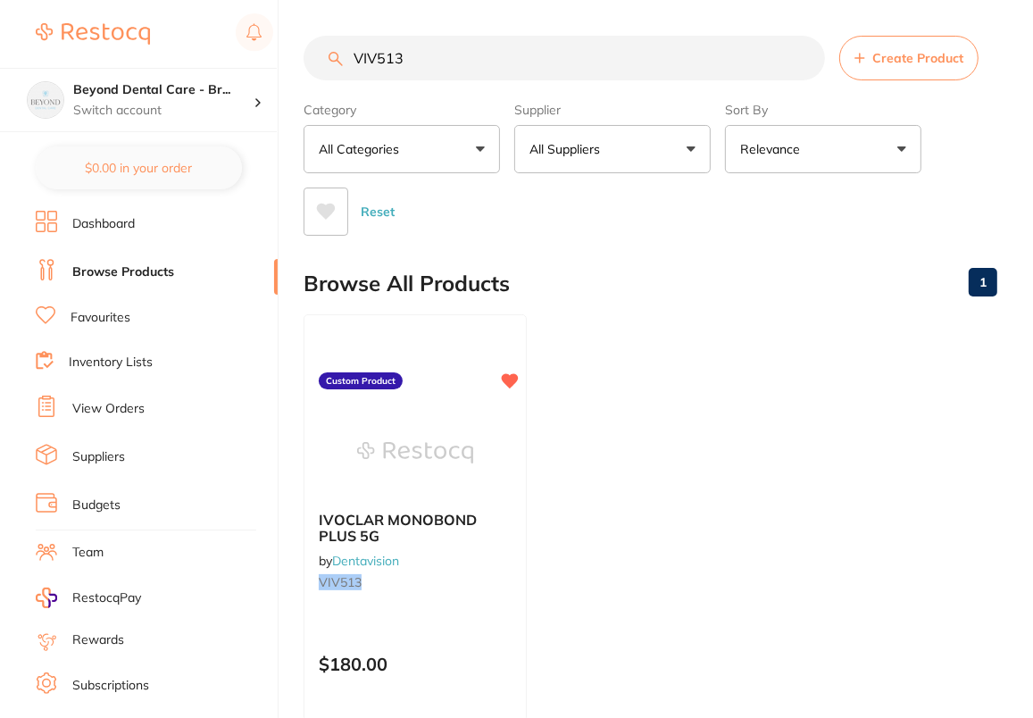
click at [748, 374] on ul "IVOCLAR MONOBOND PLUS 5G by Dentavision VIV513 Custom Product $180.00 Add to ca…" at bounding box center [651, 570] width 694 height 513
click at [234, 129] on div "Beyond Dental Care - Br... Switch account" at bounding box center [138, 100] width 277 height 64
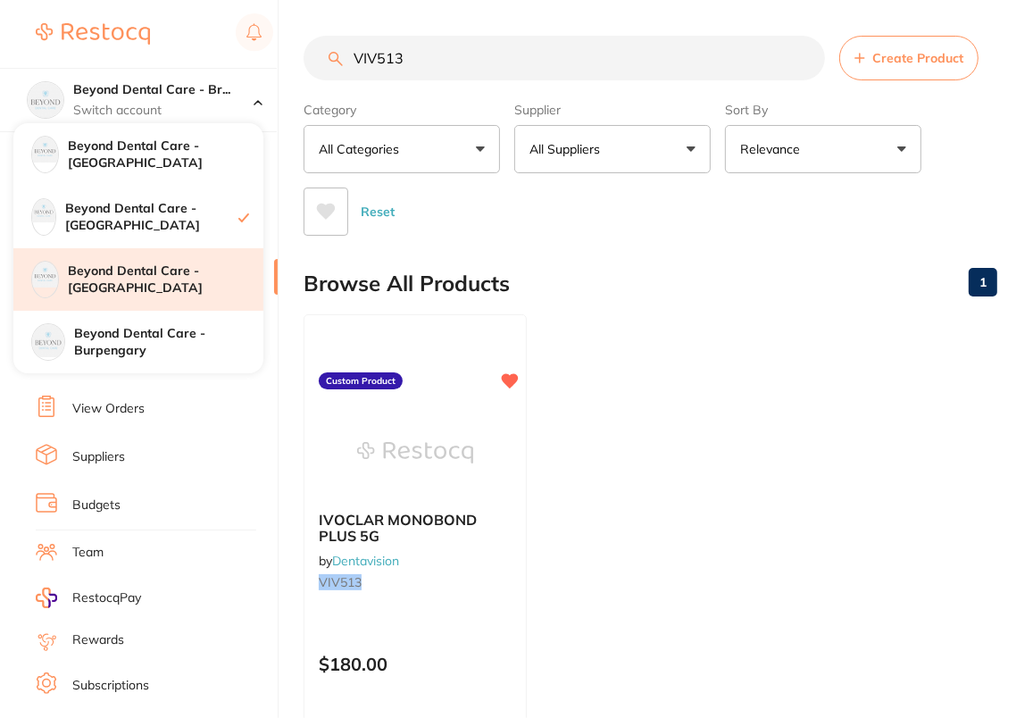
click at [204, 297] on div "Beyond Dental Care - [GEOGRAPHIC_DATA]" at bounding box center [138, 279] width 250 height 63
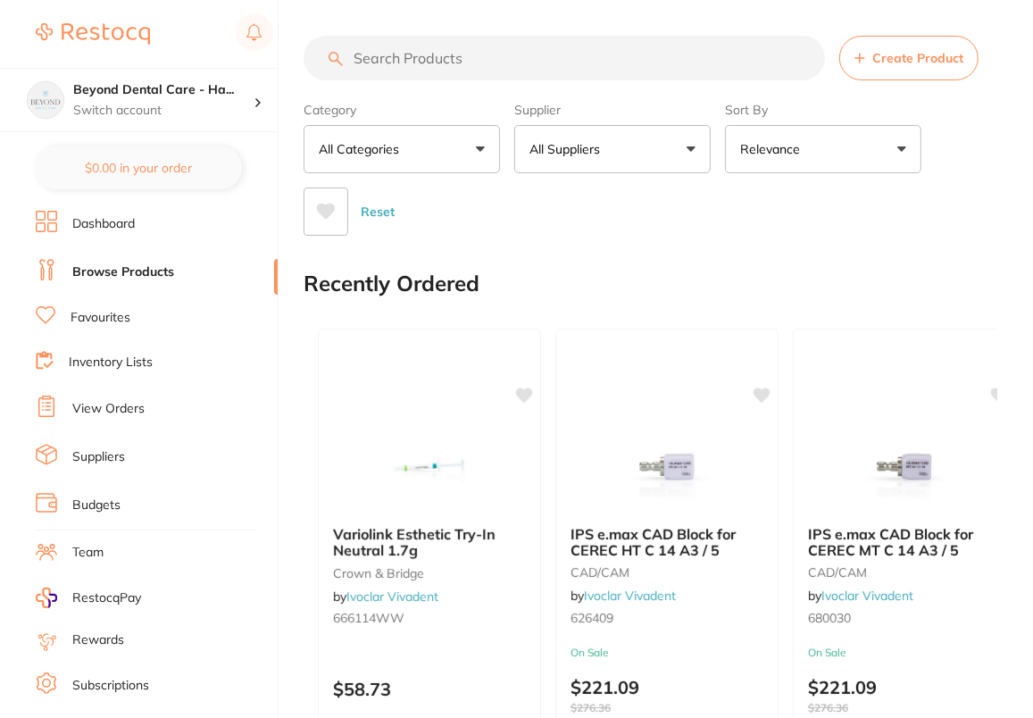
click at [617, 50] on input "search" at bounding box center [565, 58] width 522 height 45
paste input "VIV513"
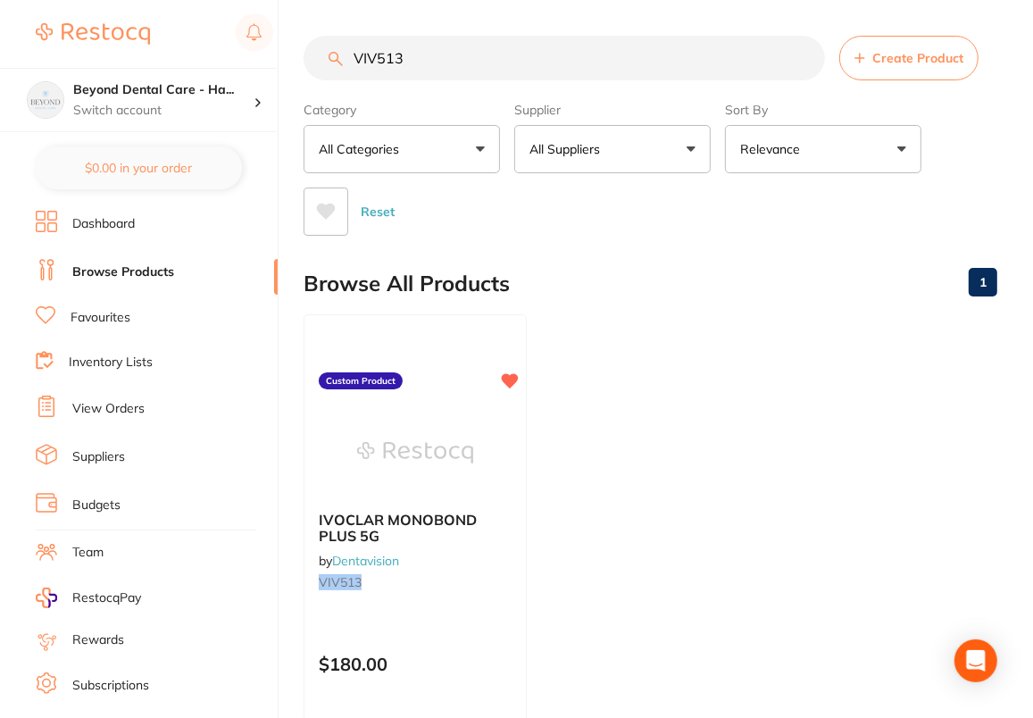
type input "VIV513"
click at [839, 303] on div "Browse All Products 1" at bounding box center [651, 284] width 694 height 60
click at [251, 117] on p "Switch account" at bounding box center [163, 111] width 180 height 18
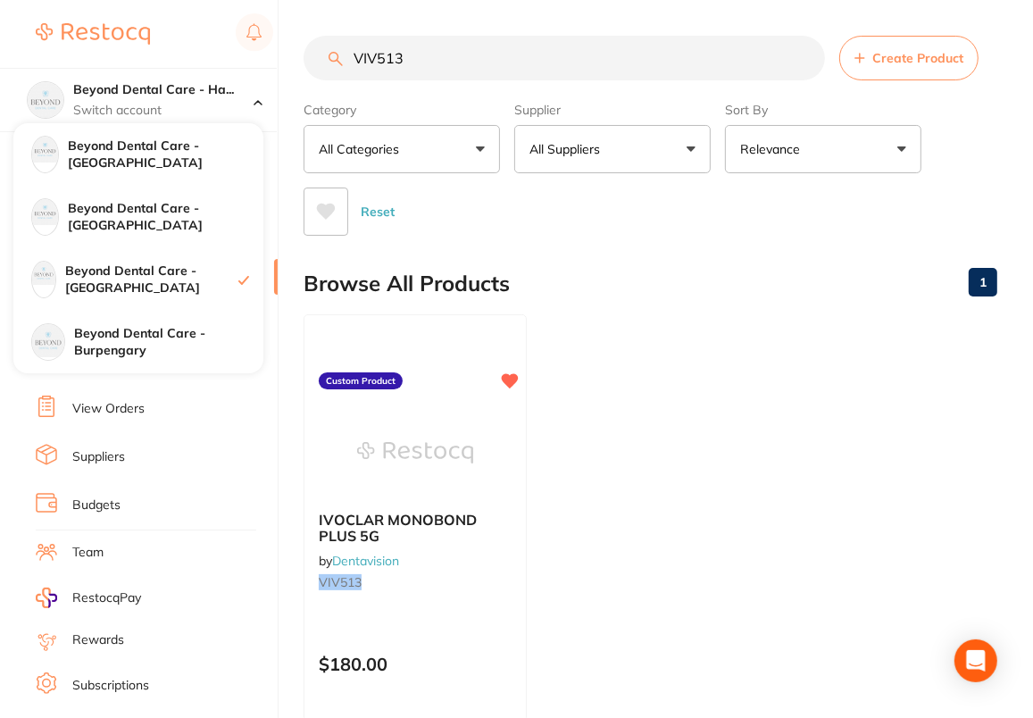
click at [901, 275] on div "Browse All Products 1" at bounding box center [651, 284] width 694 height 60
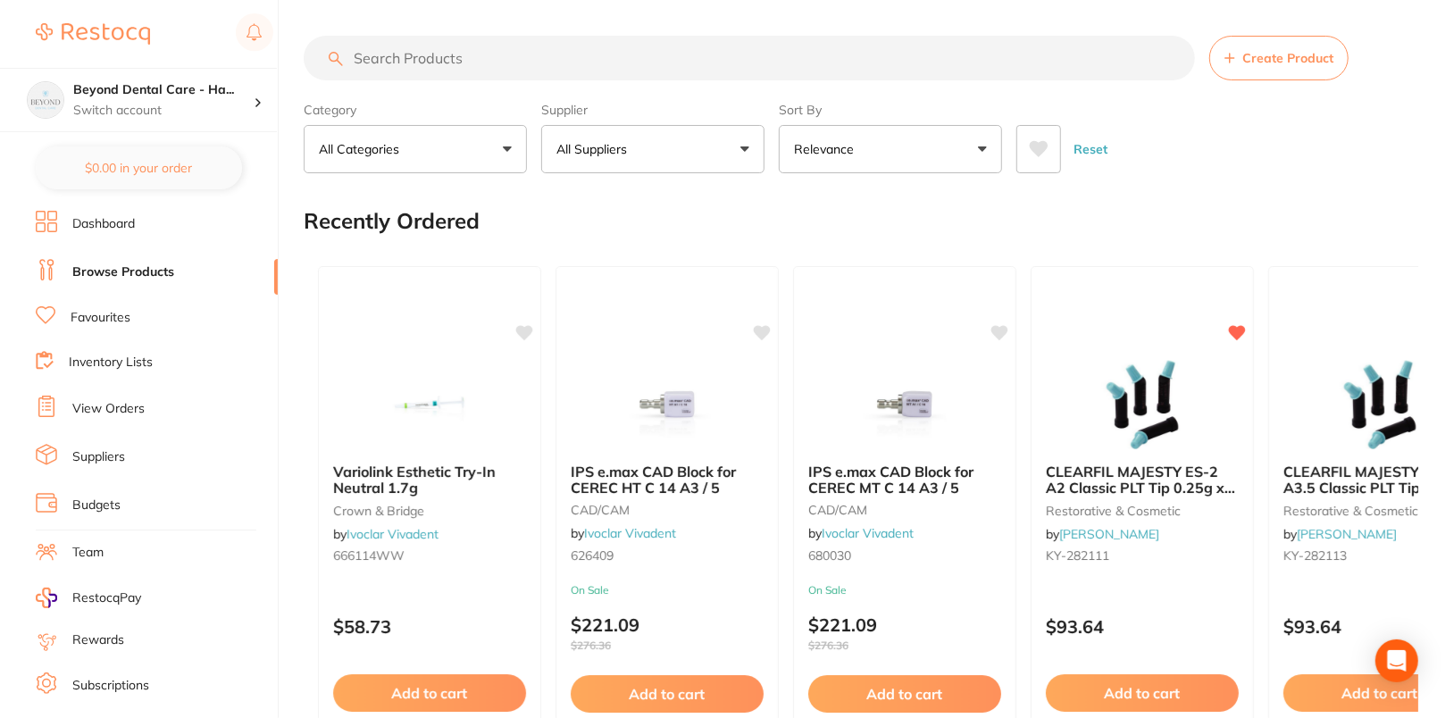
click at [692, 59] on input "search" at bounding box center [749, 58] width 891 height 45
paste input "995902"
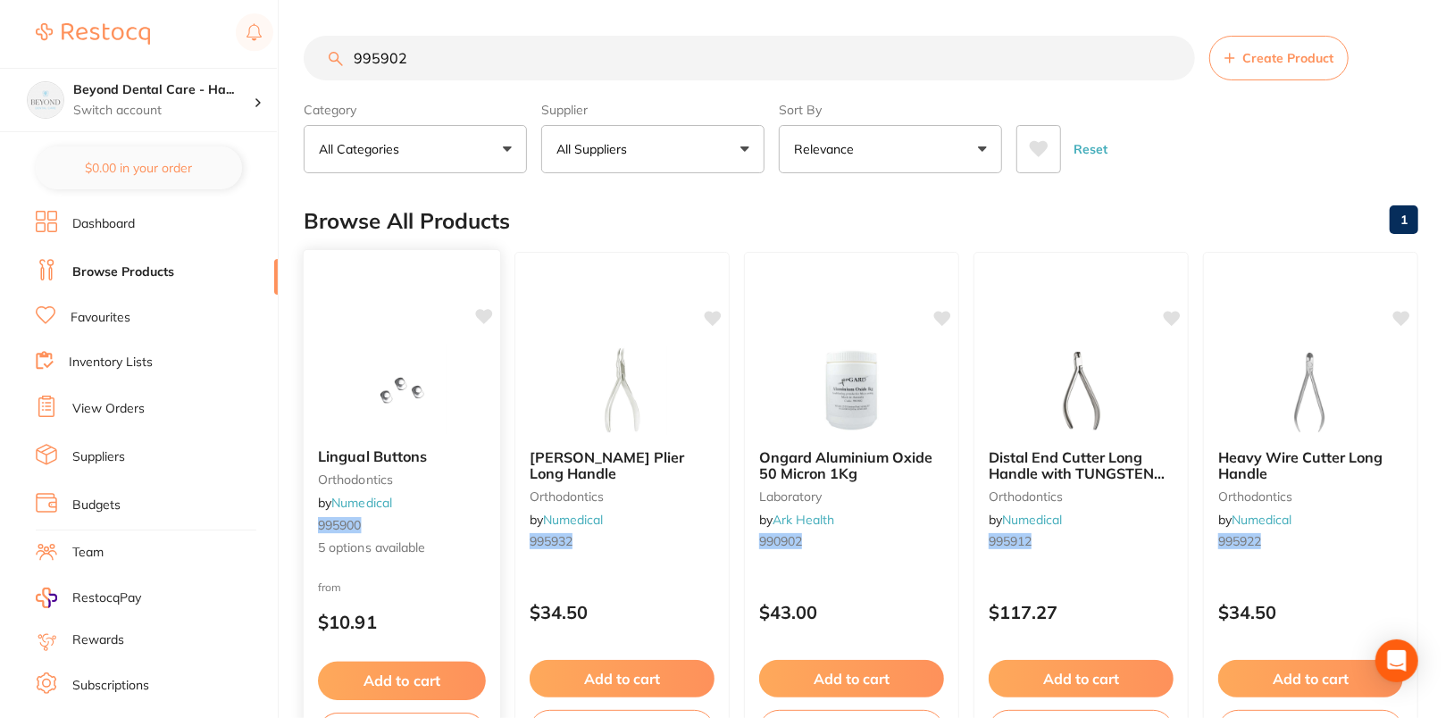
type input "995902"
click at [412, 377] on img at bounding box center [401, 389] width 117 height 90
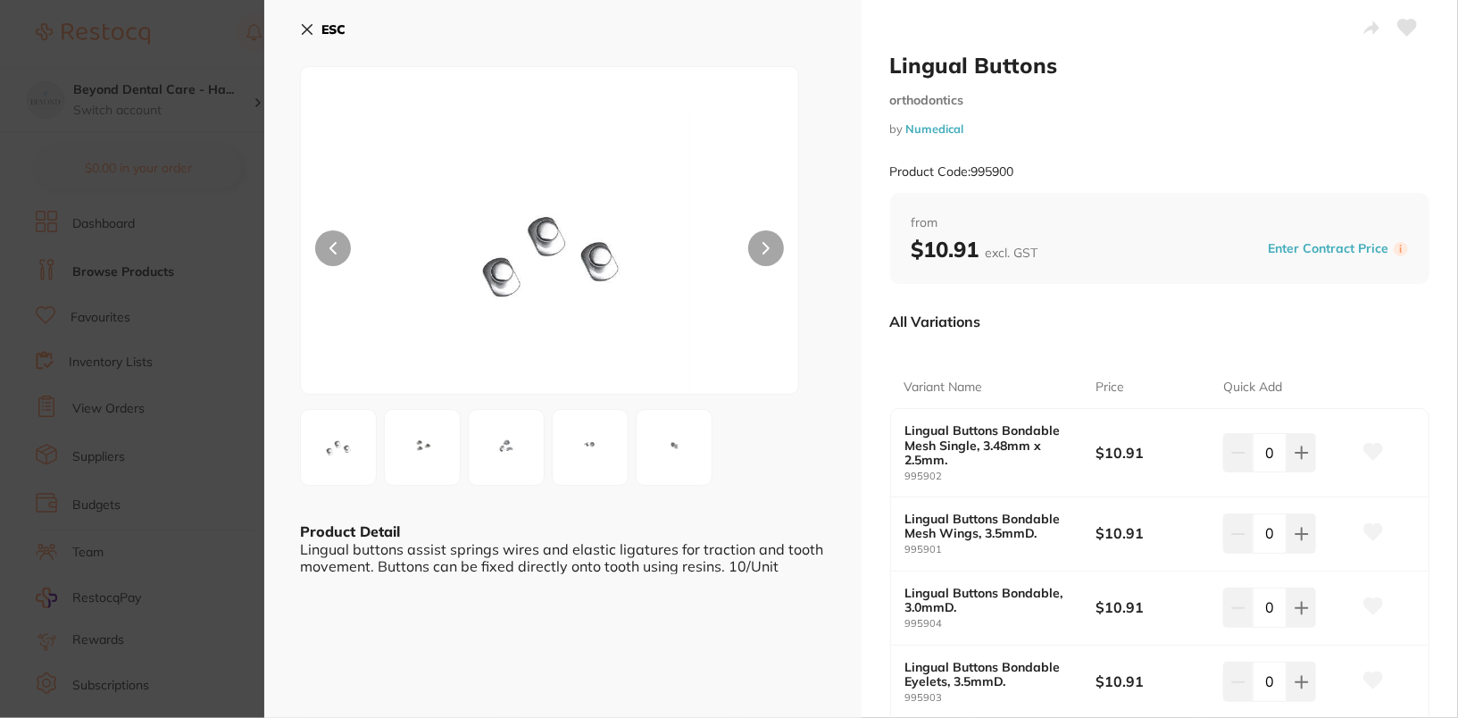
click at [305, 32] on icon at bounding box center [307, 29] width 14 height 14
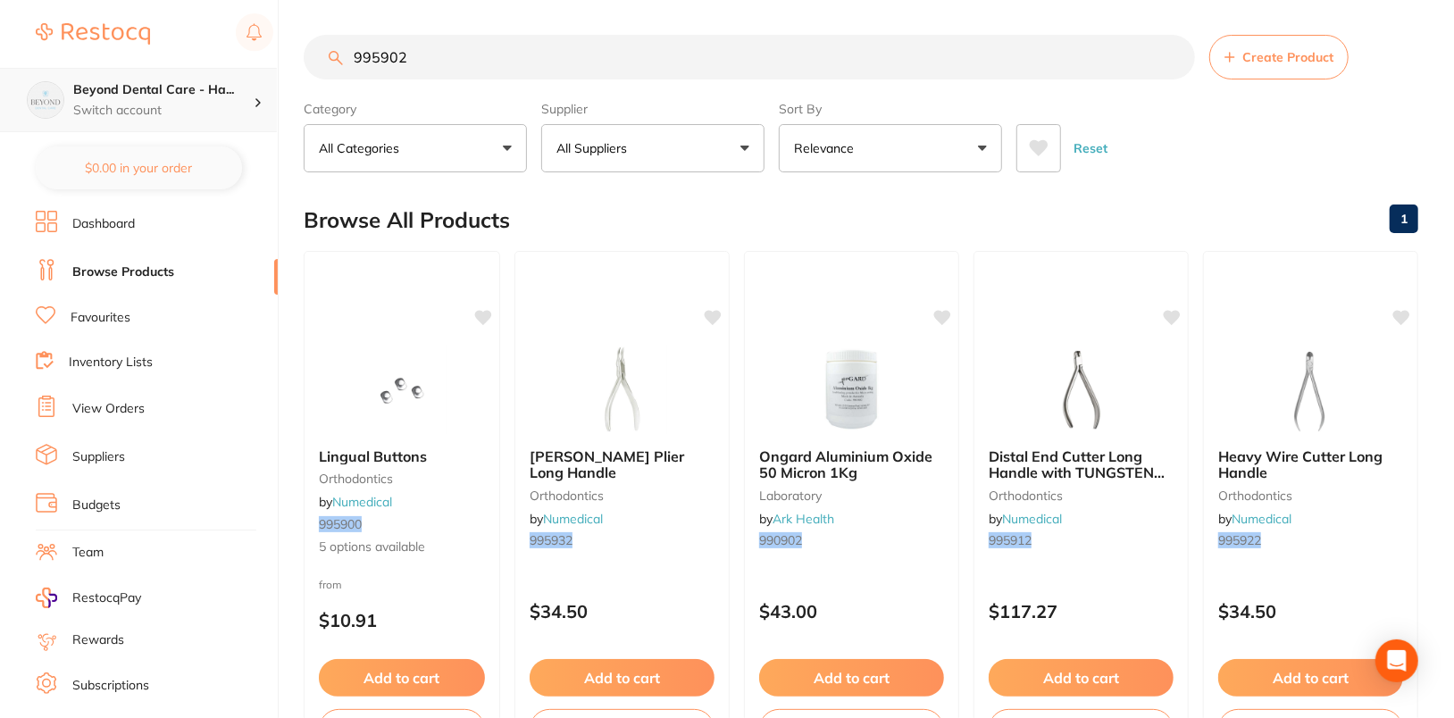
click at [239, 104] on p "Switch account" at bounding box center [163, 111] width 180 height 18
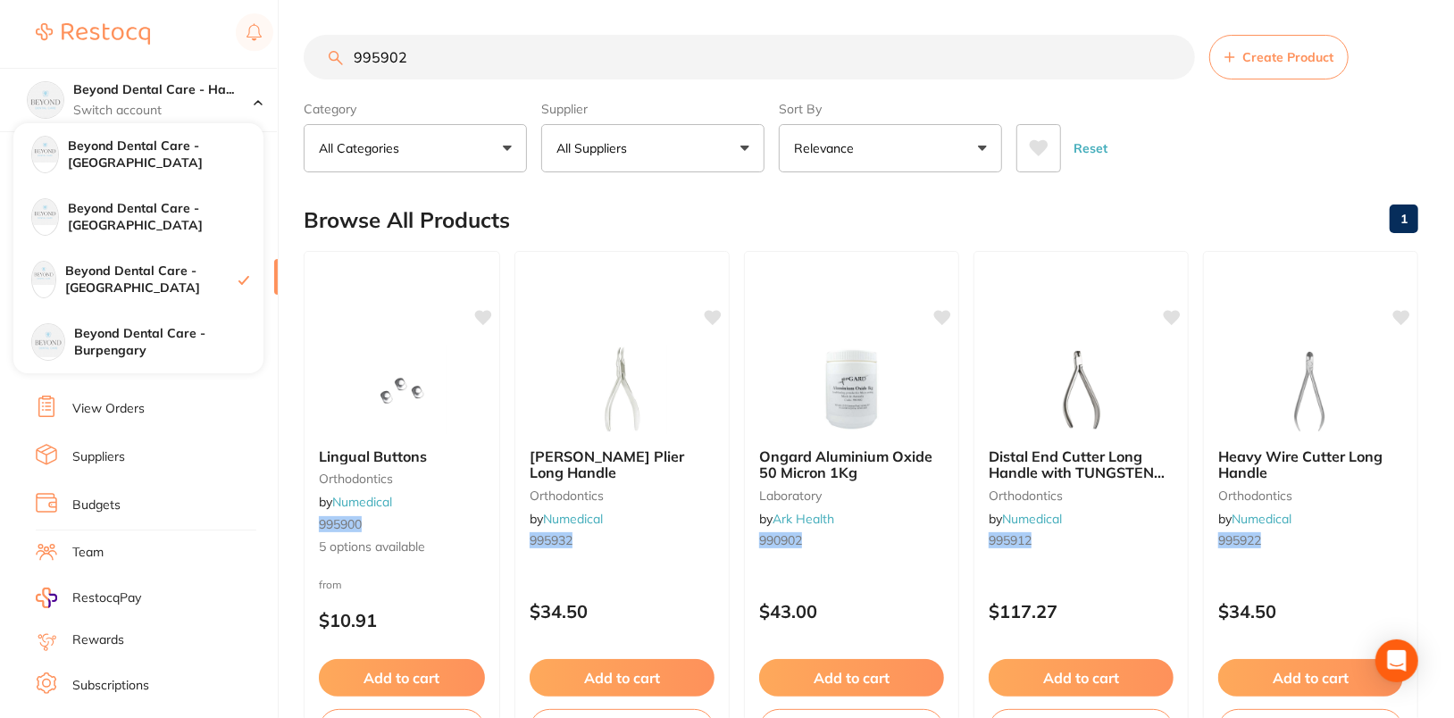
click at [1283, 138] on div "Reset" at bounding box center [1210, 141] width 388 height 63
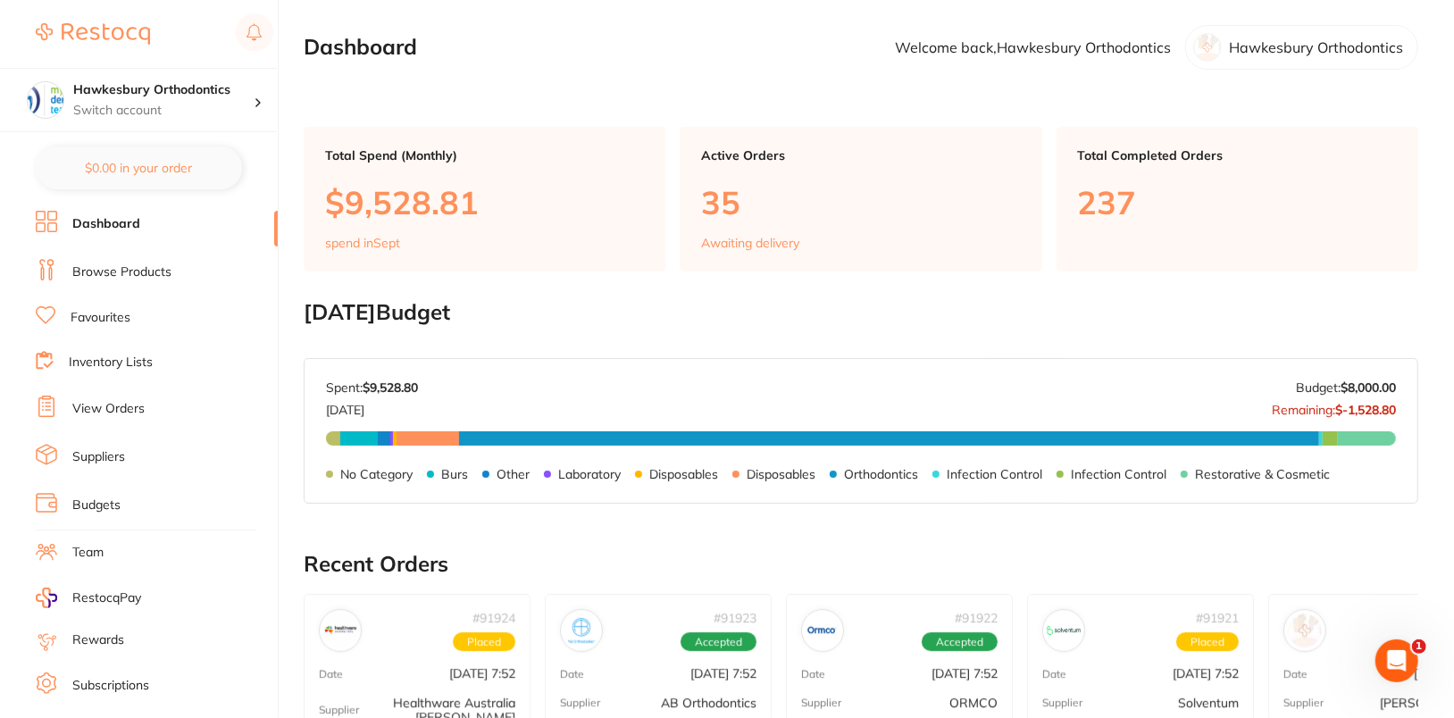
click at [171, 271] on li "Browse Products" at bounding box center [157, 272] width 242 height 27
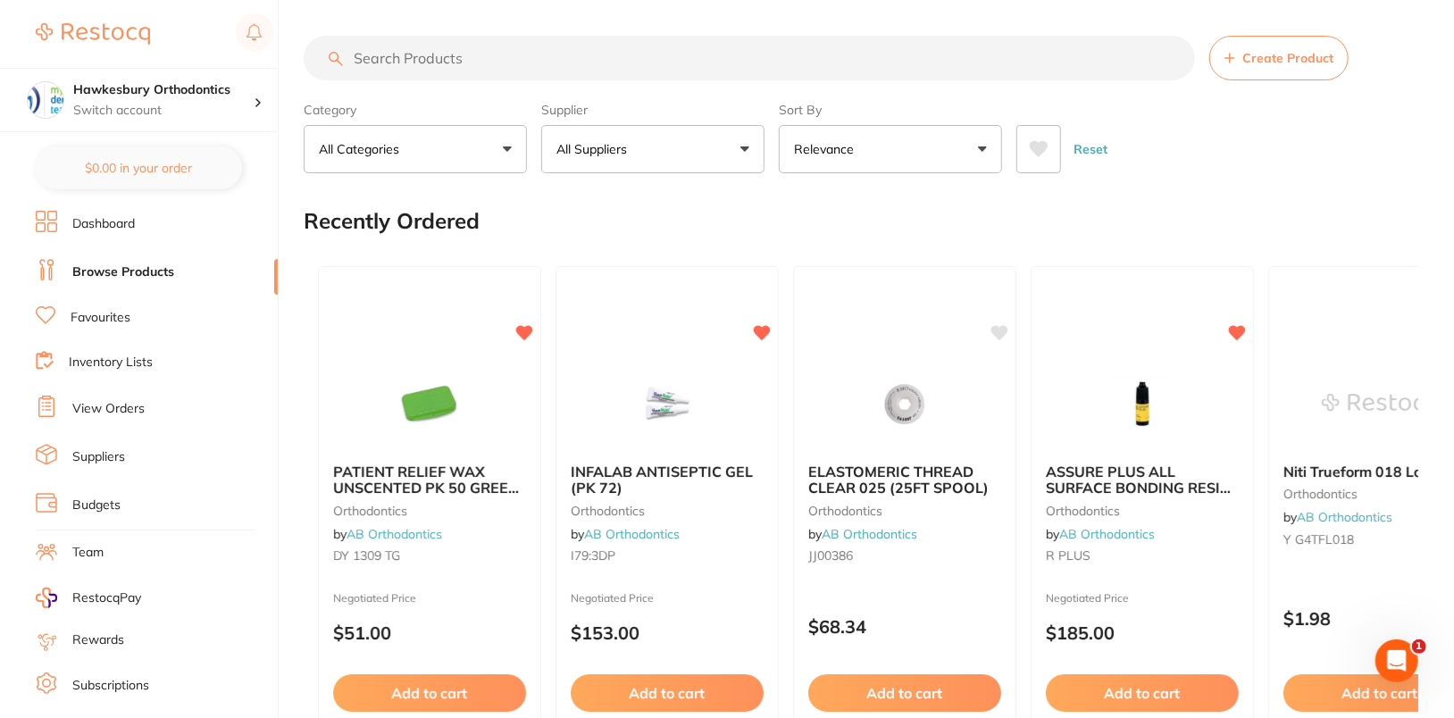
click at [1254, 124] on div "Reset" at bounding box center [1210, 142] width 388 height 63
click at [117, 232] on li "Dashboard" at bounding box center [157, 224] width 242 height 27
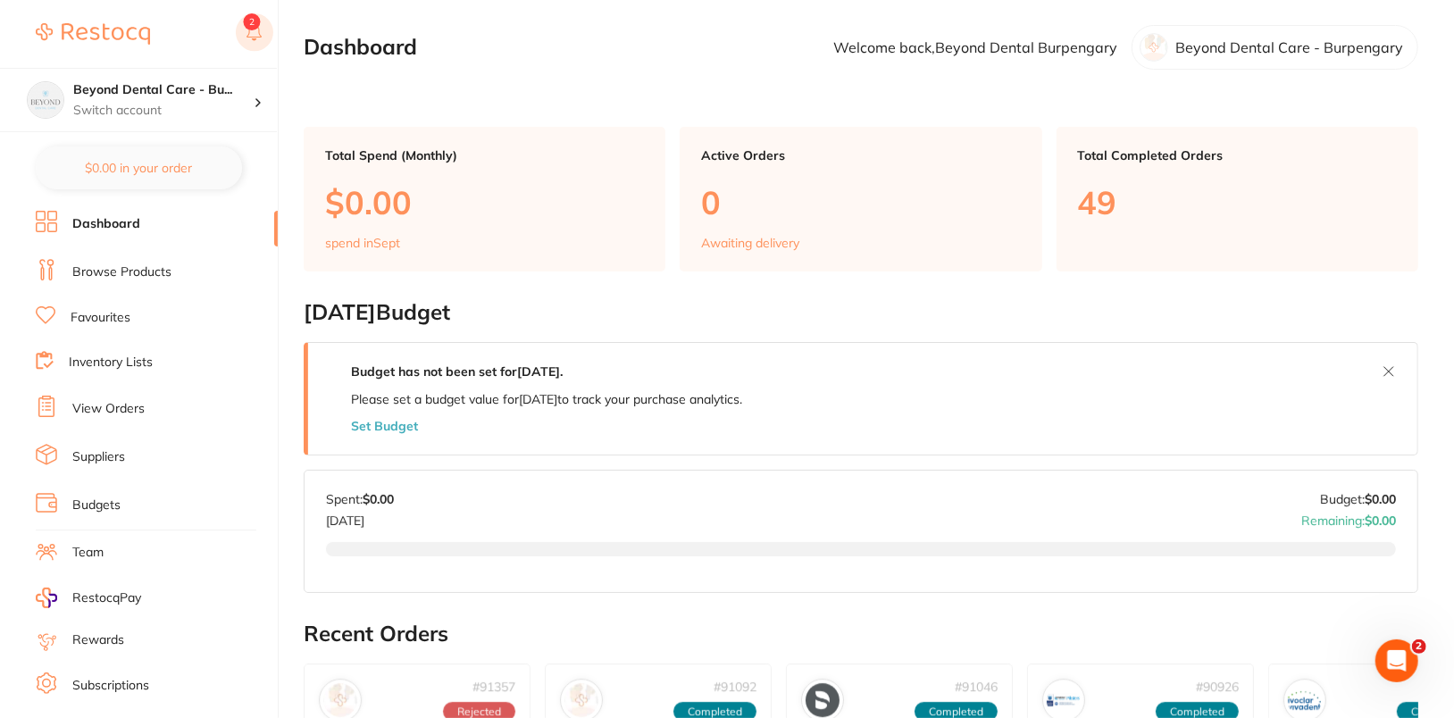
click at [260, 22] on button at bounding box center [255, 33] width 38 height 41
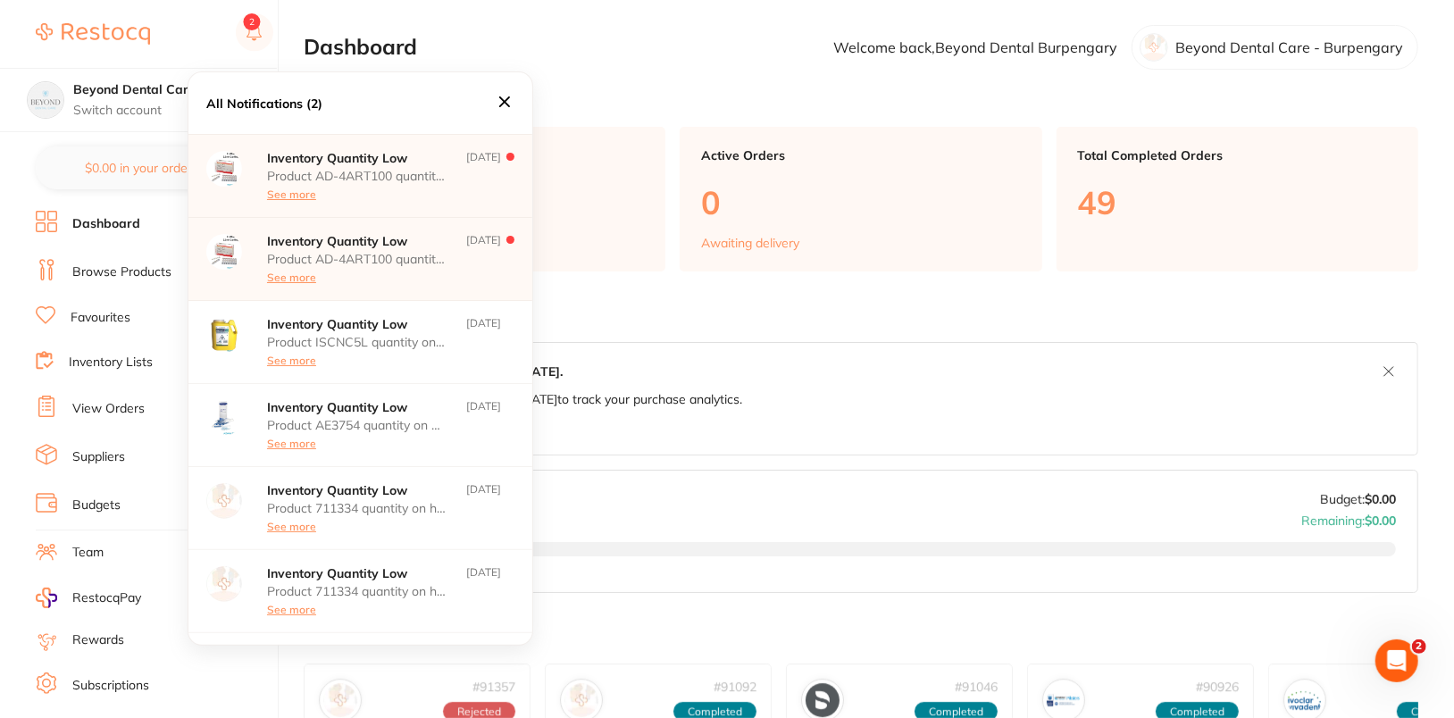
click at [505, 103] on icon at bounding box center [504, 101] width 11 height 11
